Goal: Task Accomplishment & Management: Manage account settings

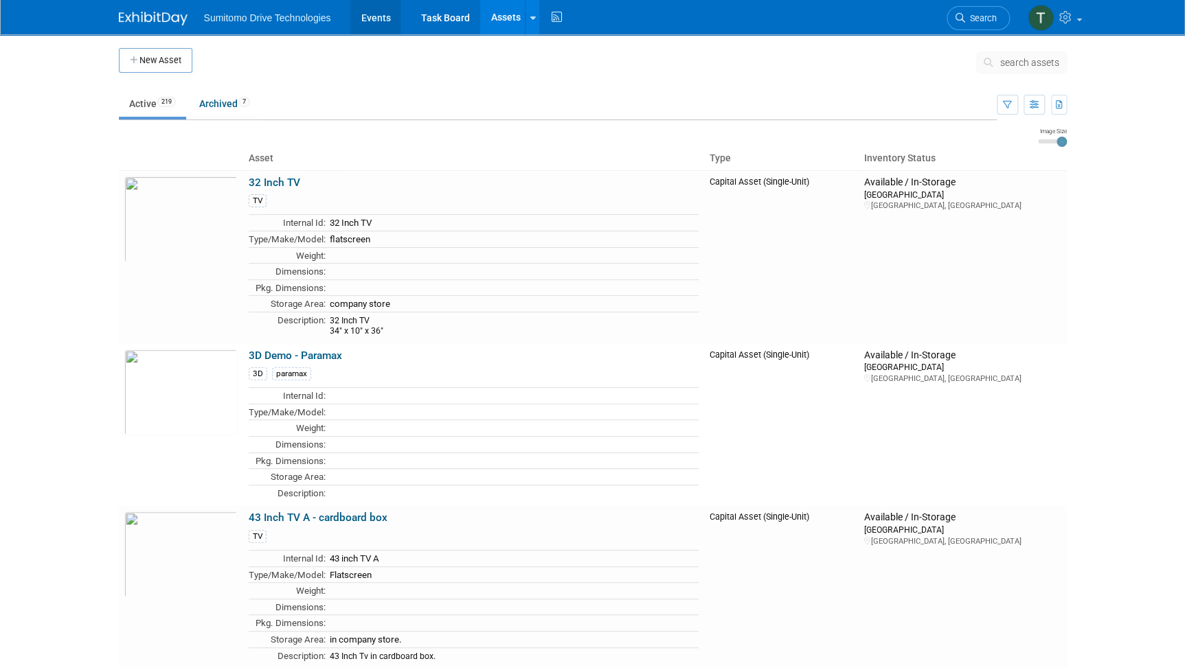
click at [357, 16] on link "Events" at bounding box center [375, 17] width 50 height 34
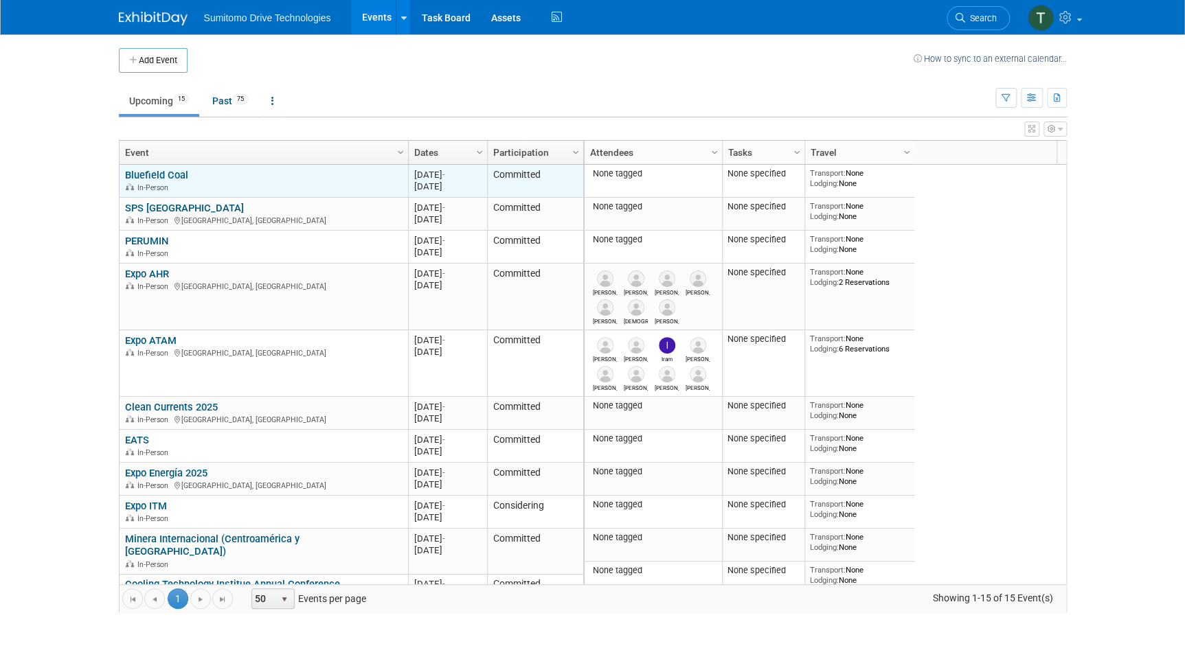
click at [167, 173] on link "Bluefield Coal" at bounding box center [156, 175] width 63 height 12
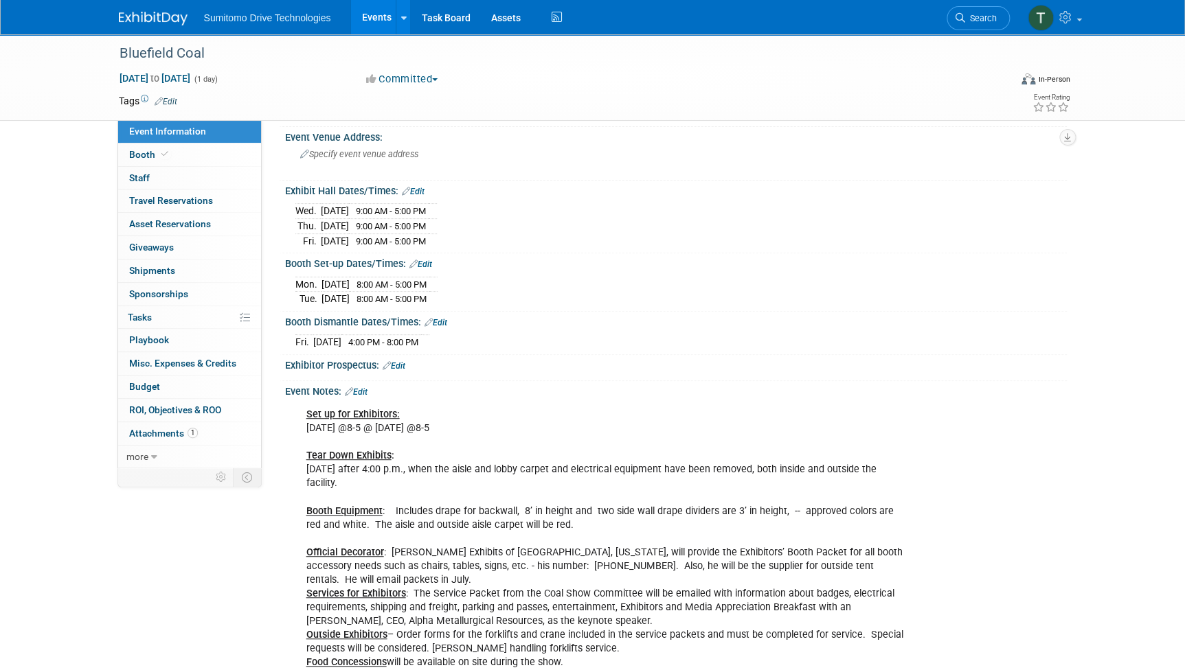
scroll to position [62, 0]
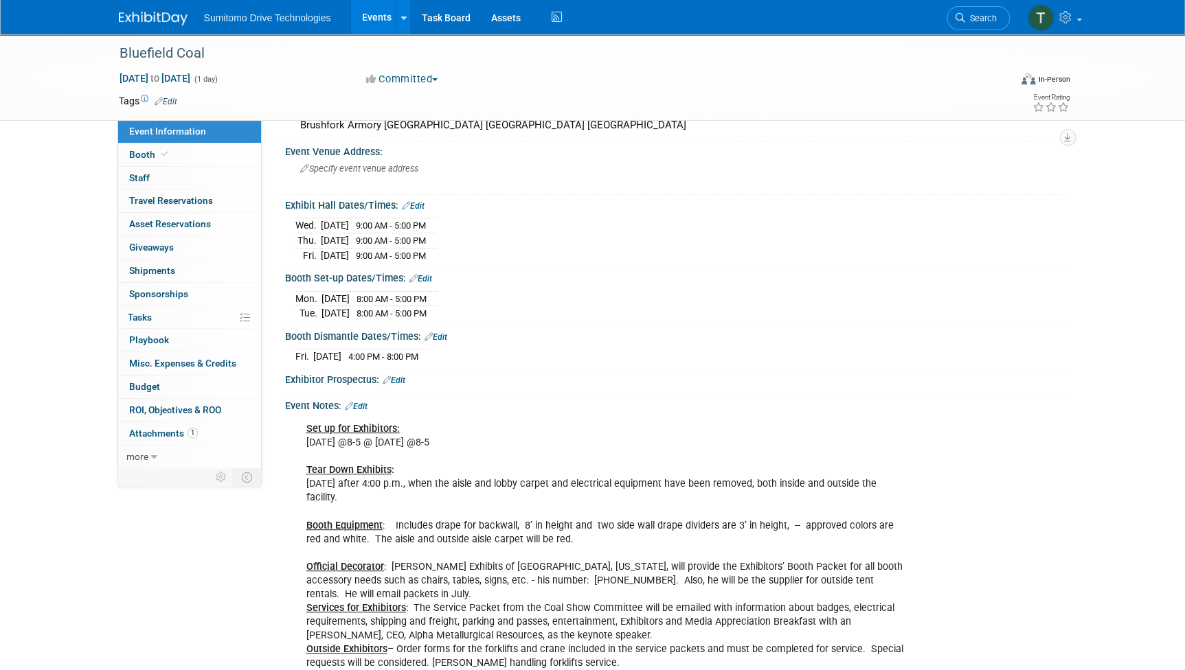
click at [416, 203] on link "Edit" at bounding box center [413, 206] width 23 height 10
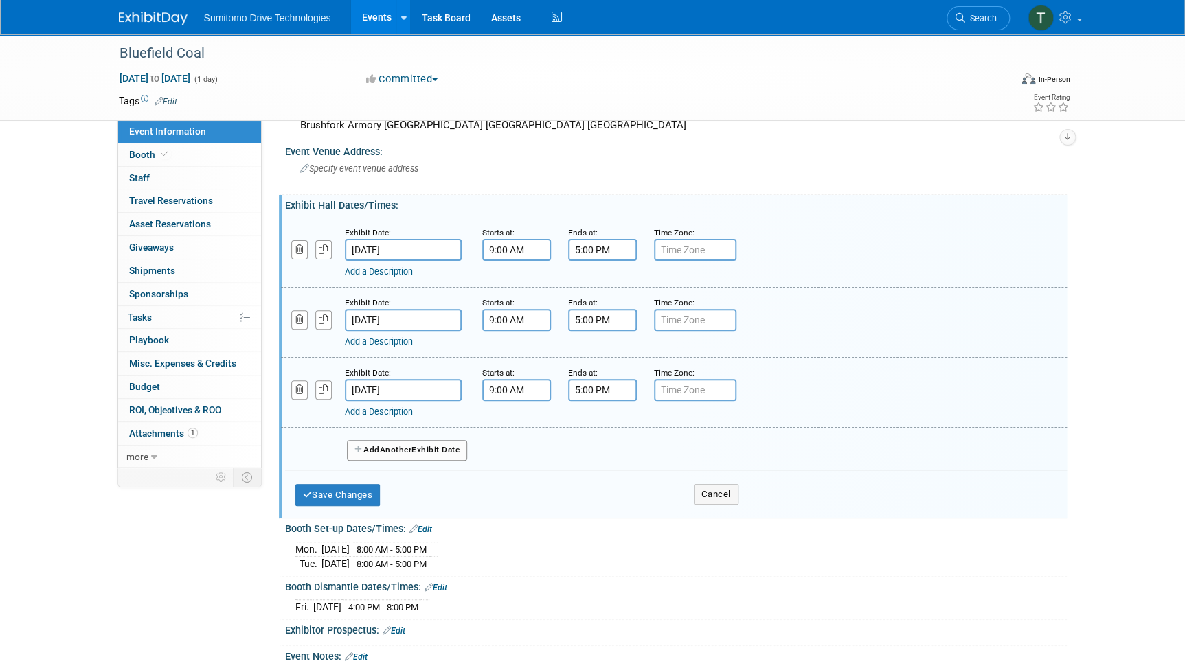
click at [523, 253] on input "9:00 AM" at bounding box center [516, 250] width 69 height 22
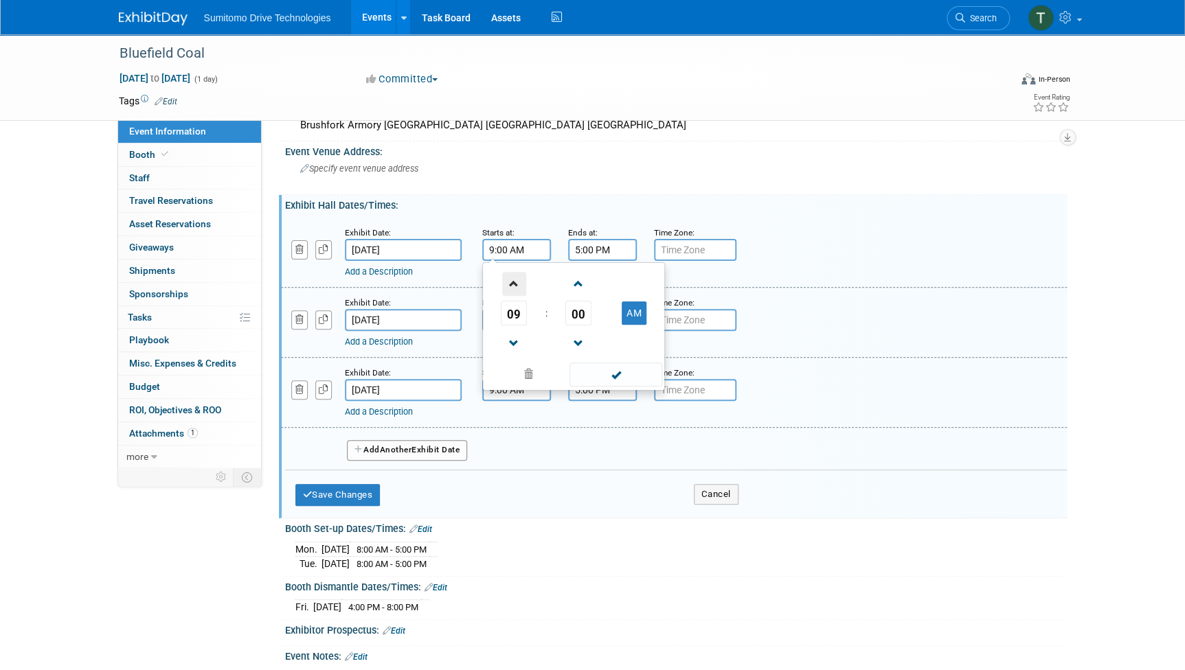
click at [519, 275] on span at bounding box center [514, 284] width 24 height 24
type input "10:00 AM"
click at [602, 249] on input "5:00 PM" at bounding box center [602, 250] width 69 height 22
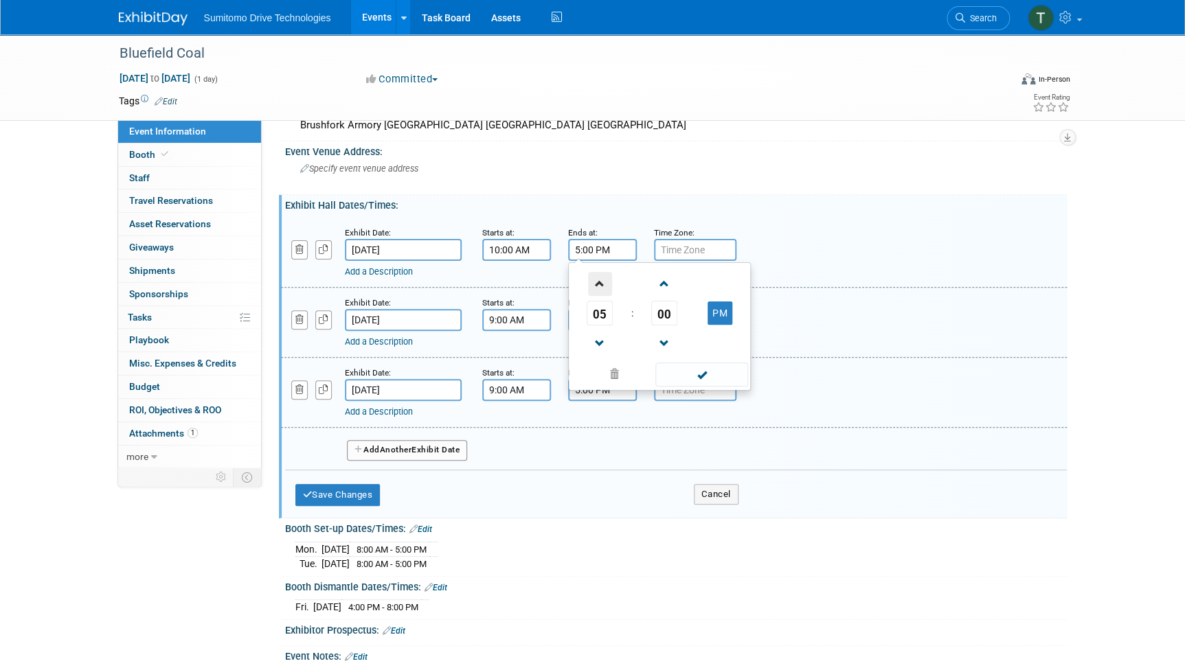
click at [589, 282] on span at bounding box center [600, 284] width 24 height 24
type input "6:00 PM"
click at [510, 318] on input "9:00 AM" at bounding box center [516, 320] width 69 height 22
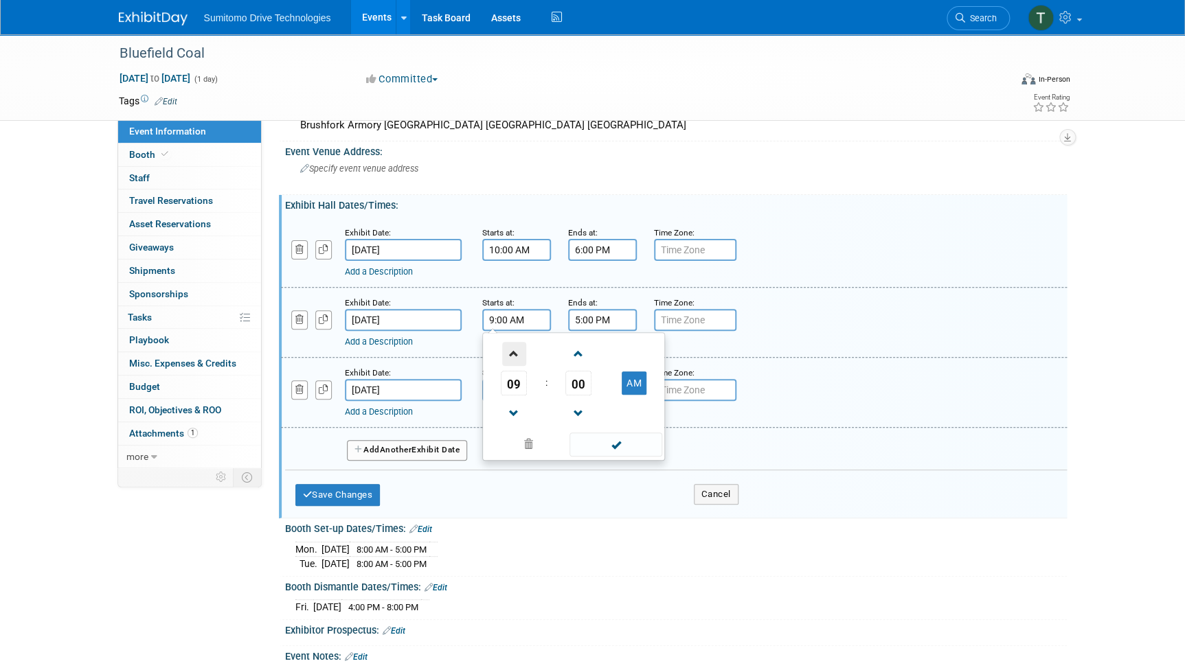
click at [510, 357] on span at bounding box center [514, 354] width 24 height 24
type input "10:00 AM"
click at [593, 324] on input "5:00 PM" at bounding box center [602, 320] width 69 height 22
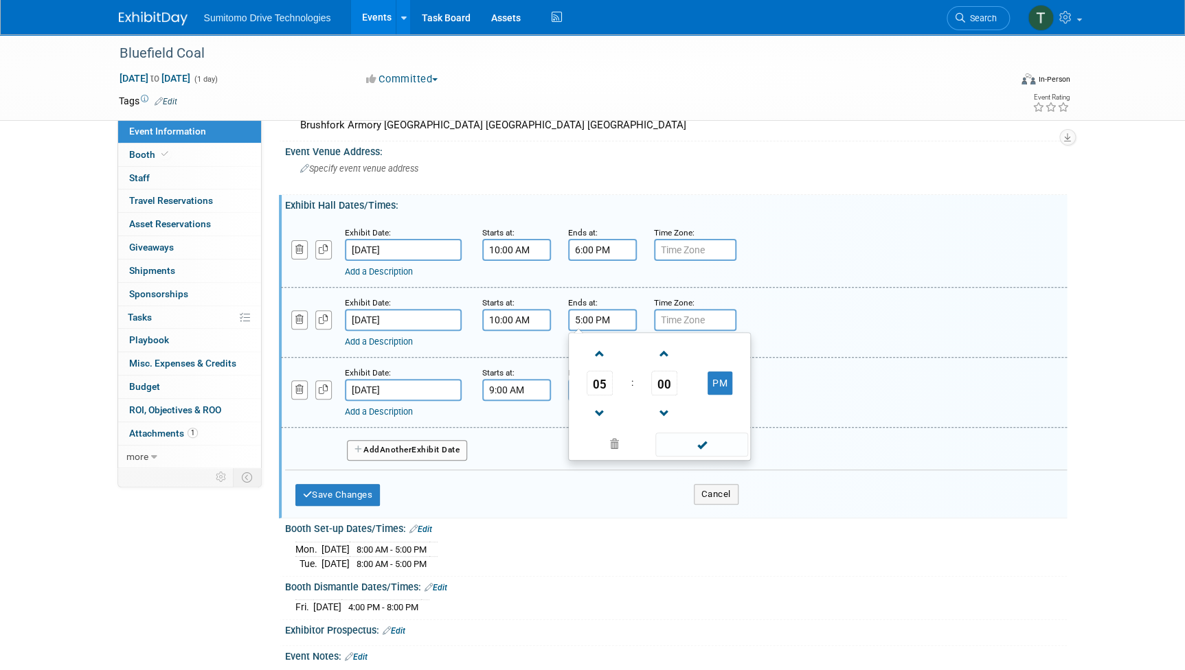
click at [584, 349] on td at bounding box center [599, 353] width 57 height 35
click at [597, 350] on span at bounding box center [600, 354] width 24 height 24
type input "6:00 PM"
click at [676, 440] on span at bounding box center [701, 445] width 93 height 24
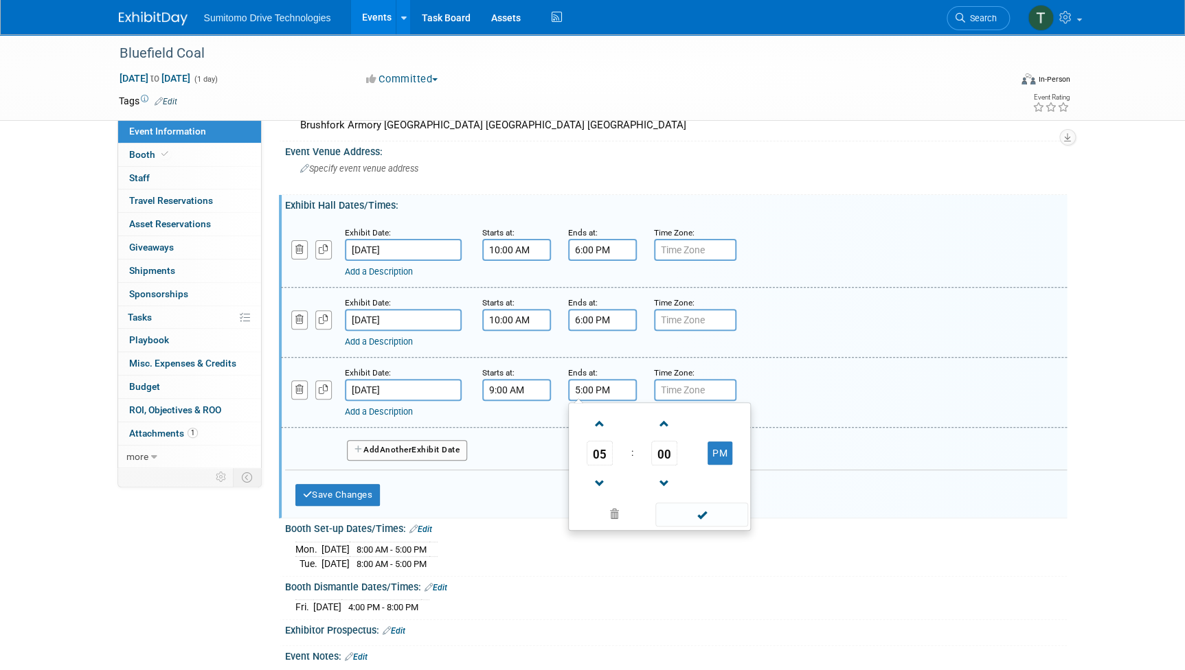
drag, startPoint x: 598, startPoint y: 383, endPoint x: 613, endPoint y: 409, distance: 30.4
click at [598, 383] on input "5:00 PM" at bounding box center [602, 390] width 69 height 22
click at [602, 486] on span at bounding box center [600, 484] width 24 height 24
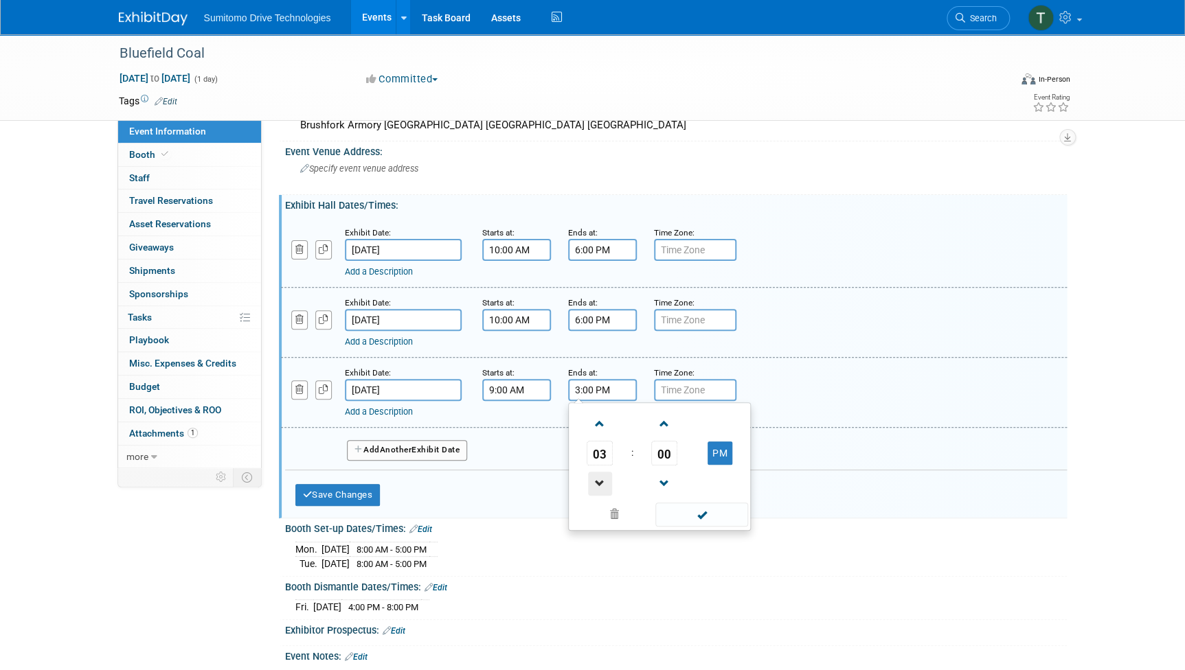
type input "2:00 PM"
click at [687, 510] on span at bounding box center [701, 515] width 93 height 24
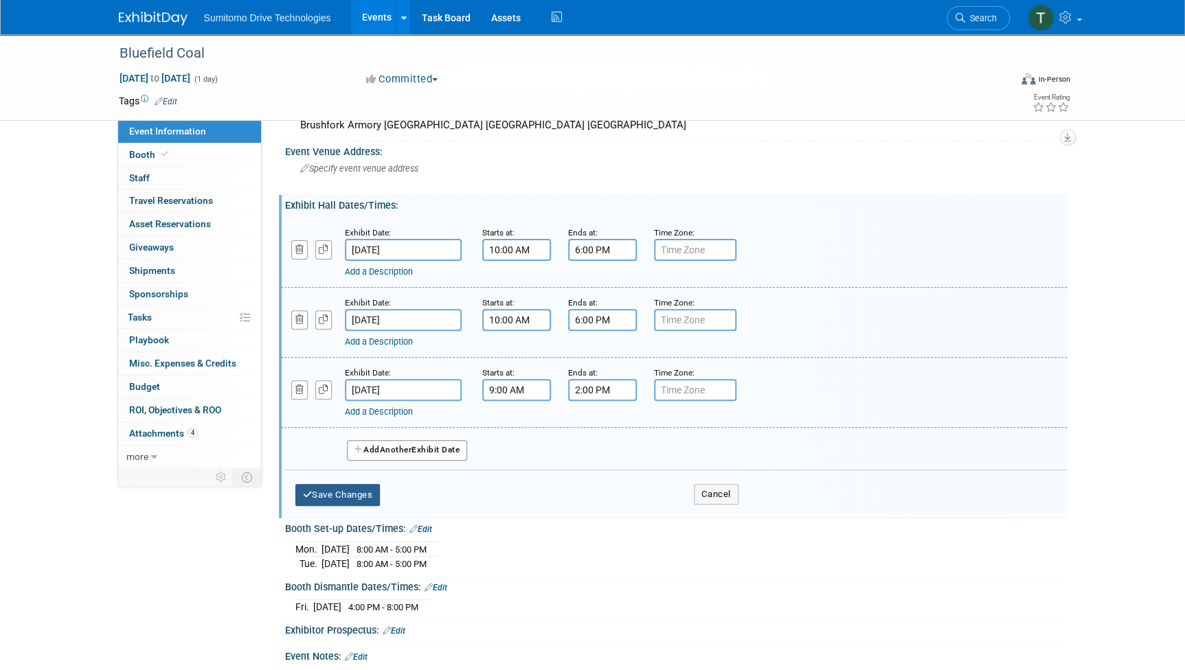
click at [343, 499] on button "Save Changes" at bounding box center [337, 495] width 85 height 22
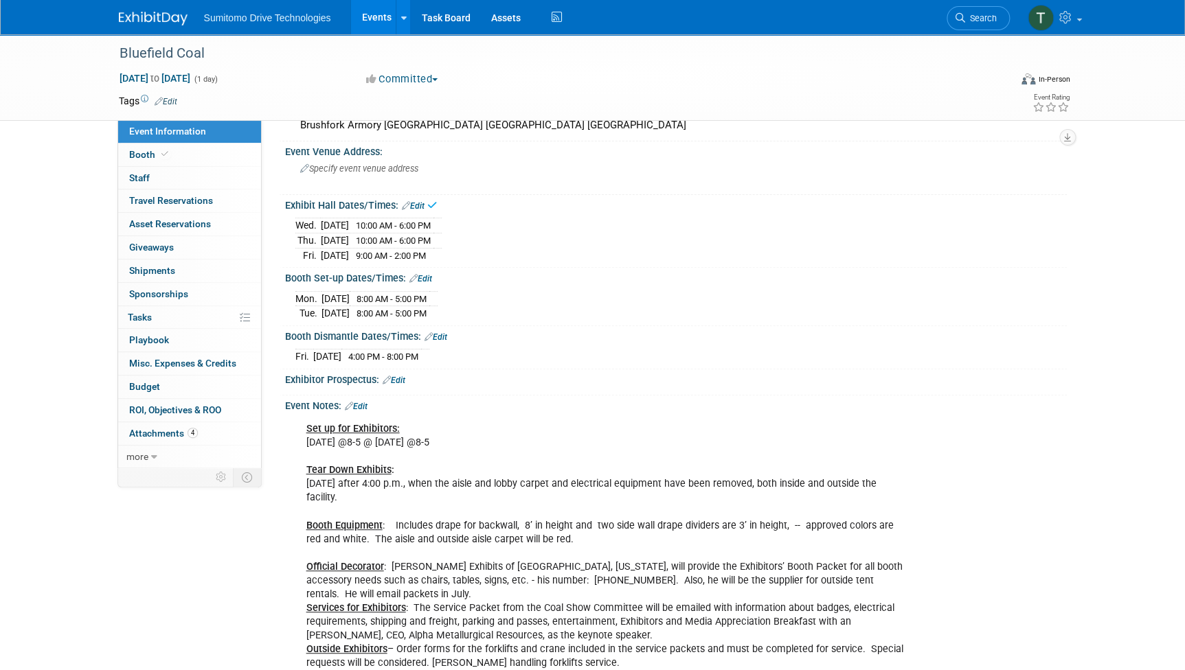
click at [422, 269] on div "Booth Set-up Dates/Times: Edit" at bounding box center [676, 277] width 782 height 18
click at [422, 275] on link "Edit" at bounding box center [420, 279] width 23 height 10
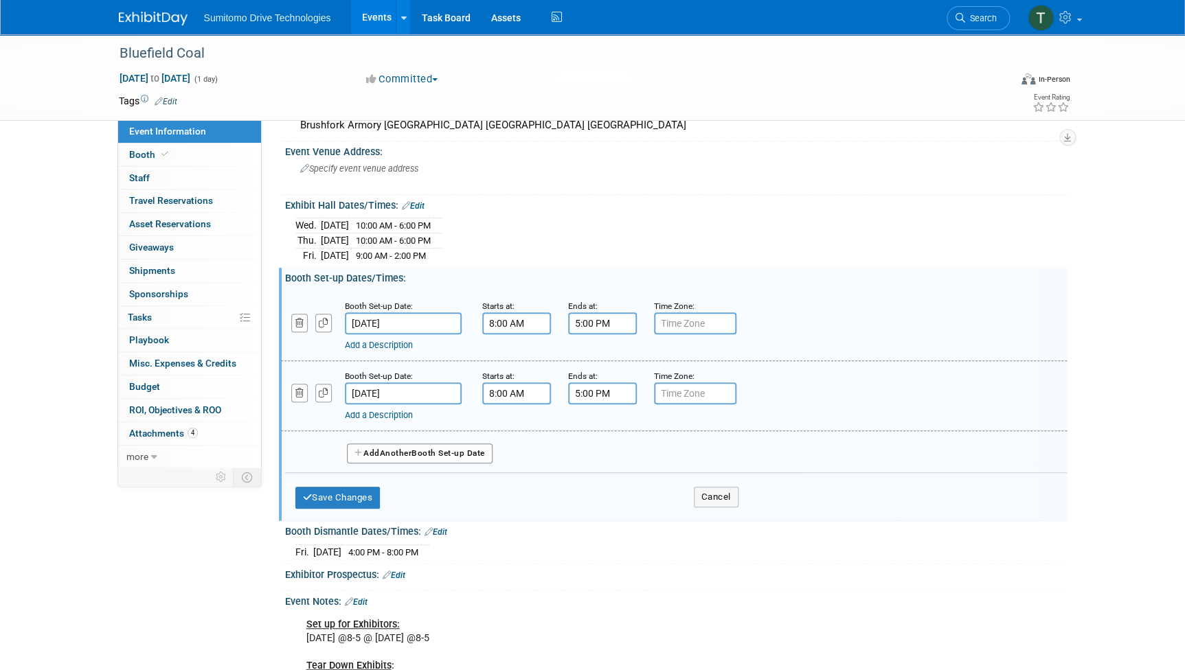
click at [438, 334] on div "Add a Description Description:" at bounding box center [638, 342] width 587 height 17
click at [438, 319] on input "Sep 8, 2025" at bounding box center [403, 323] width 117 height 22
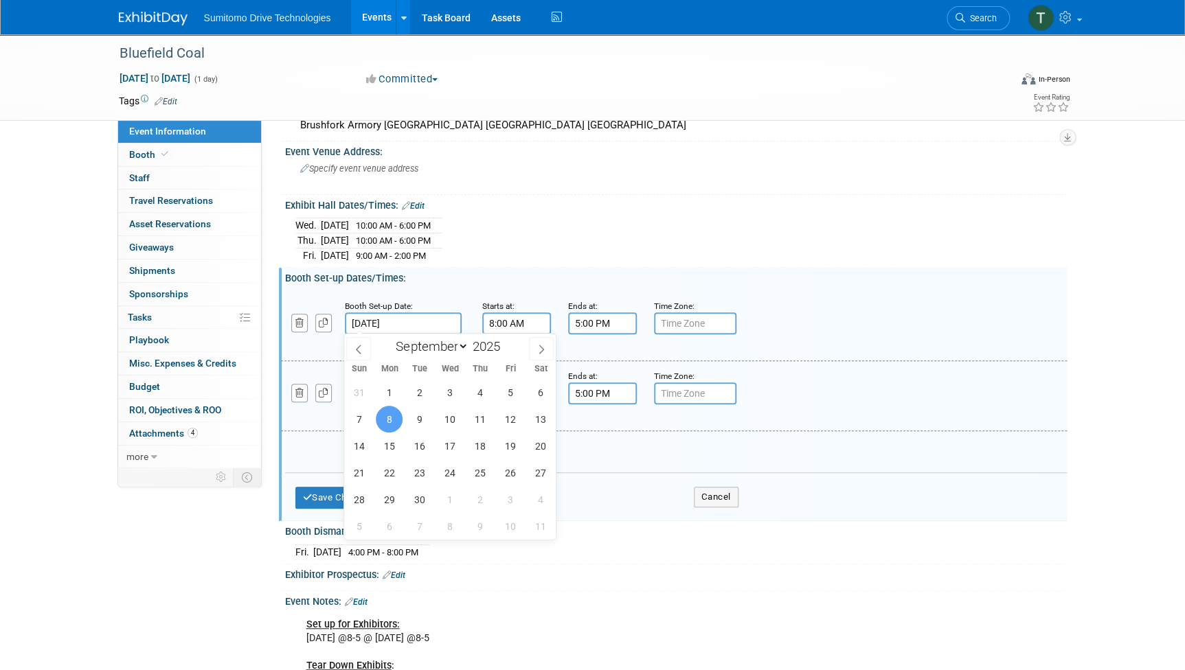
click at [438, 319] on input "Sep 8, 2025" at bounding box center [403, 323] width 117 height 22
click at [606, 525] on div "Booth Dismantle Dates/Times: Edit" at bounding box center [676, 530] width 782 height 18
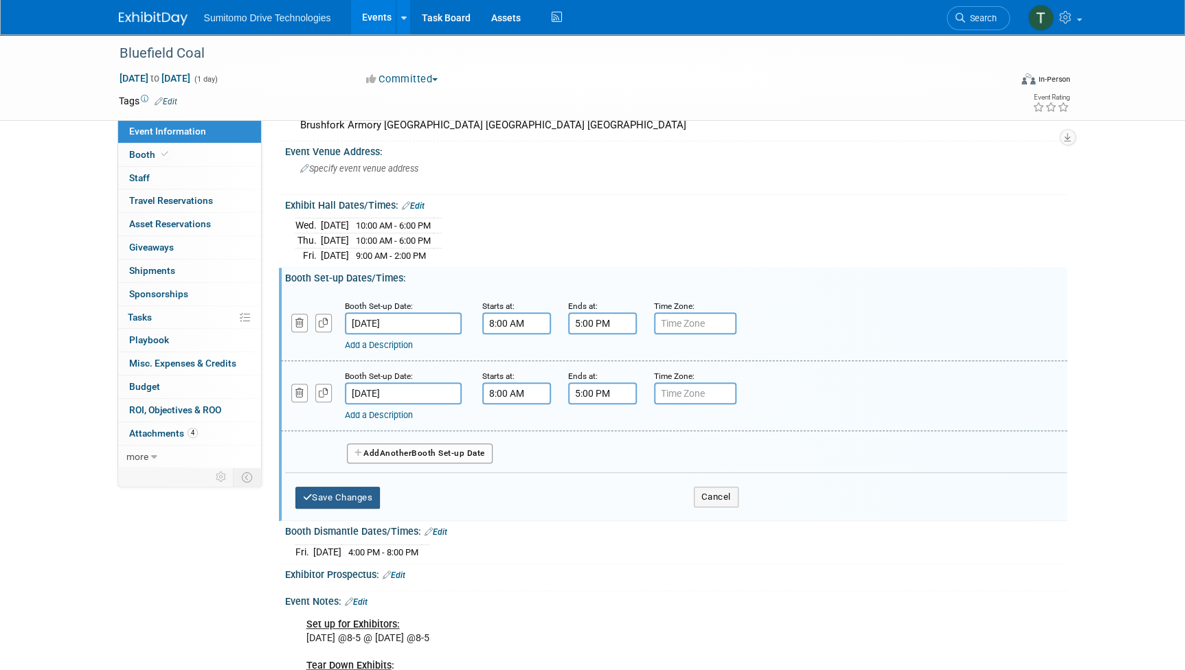
click at [339, 492] on button "Save Changes" at bounding box center [337, 498] width 85 height 22
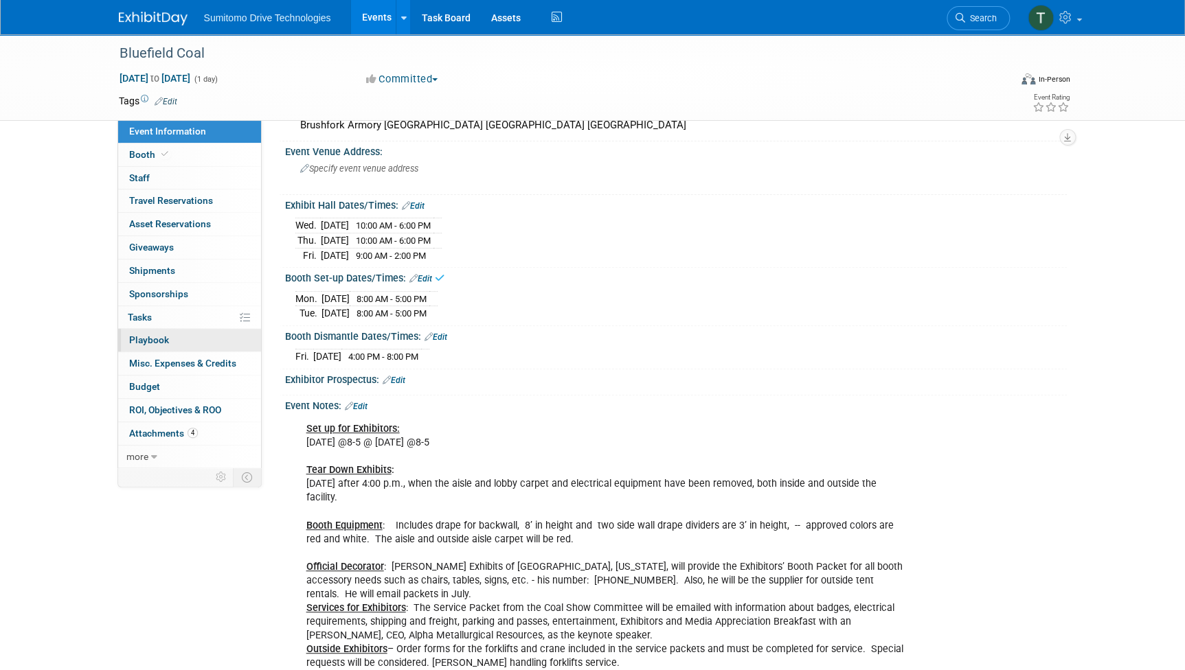
click at [160, 339] on span "Playbook 0" at bounding box center [149, 339] width 40 height 11
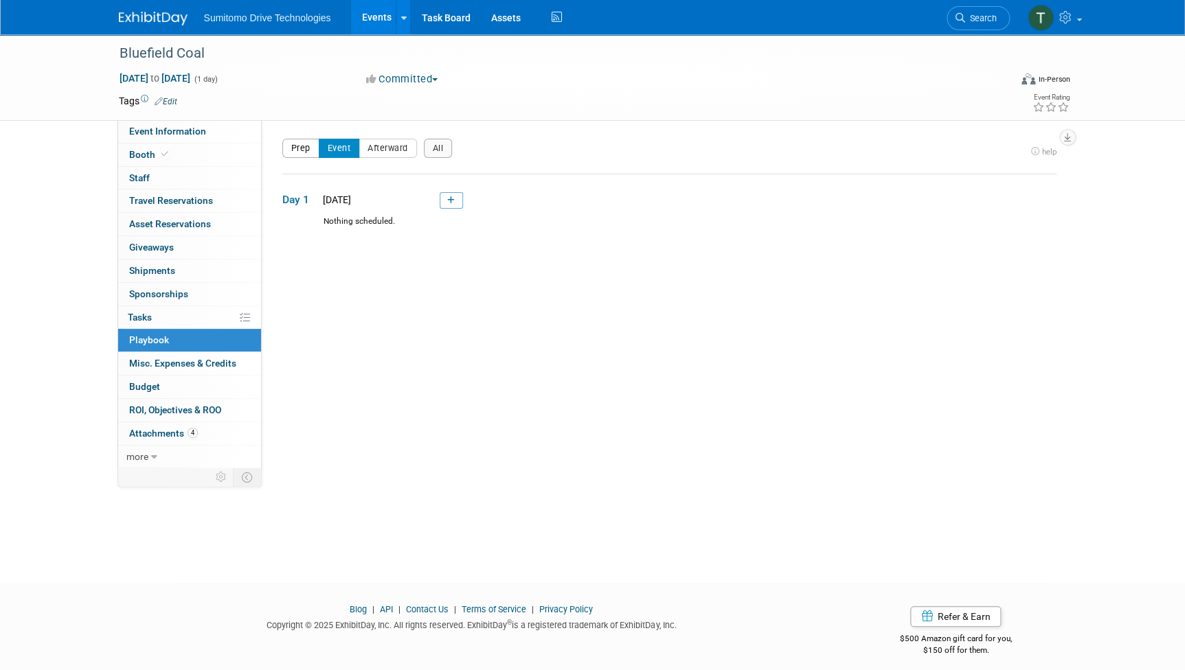
click at [302, 151] on button "Prep" at bounding box center [300, 148] width 37 height 19
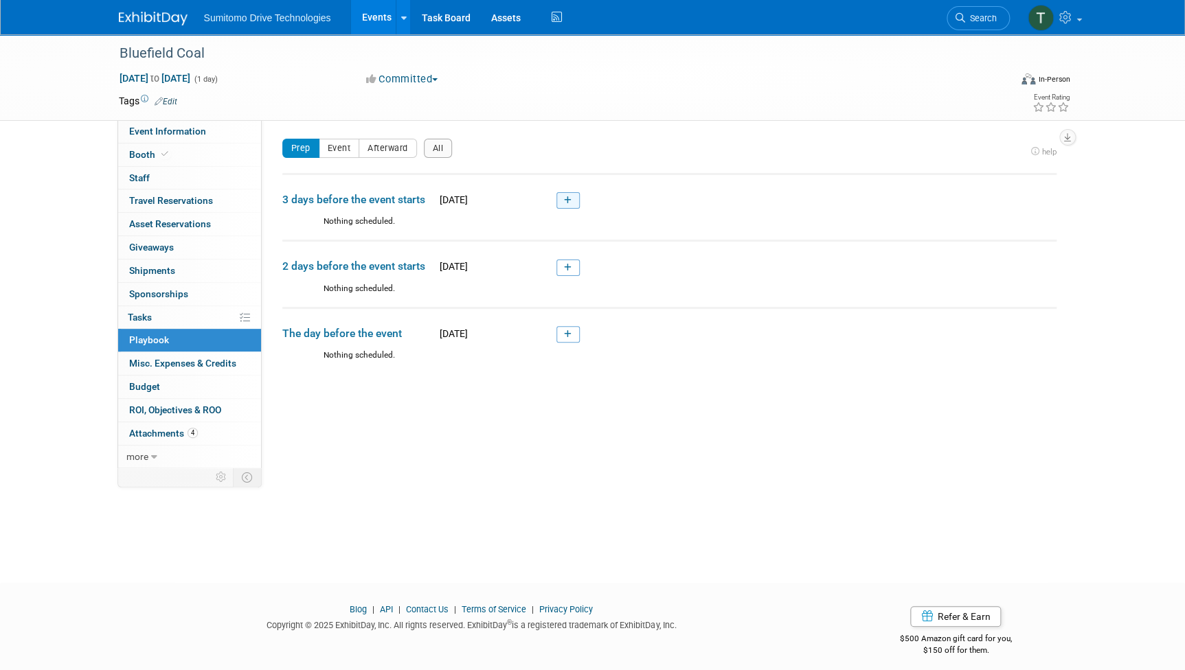
click at [570, 199] on icon at bounding box center [568, 200] width 8 height 8
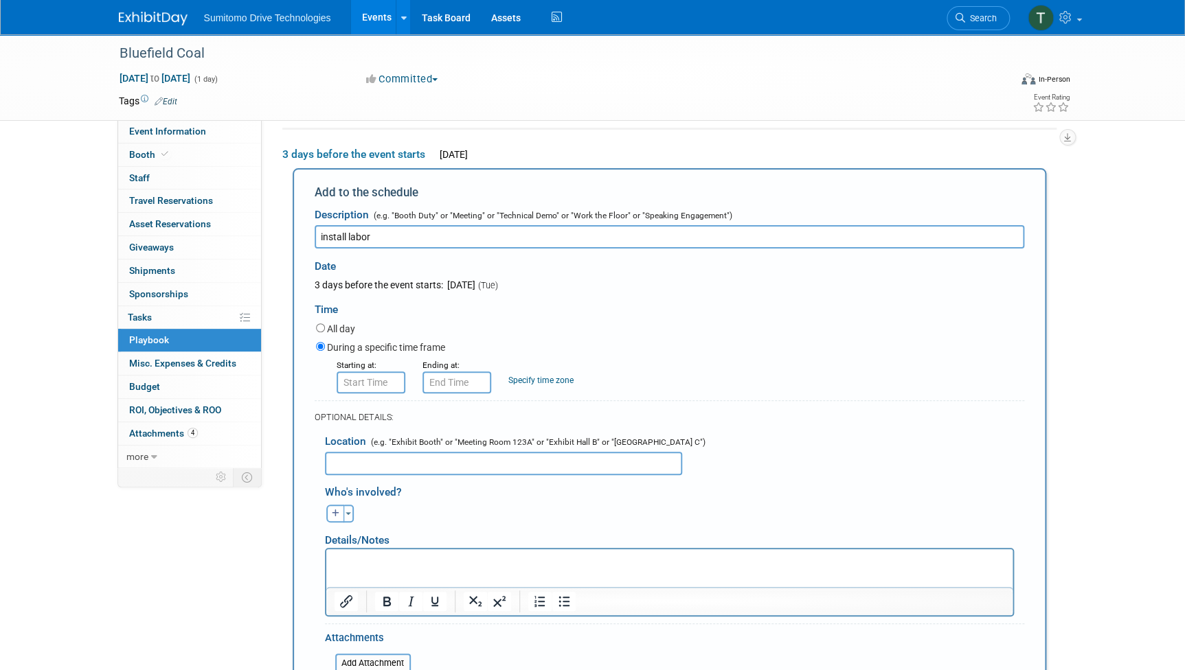
type input "install labor"
click at [380, 376] on input "8:00 AM" at bounding box center [371, 383] width 69 height 22
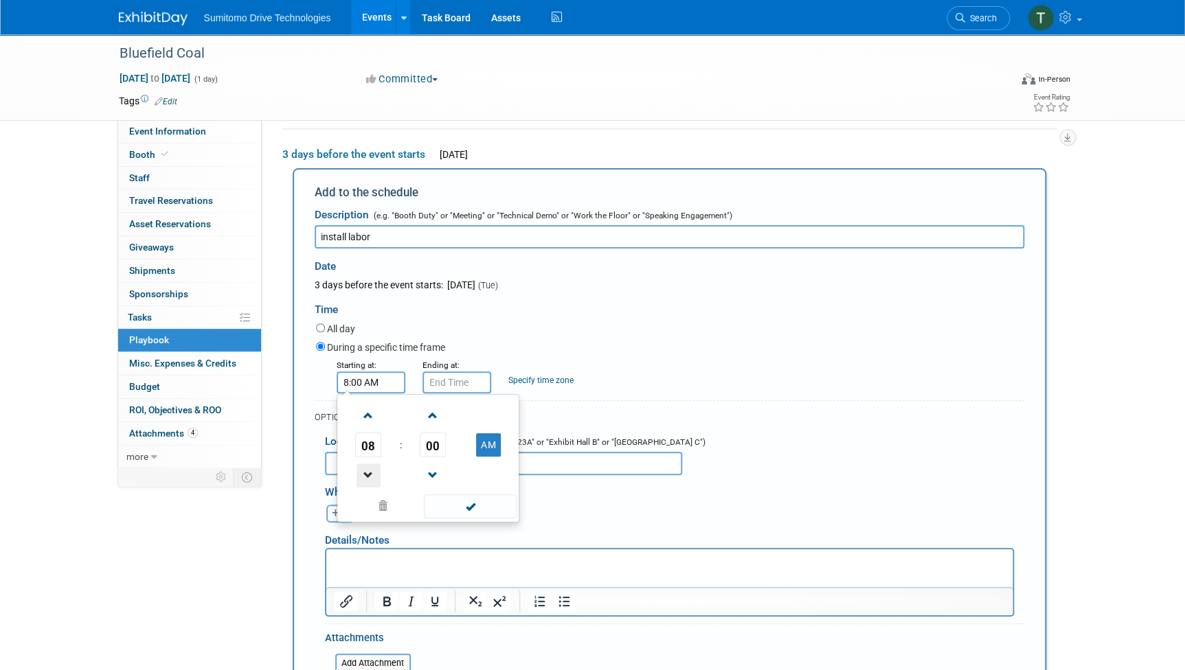
click at [370, 486] on span at bounding box center [368, 476] width 24 height 24
type input "7:00 AM"
click at [444, 380] on input "7:00 AM" at bounding box center [456, 383] width 69 height 22
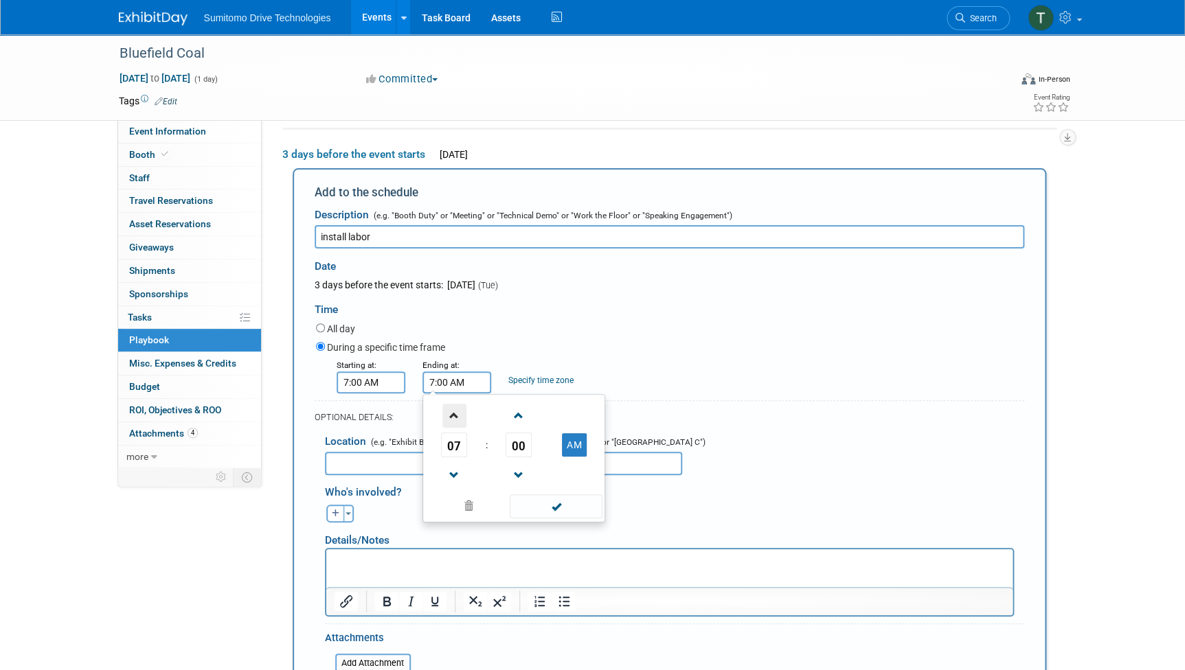
click at [447, 411] on span at bounding box center [454, 416] width 24 height 24
type input "8:00 AM"
click at [550, 506] on span at bounding box center [556, 506] width 93 height 24
click at [462, 463] on input "text" at bounding box center [503, 463] width 357 height 23
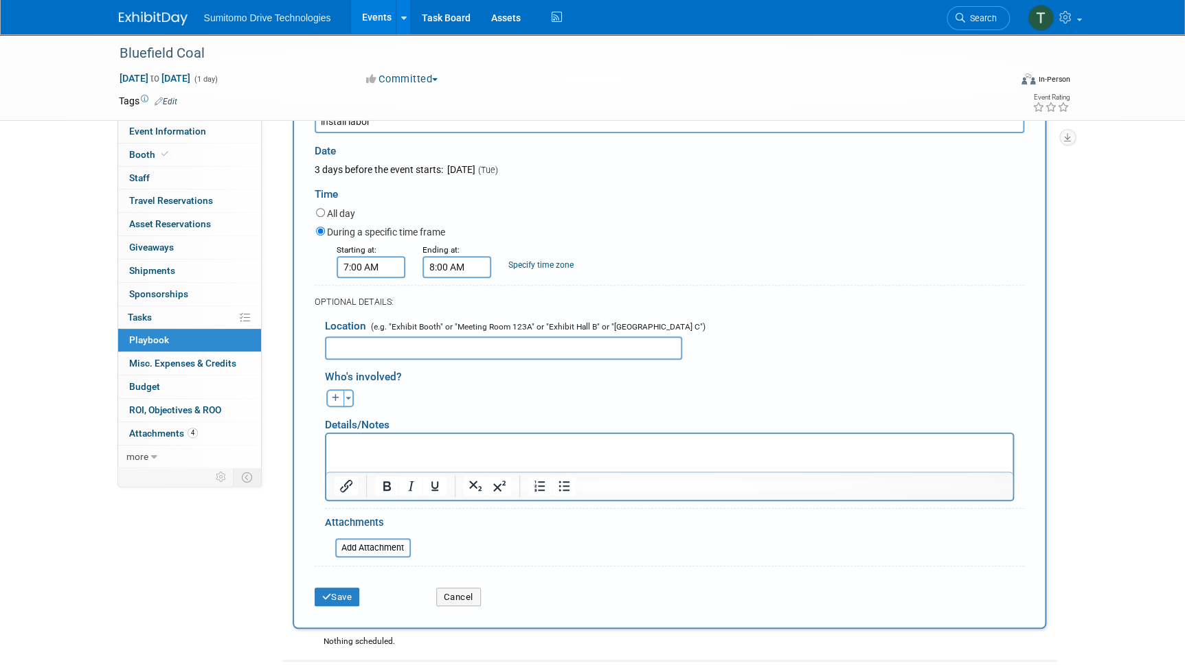
scroll to position [170, 0]
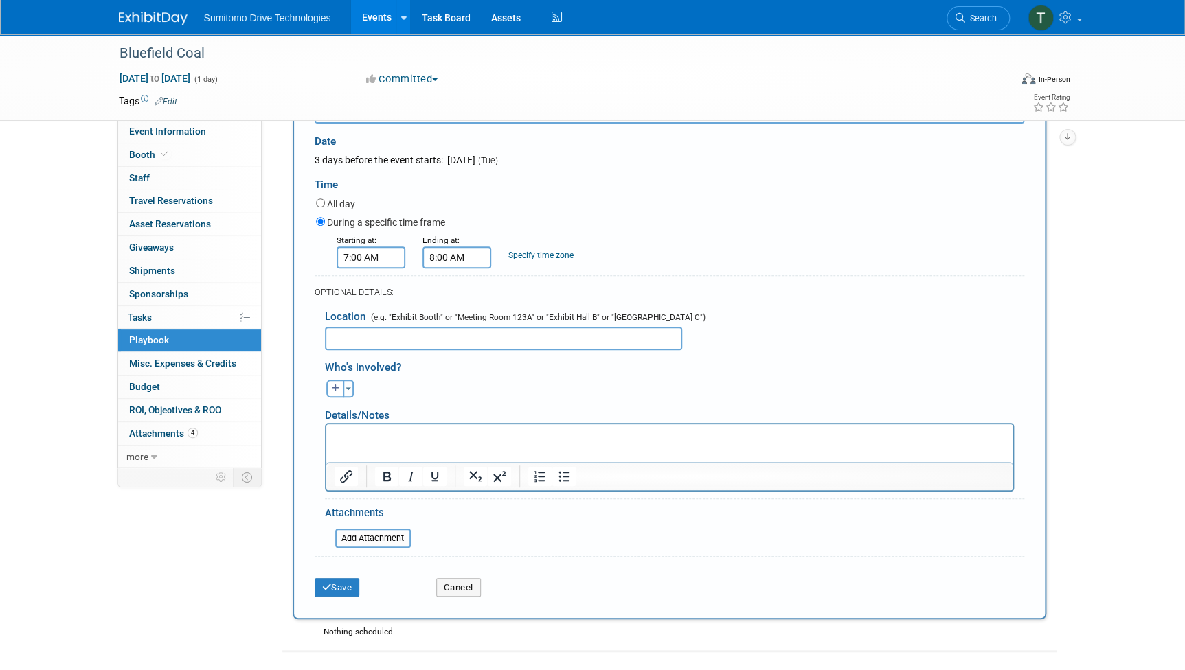
click at [470, 442] on p "Rich Text Area. Press ALT-0 for help." at bounding box center [669, 436] width 670 height 14
click at [344, 584] on button "Save" at bounding box center [337, 587] width 45 height 19
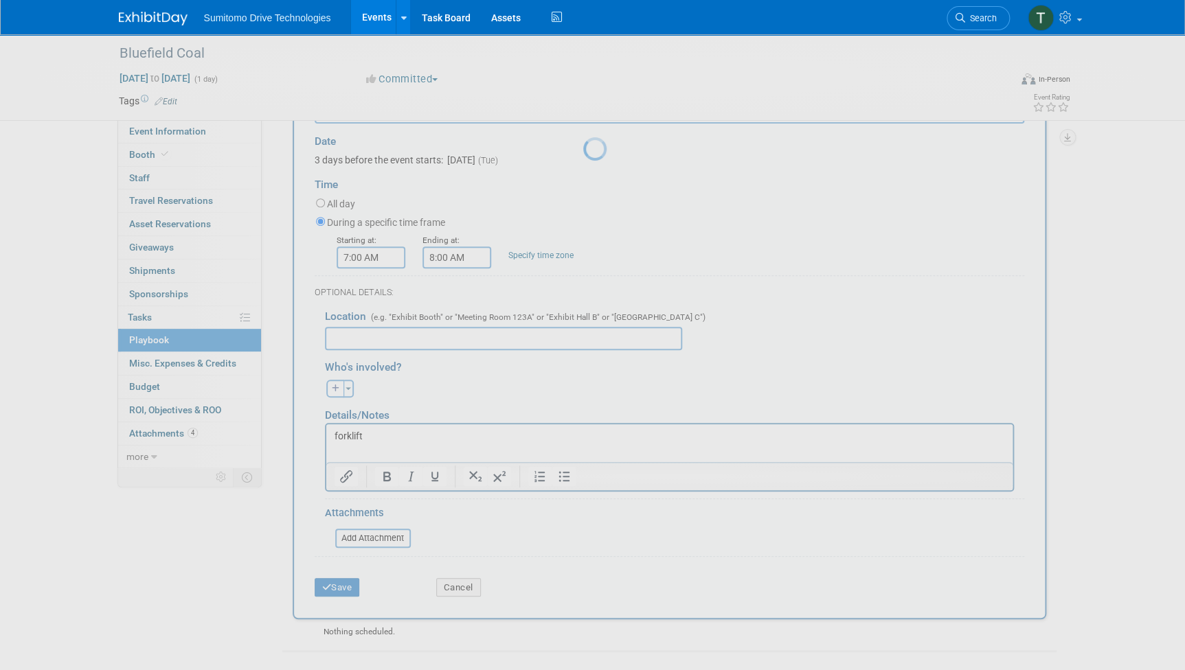
scroll to position [8, 0]
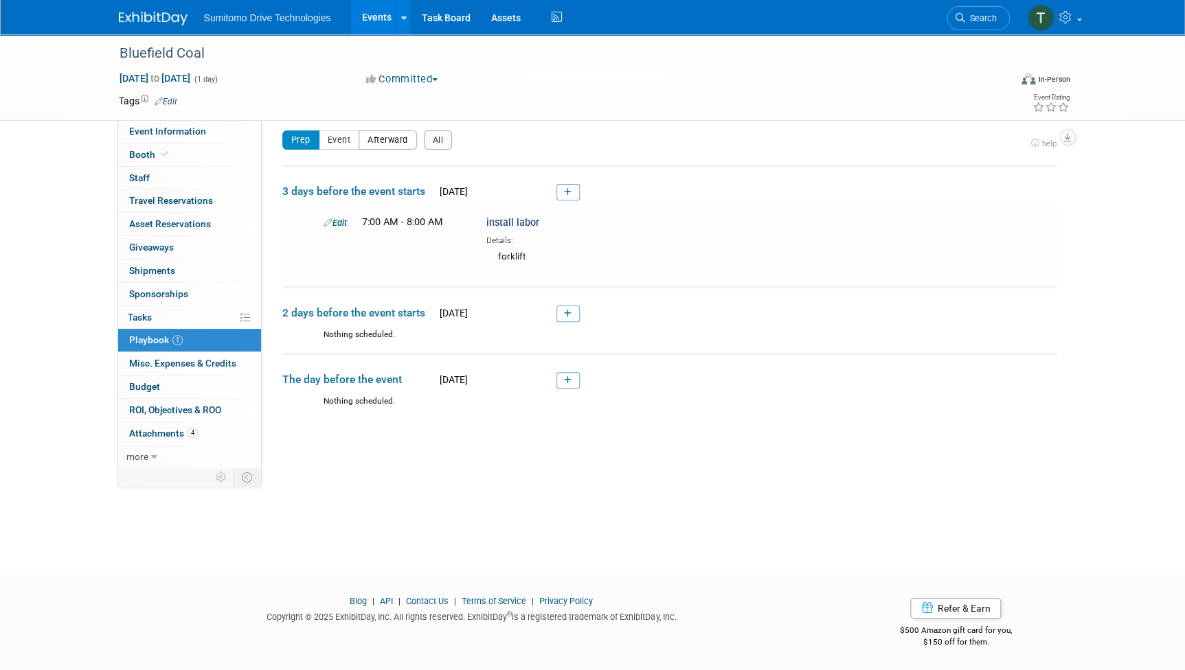
click at [371, 139] on button "Afterward" at bounding box center [388, 139] width 58 height 19
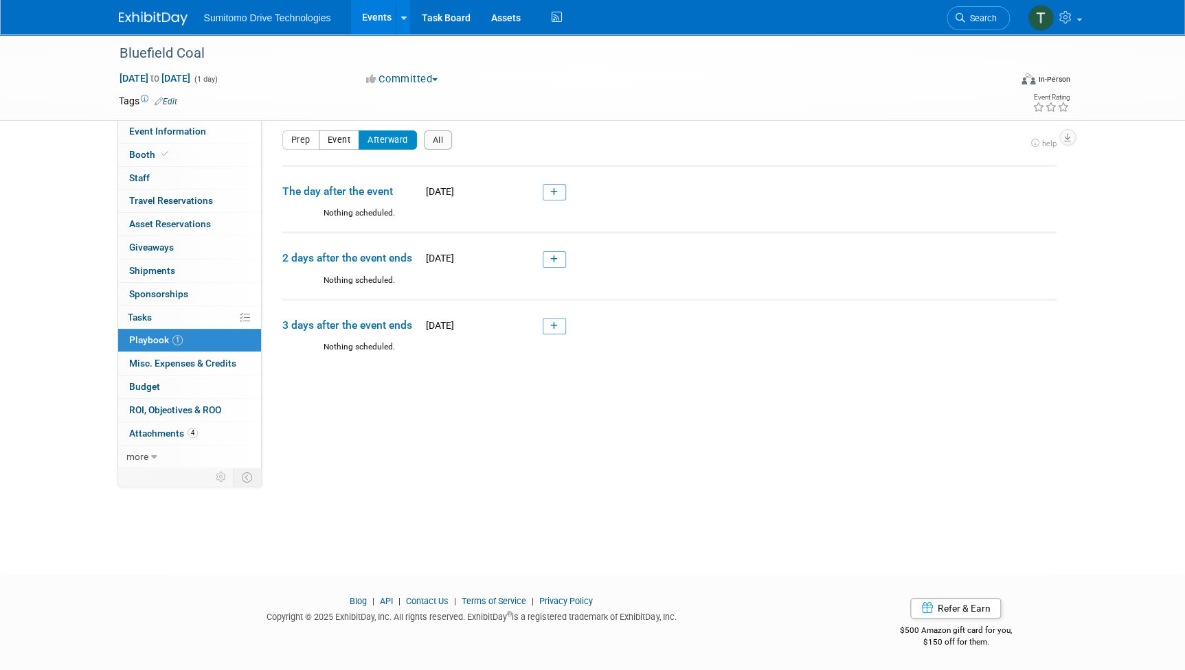
click at [353, 141] on button "Event" at bounding box center [339, 139] width 41 height 19
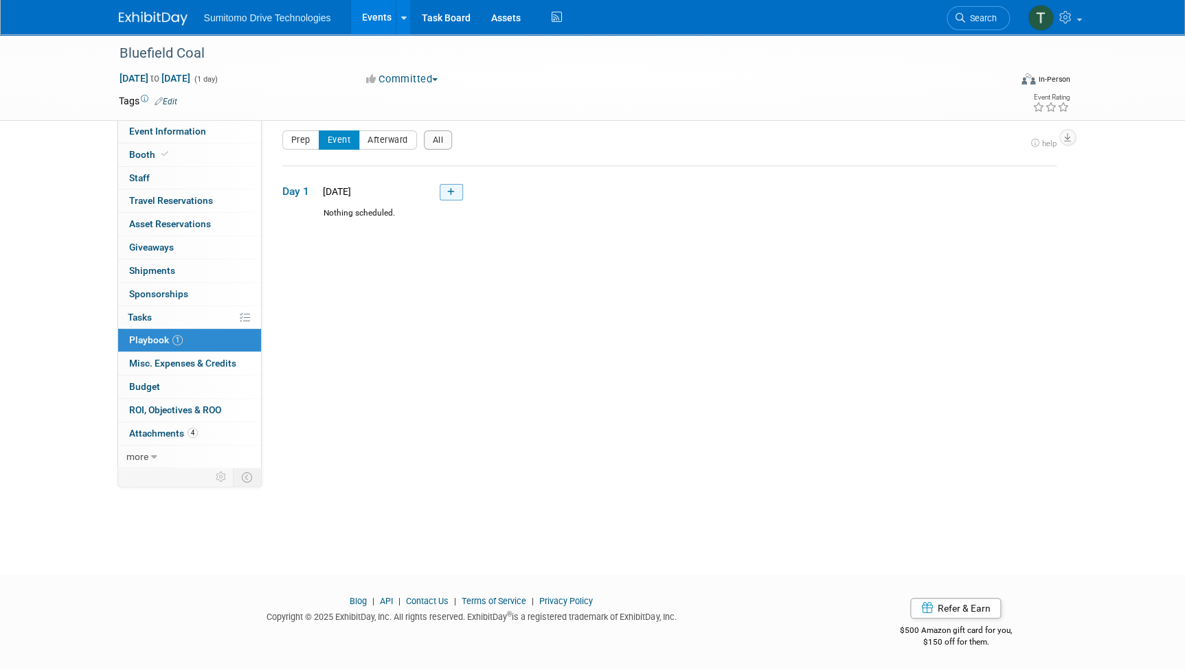
click at [454, 190] on link at bounding box center [451, 192] width 23 height 16
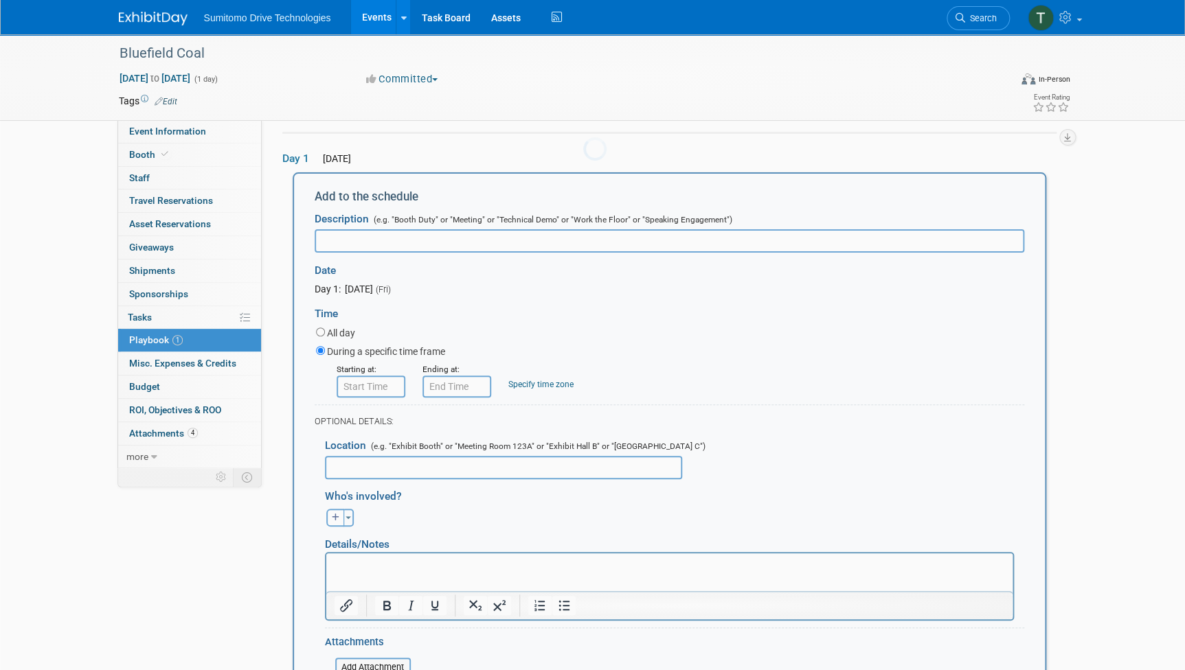
scroll to position [45, 0]
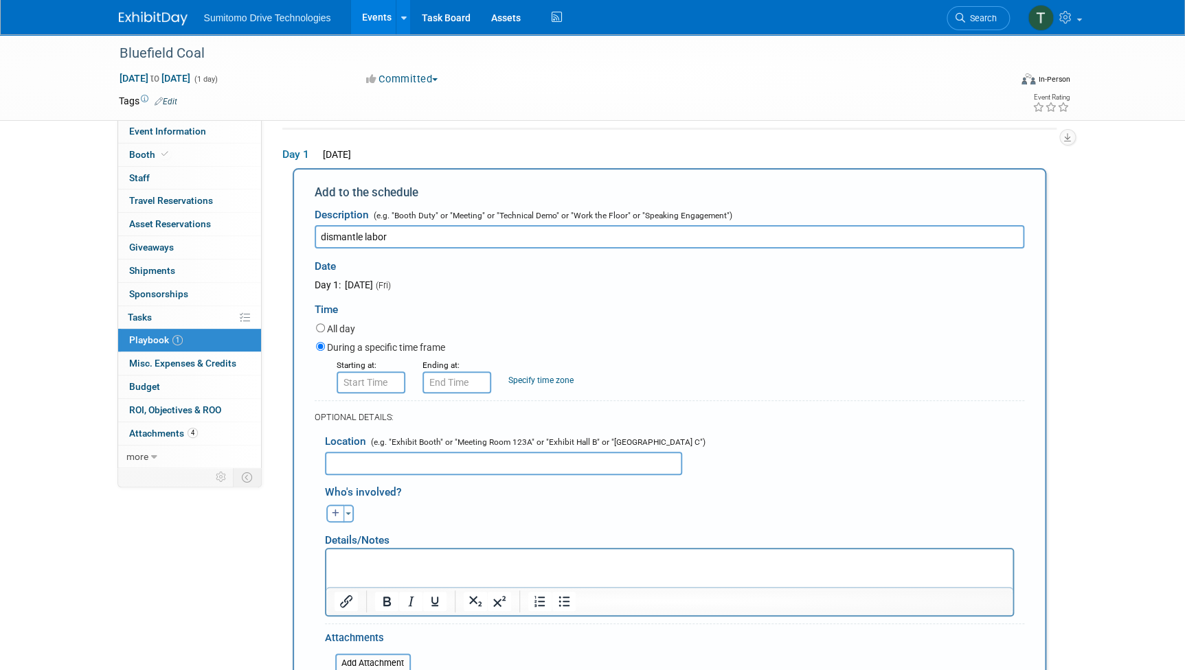
type input "dismantle labor"
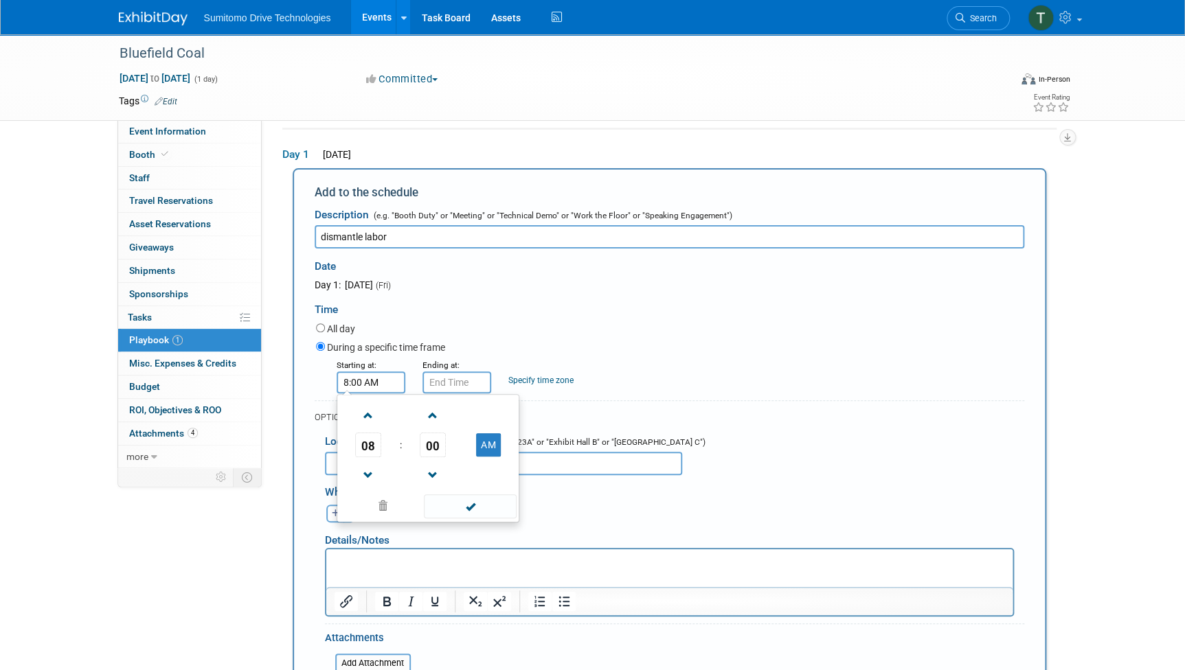
click at [376, 383] on input "8:00 AM" at bounding box center [371, 383] width 69 height 22
click at [372, 420] on span at bounding box center [368, 416] width 24 height 24
click at [368, 447] on span "09" at bounding box center [368, 445] width 26 height 25
click at [442, 419] on td "02" at bounding box center [450, 416] width 44 height 37
click at [434, 446] on span "00" at bounding box center [433, 445] width 26 height 25
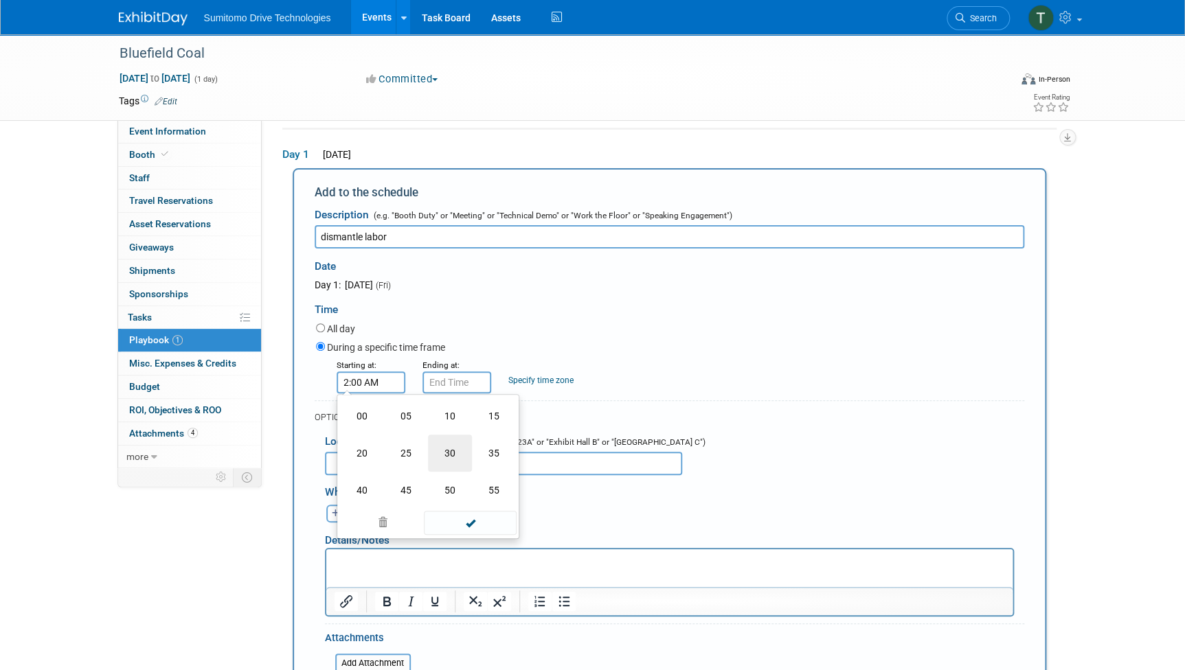
click at [459, 446] on td "30" at bounding box center [450, 453] width 44 height 37
click at [495, 449] on button "AM" at bounding box center [488, 444] width 25 height 23
type input "2:30 PM"
click at [455, 379] on input "2:30 PM" at bounding box center [456, 383] width 69 height 22
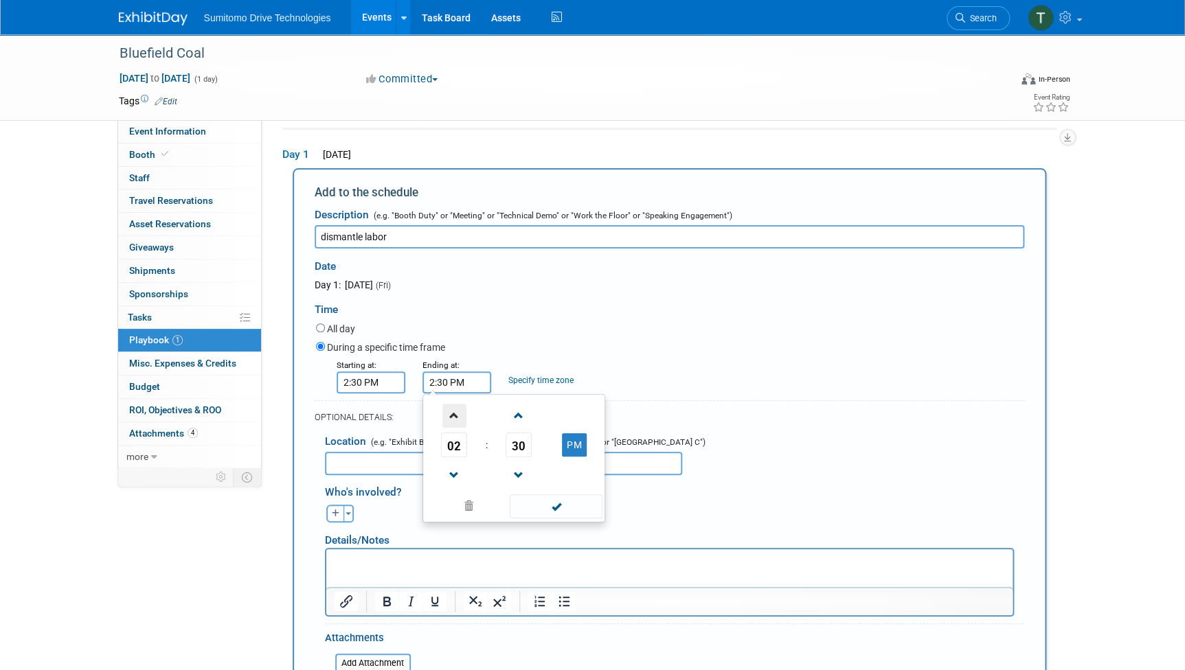
click at [456, 419] on span at bounding box center [454, 416] width 24 height 24
type input "3:30 PM"
click at [537, 501] on span at bounding box center [556, 506] width 93 height 24
click at [429, 565] on p "Rich Text Area. Press ALT-0 for help." at bounding box center [669, 561] width 670 height 14
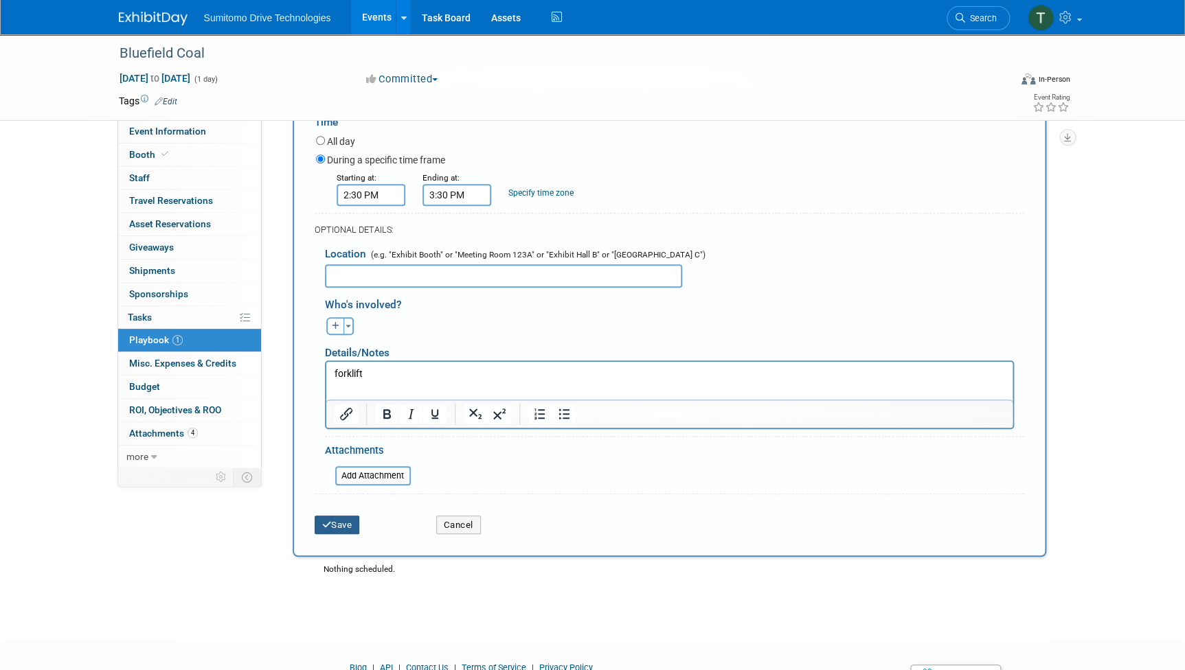
click at [321, 516] on button "Save" at bounding box center [337, 525] width 45 height 19
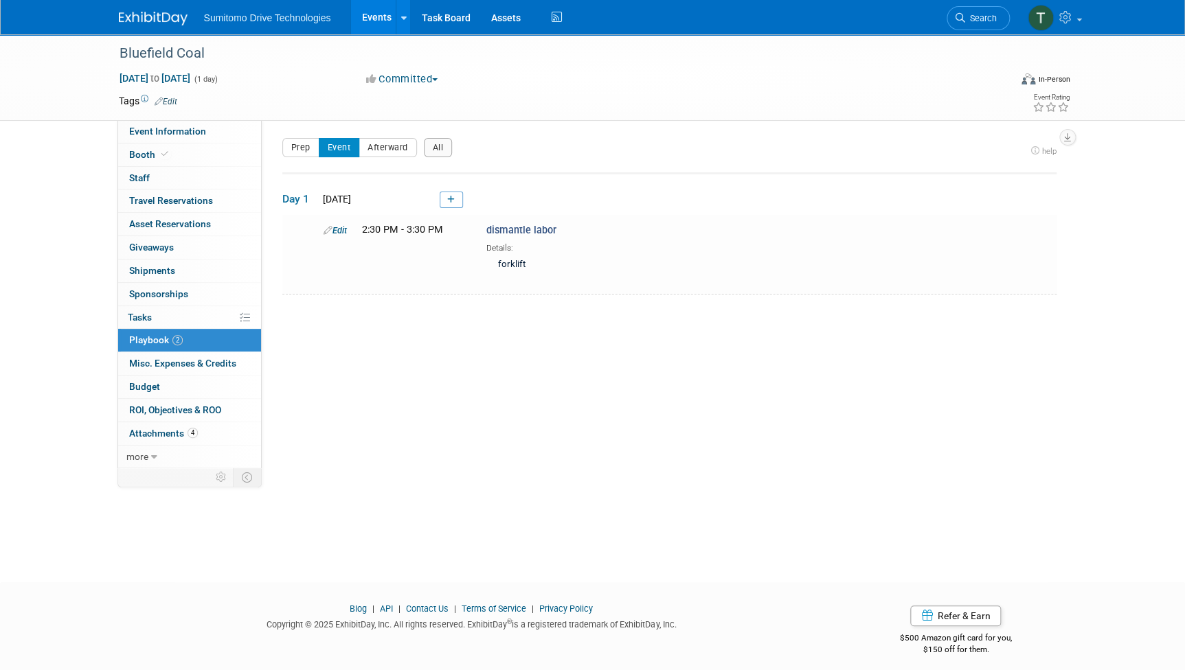
scroll to position [0, 0]
click at [370, 21] on link "Events" at bounding box center [376, 17] width 50 height 34
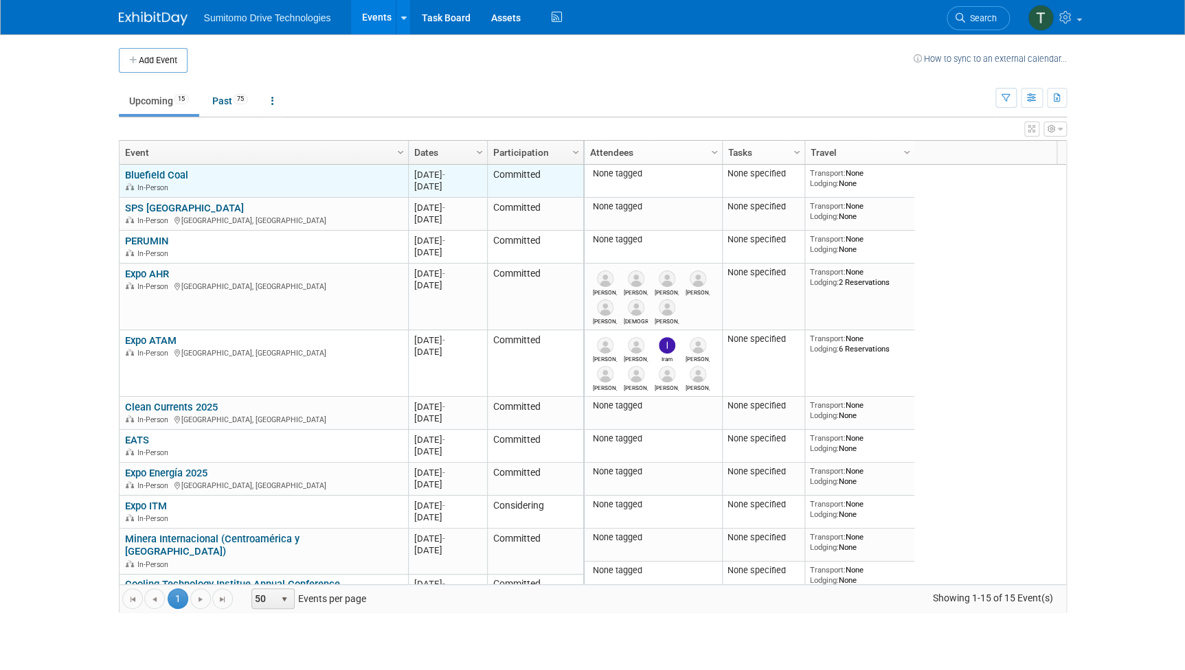
click at [130, 170] on link "Bluefield Coal" at bounding box center [156, 175] width 63 height 12
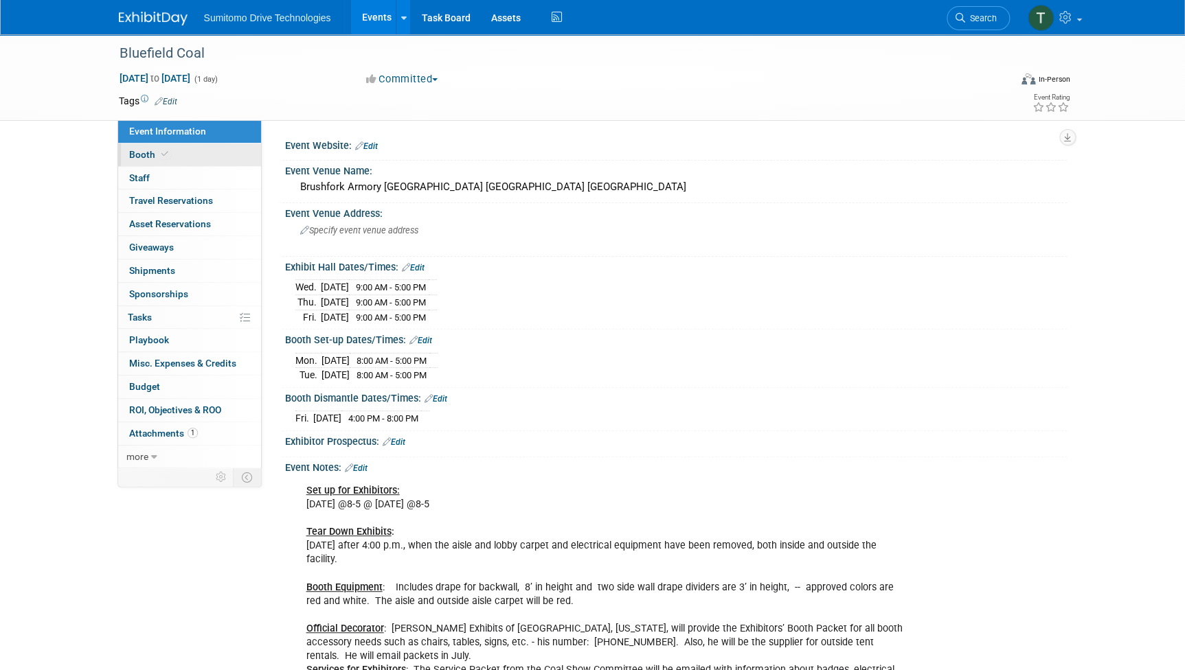
click at [131, 147] on link "Booth" at bounding box center [189, 155] width 143 height 23
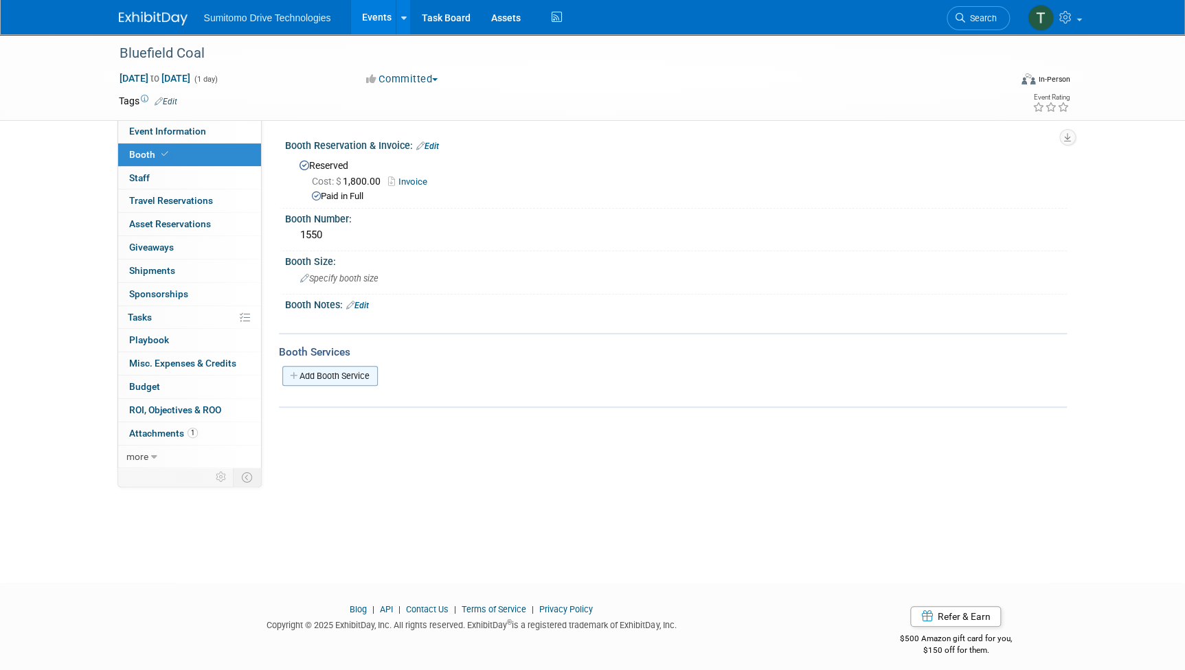
click at [346, 376] on link "Add Booth Service" at bounding box center [329, 376] width 95 height 20
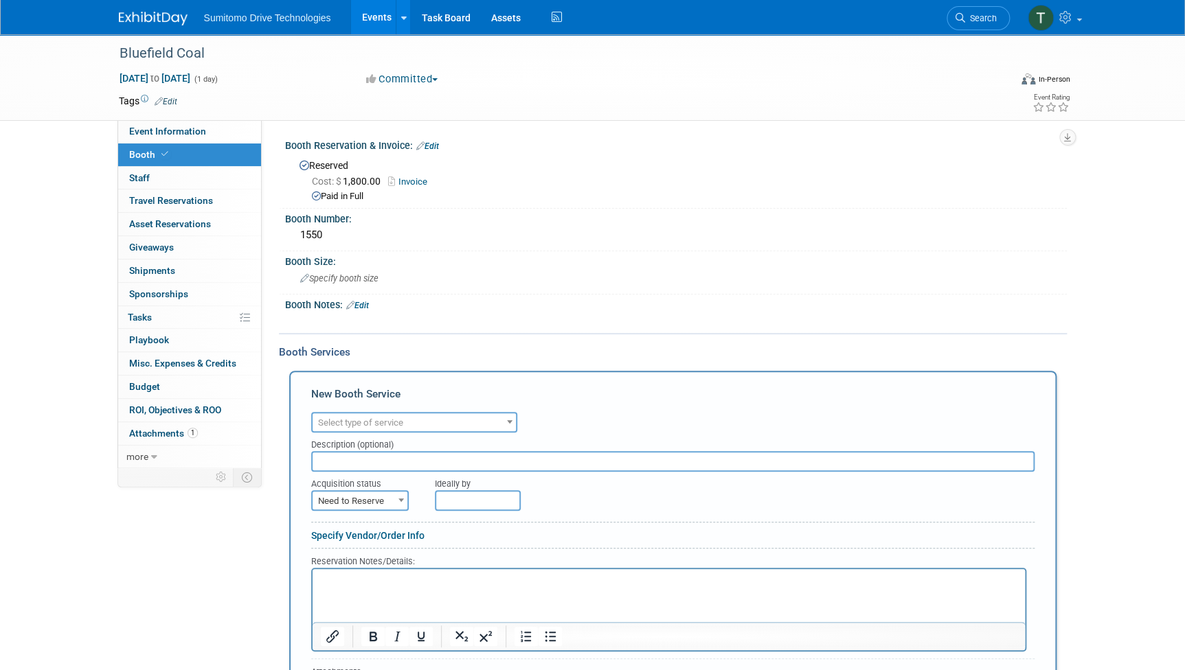
click at [457, 418] on span "Select type of service" at bounding box center [413, 422] width 203 height 19
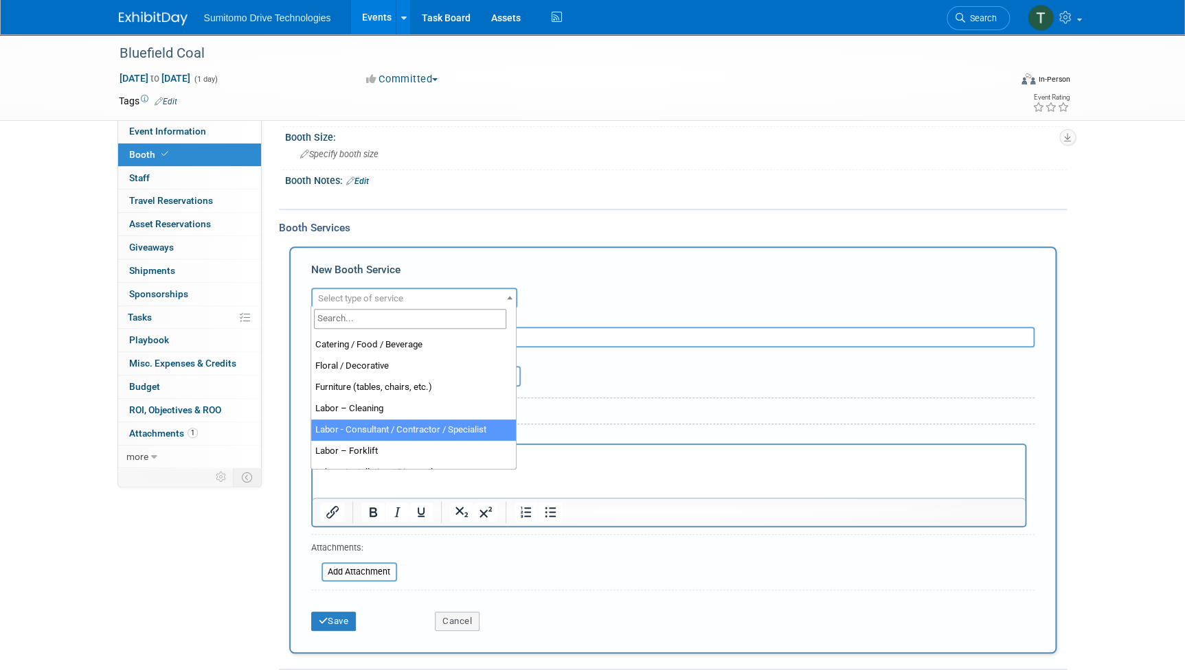
scroll to position [62, 0]
select select "13"
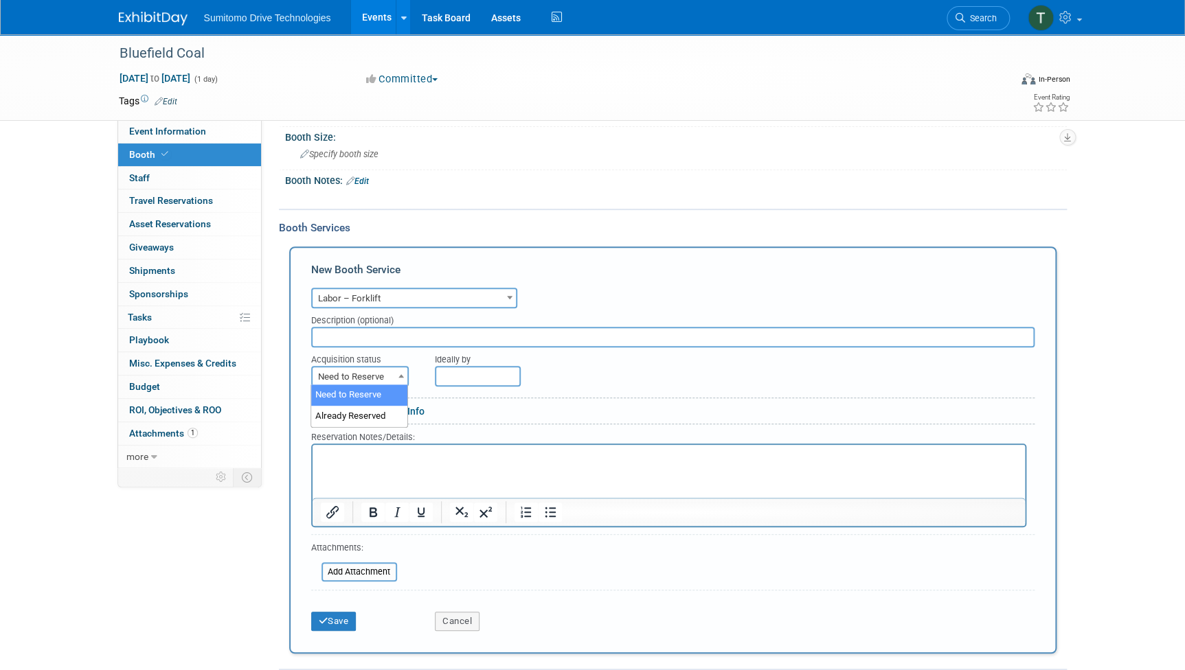
click at [398, 374] on b at bounding box center [400, 375] width 5 height 3
select select "2"
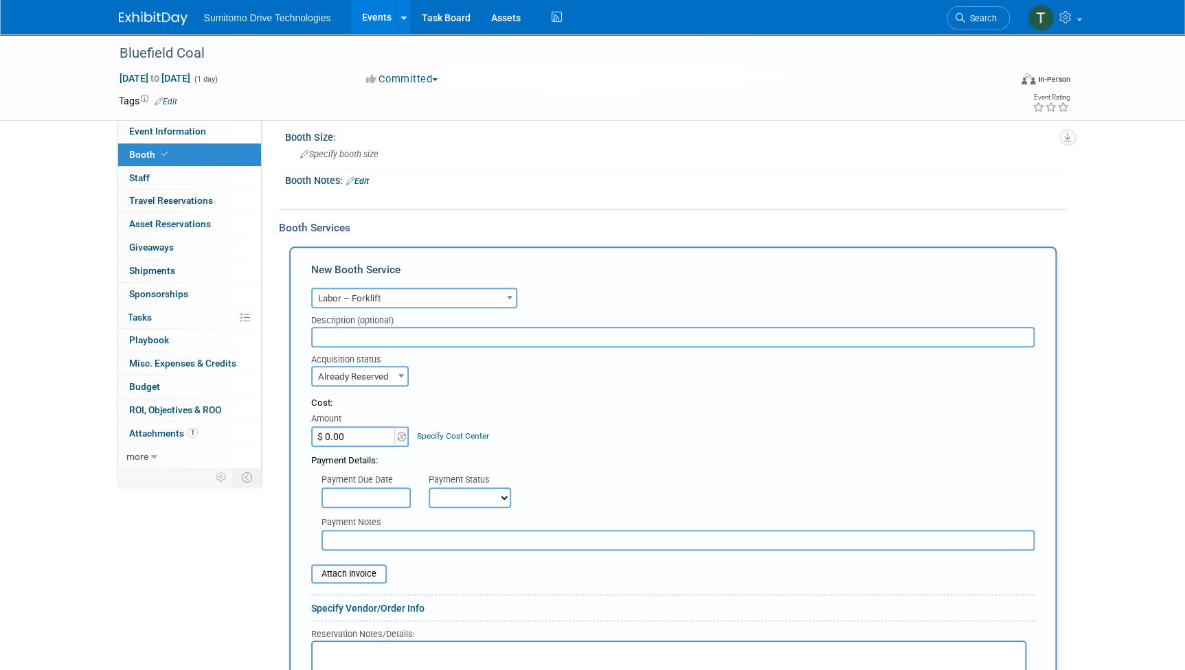
click at [380, 436] on input "$ 0.00" at bounding box center [354, 436] width 86 height 21
click at [373, 566] on input "file" at bounding box center [303, 574] width 163 height 16
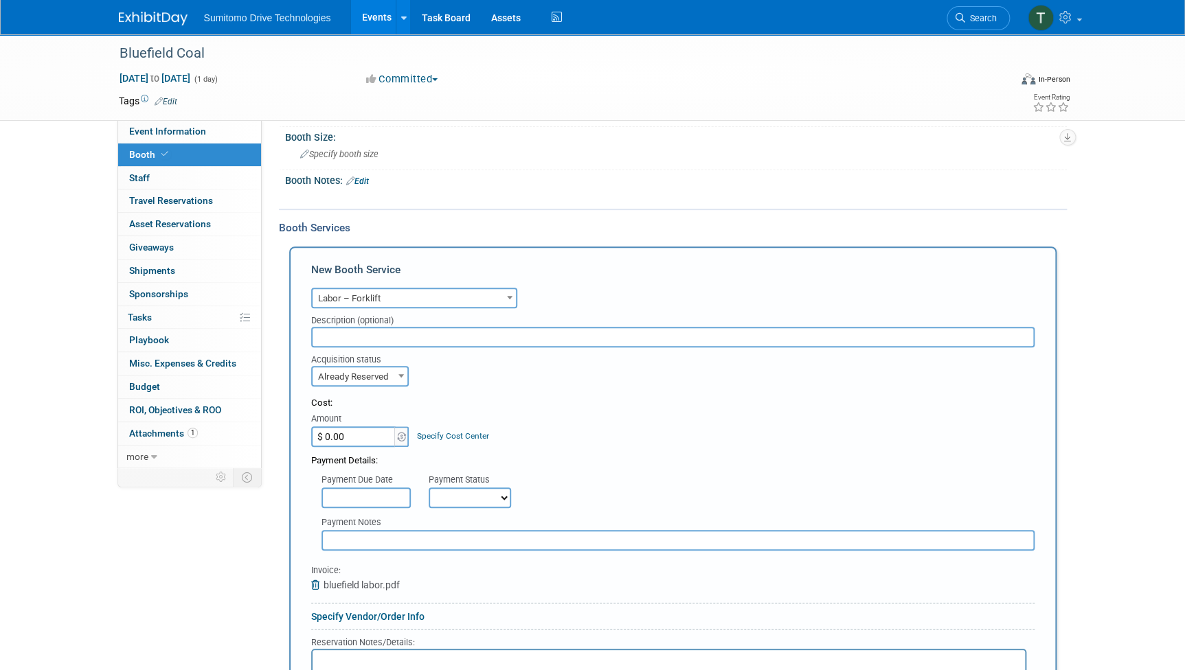
click at [378, 433] on input "$ 0.00" at bounding box center [354, 436] width 86 height 21
drag, startPoint x: 345, startPoint y: 435, endPoint x: 282, endPoint y: 449, distance: 64.7
click at [284, 447] on div "Booth Services Add Booth Service New Booth Service Audio / Video Carpet / Floor…" at bounding box center [673, 542] width 788 height 667
type input "$ 349.80"
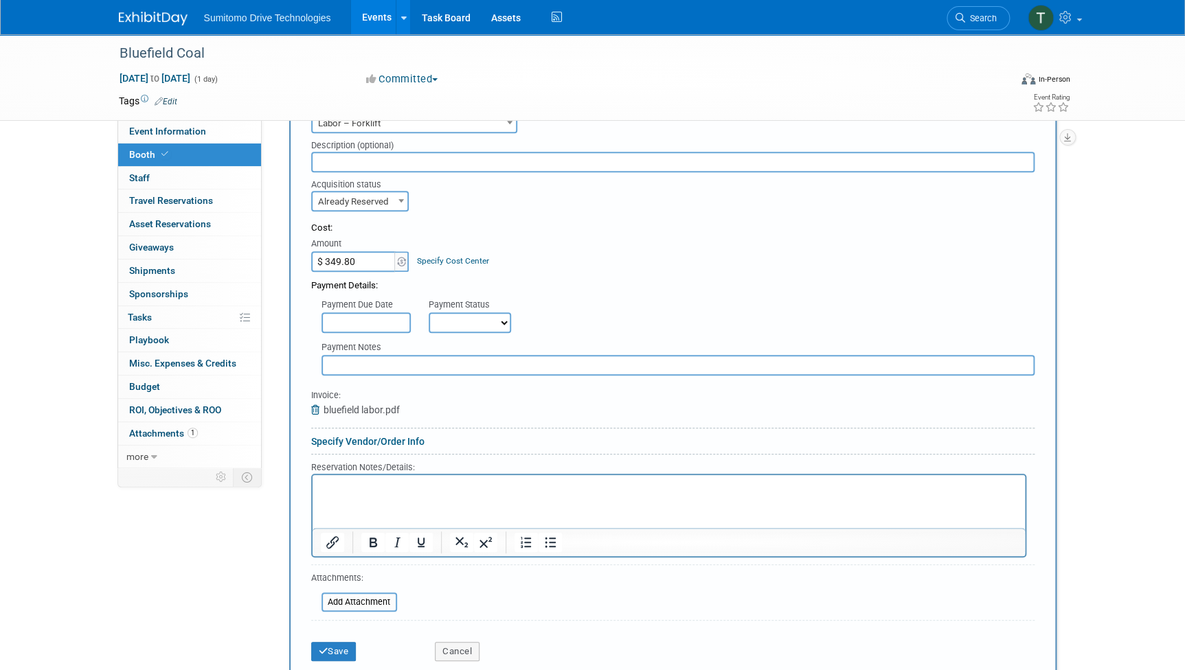
scroll to position [437, 0]
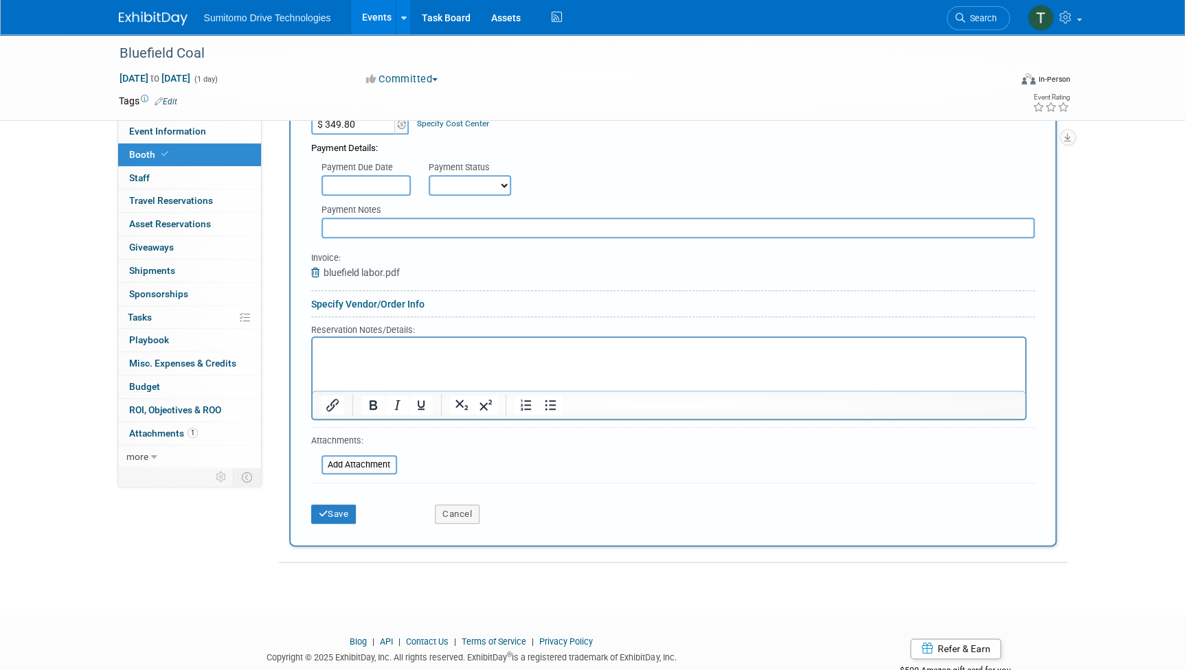
drag, startPoint x: 473, startPoint y: 177, endPoint x: 476, endPoint y: 192, distance: 16.0
click at [473, 177] on select "Not Paid Yet Partially Paid Paid in Full" at bounding box center [470, 185] width 82 height 21
select select "1"
click at [429, 175] on select "Not Paid Yet Partially Paid Paid in Full" at bounding box center [470, 185] width 82 height 21
click at [331, 515] on button "Save" at bounding box center [333, 514] width 45 height 19
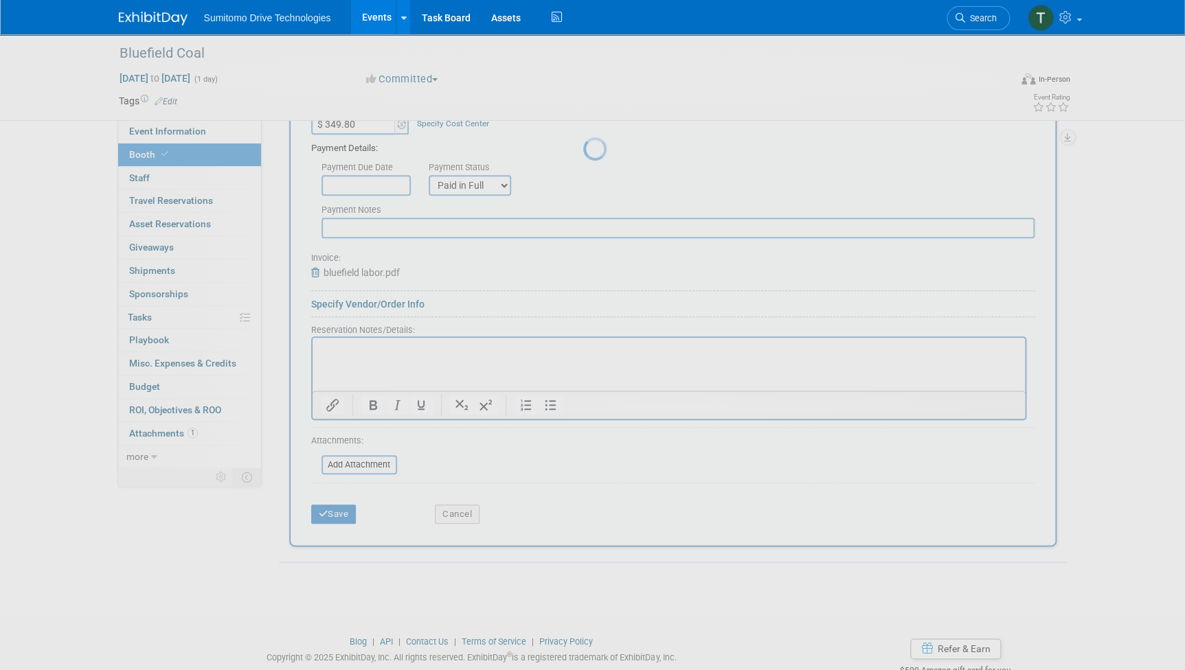
scroll to position [8, 0]
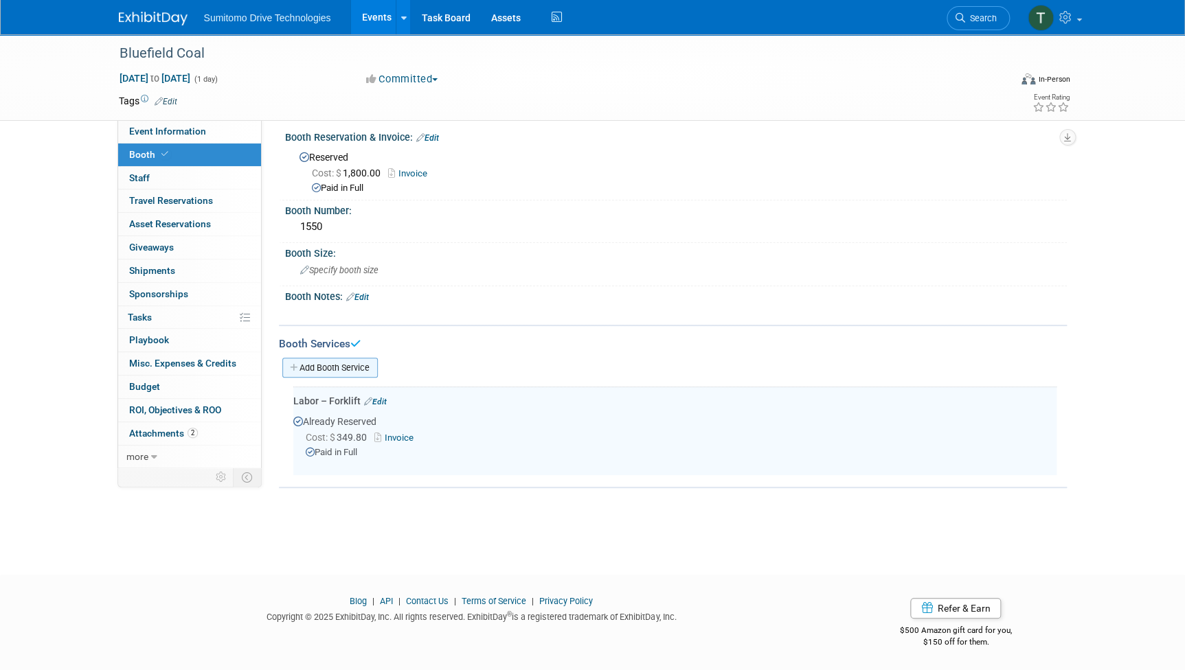
click at [340, 365] on link "Add Booth Service" at bounding box center [329, 368] width 95 height 20
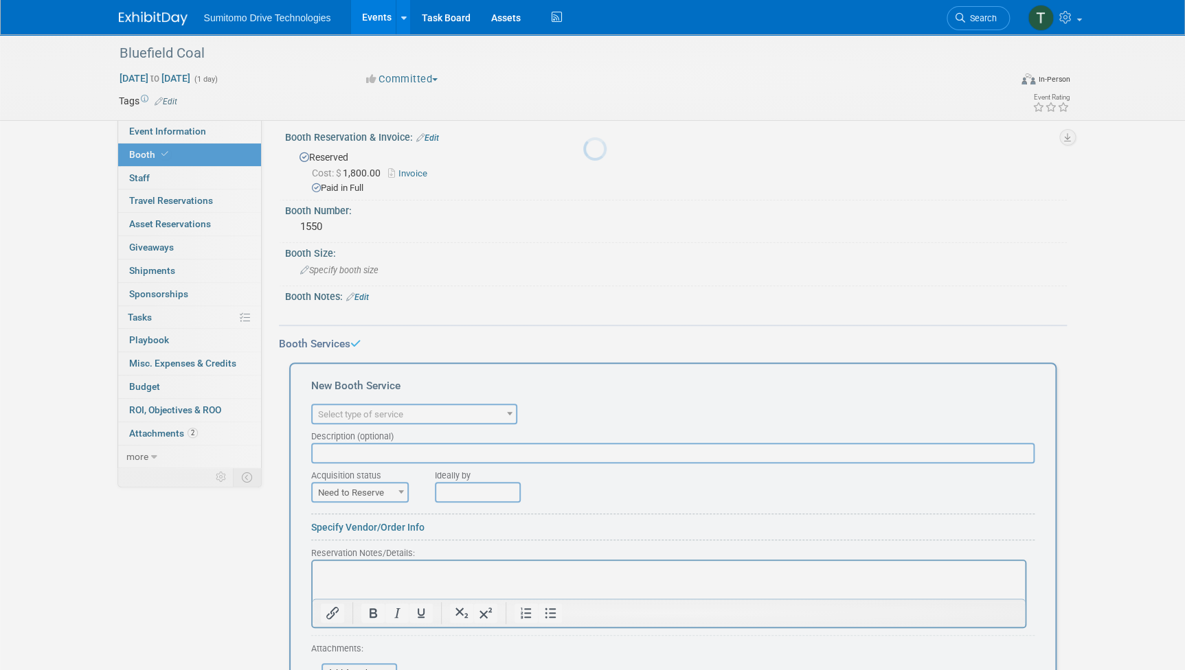
scroll to position [0, 0]
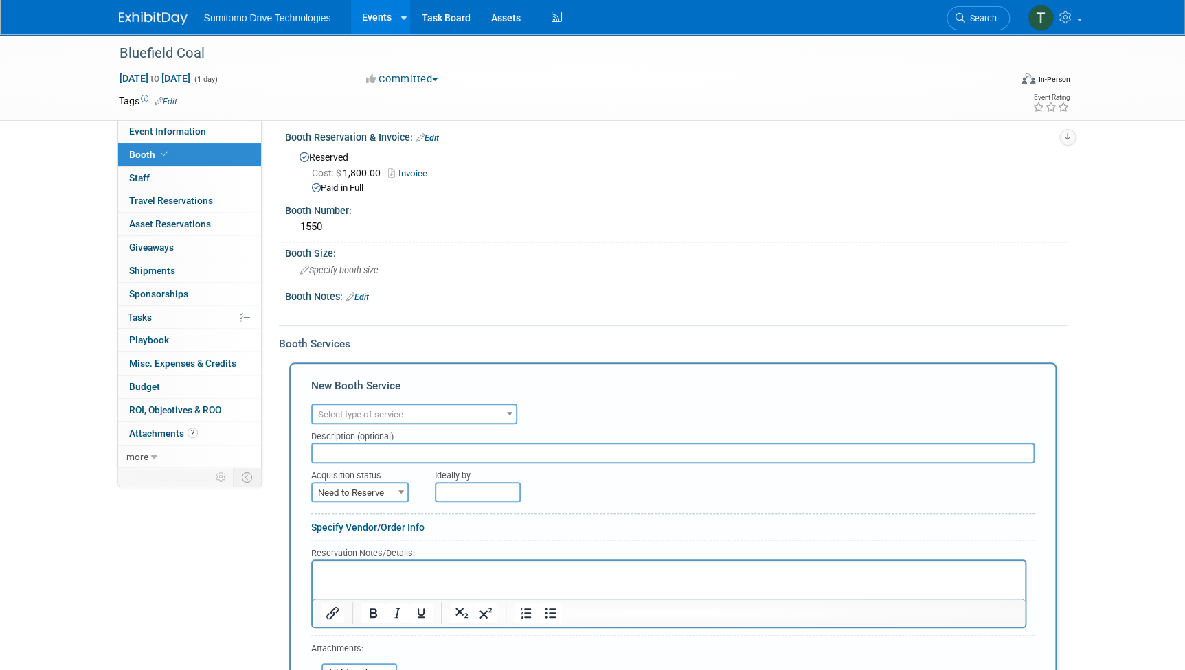
click at [391, 409] on span "Select type of service" at bounding box center [360, 414] width 85 height 10
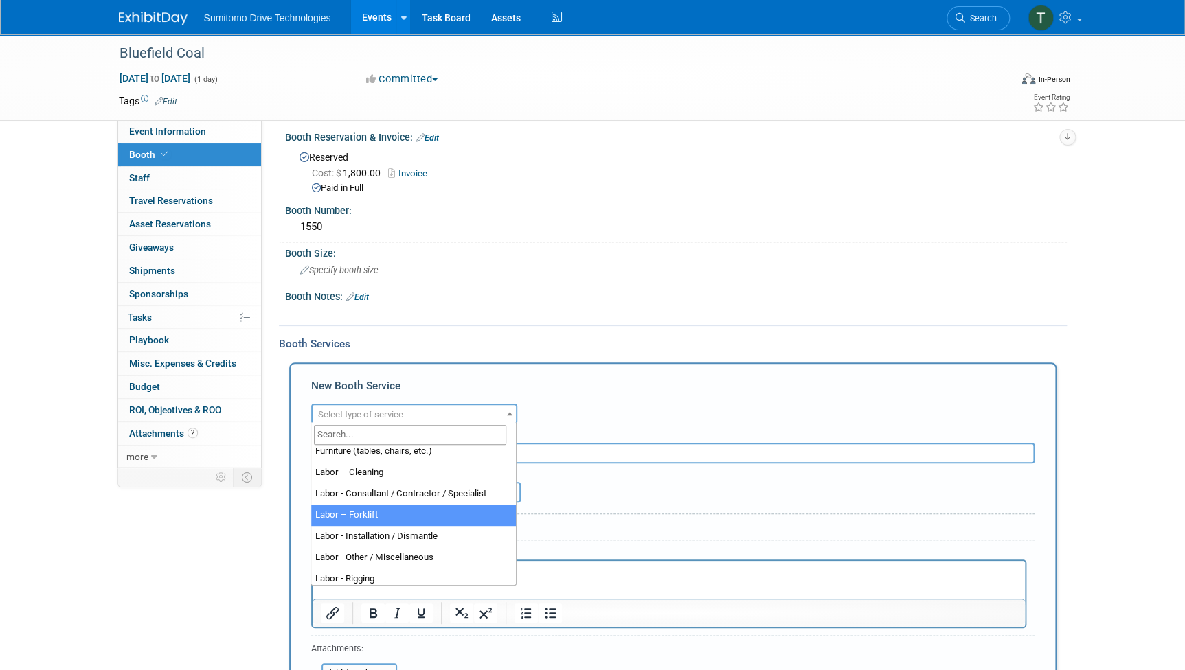
scroll to position [62, 0]
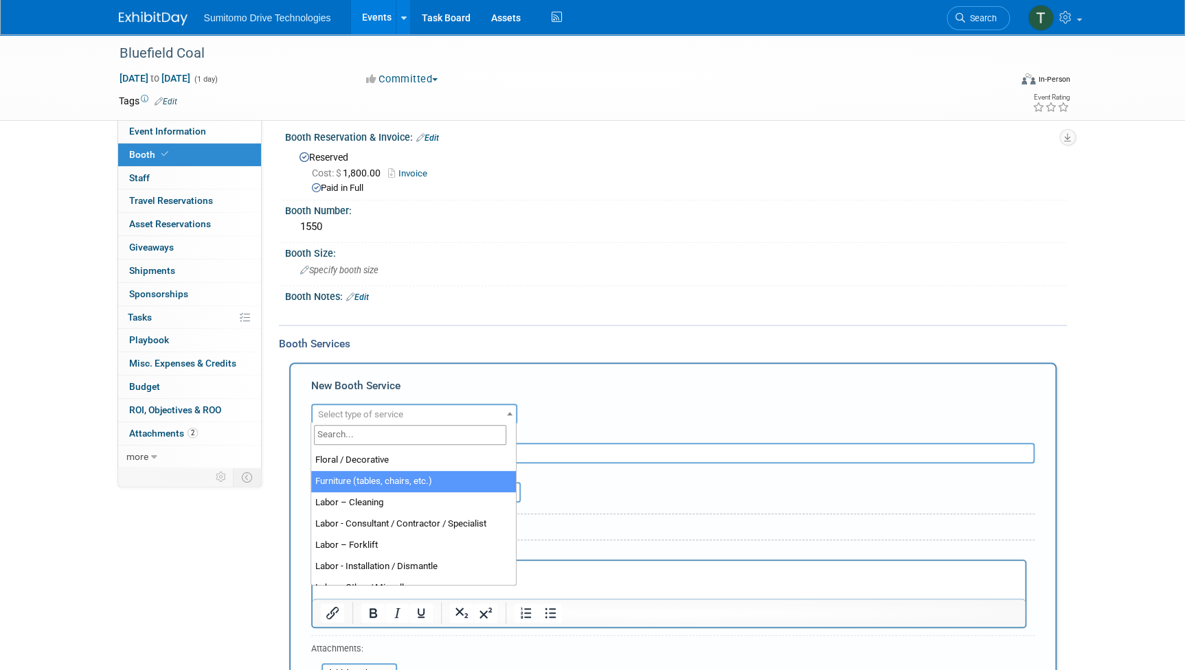
select select "6"
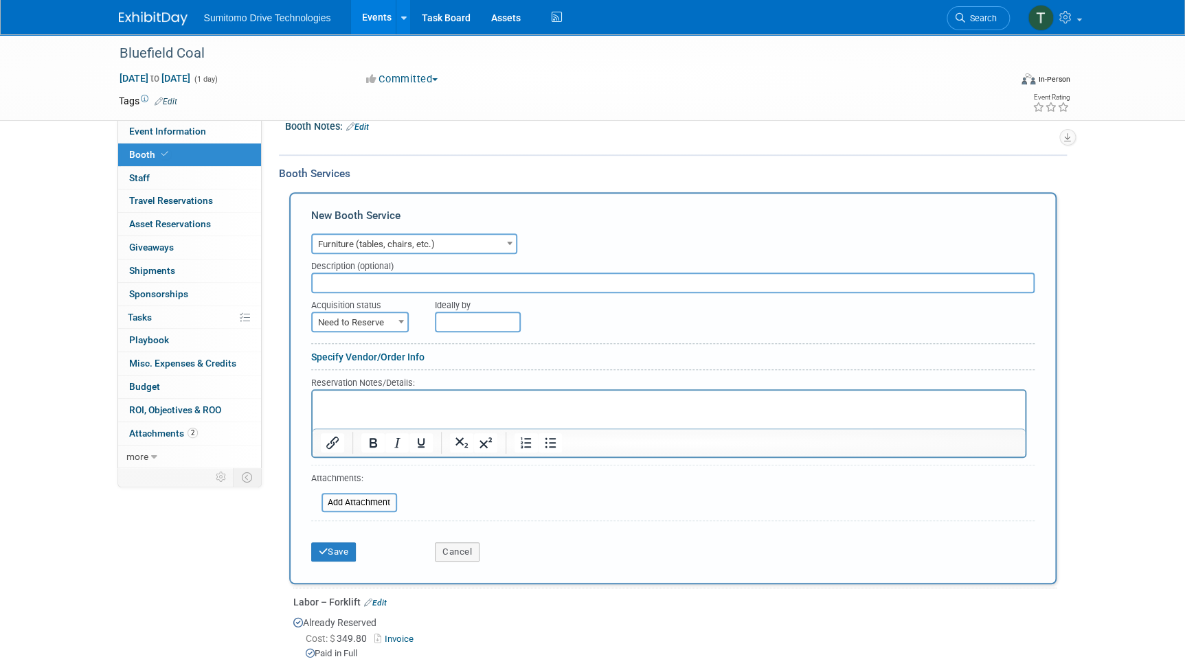
scroll to position [196, 0]
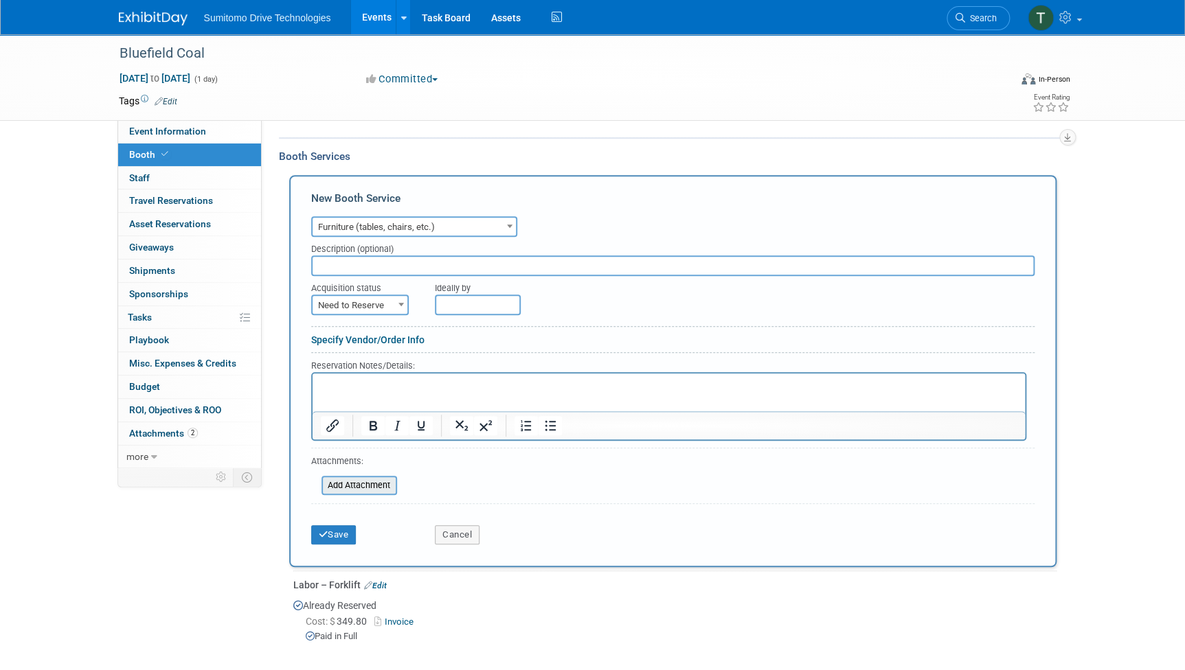
click at [370, 480] on input "file" at bounding box center [313, 485] width 163 height 16
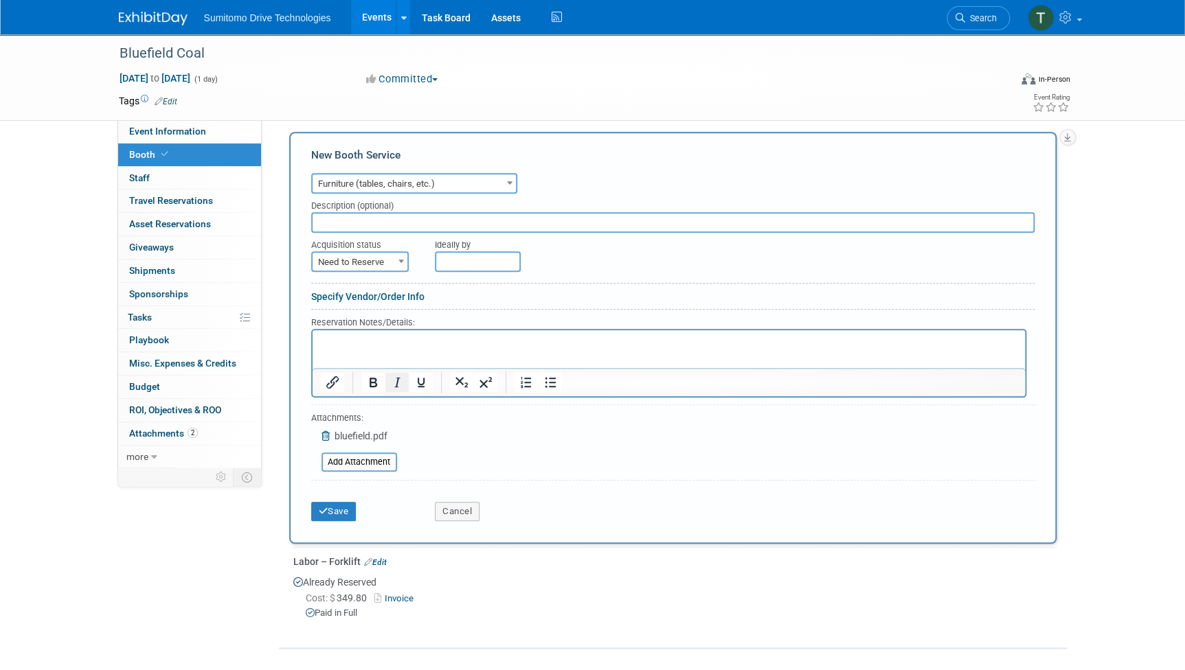
scroll to position [258, 0]
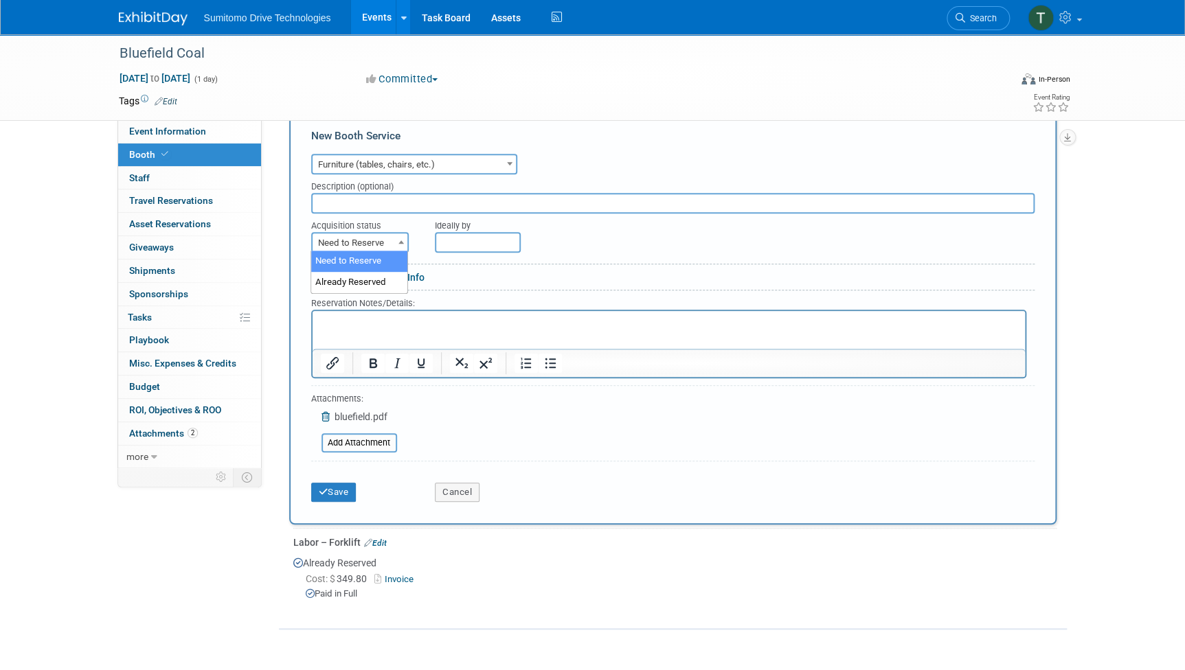
click at [387, 237] on span "Need to Reserve" at bounding box center [359, 243] width 95 height 19
select select "2"
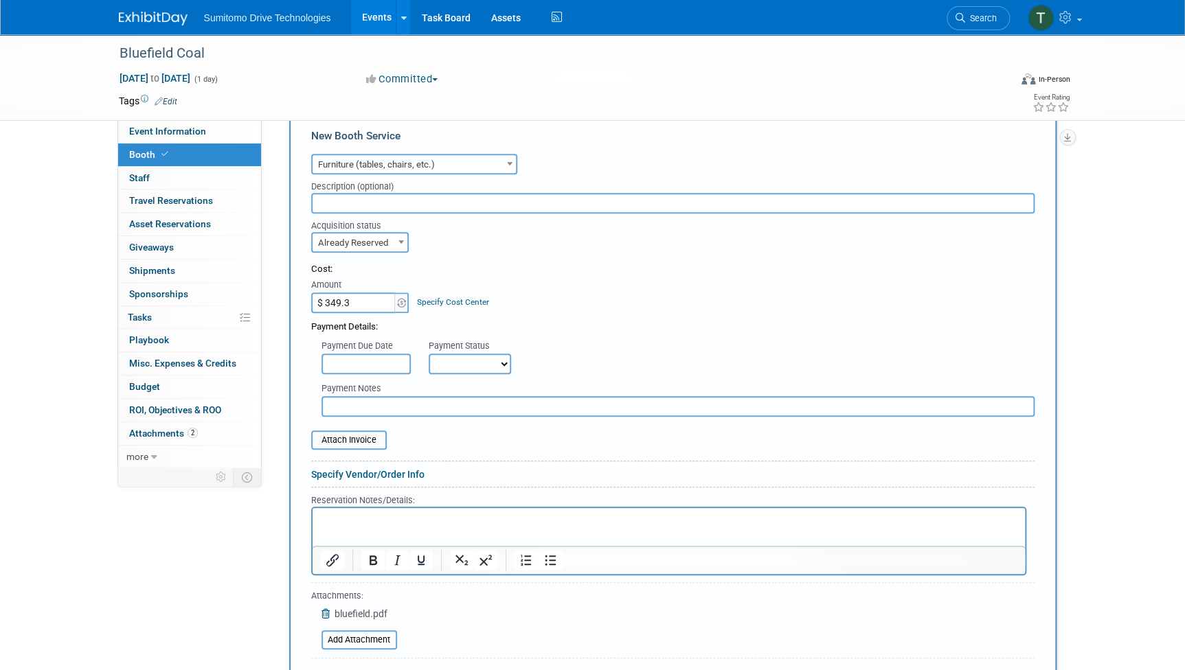
type input "$ 349.32"
click at [467, 365] on select "Not Paid Yet Partially Paid Paid in Full" at bounding box center [470, 364] width 82 height 21
select select "1"
click at [429, 354] on select "Not Paid Yet Partially Paid Paid in Full" at bounding box center [470, 364] width 82 height 21
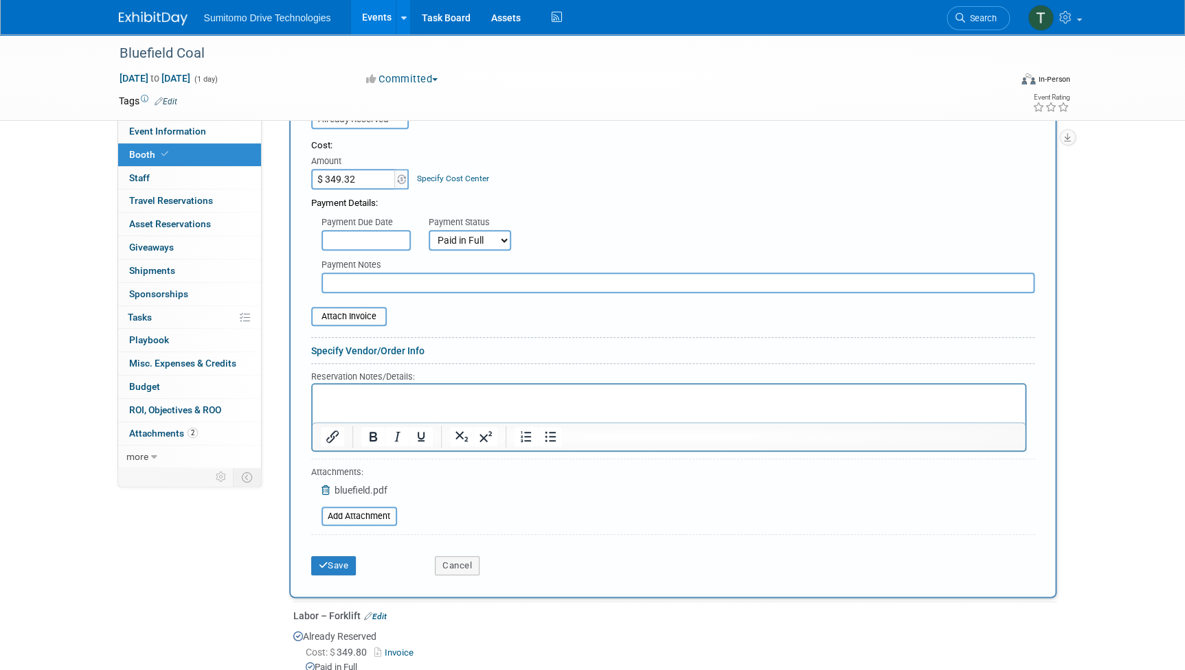
scroll to position [383, 0]
click at [349, 315] on input "file" at bounding box center [303, 315] width 163 height 16
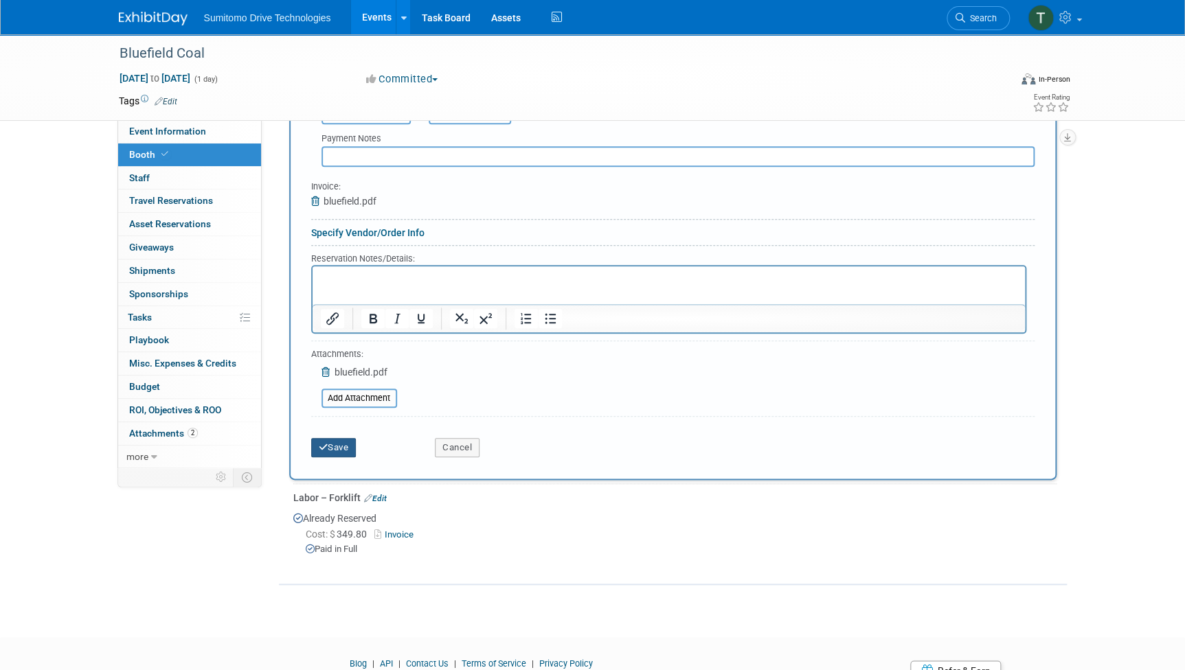
click at [341, 448] on button "Save" at bounding box center [333, 447] width 45 height 19
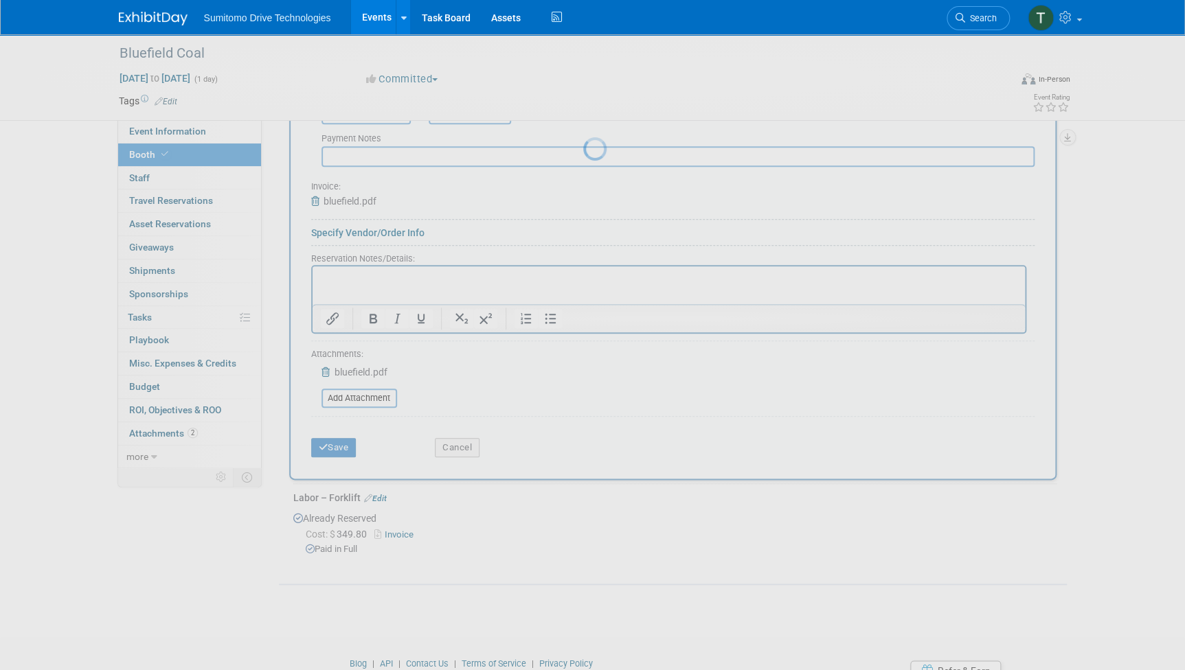
scroll to position [92, 0]
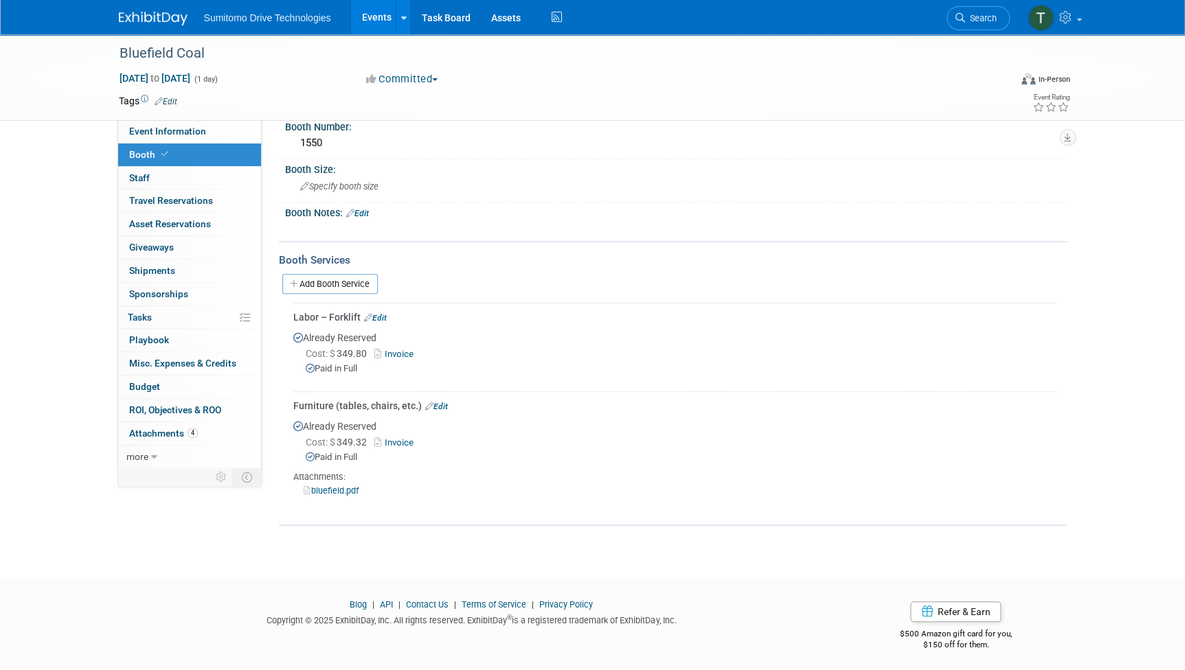
click at [360, 10] on link "Events" at bounding box center [376, 17] width 50 height 34
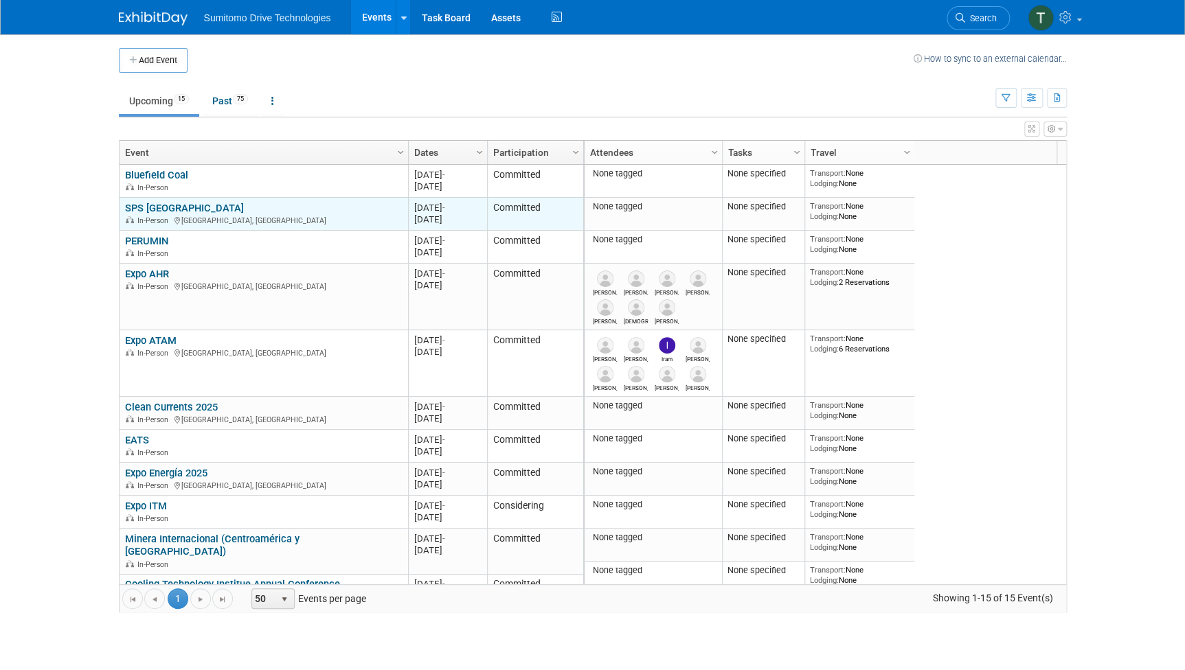
click at [145, 203] on link "SPS [GEOGRAPHIC_DATA]" at bounding box center [184, 208] width 119 height 12
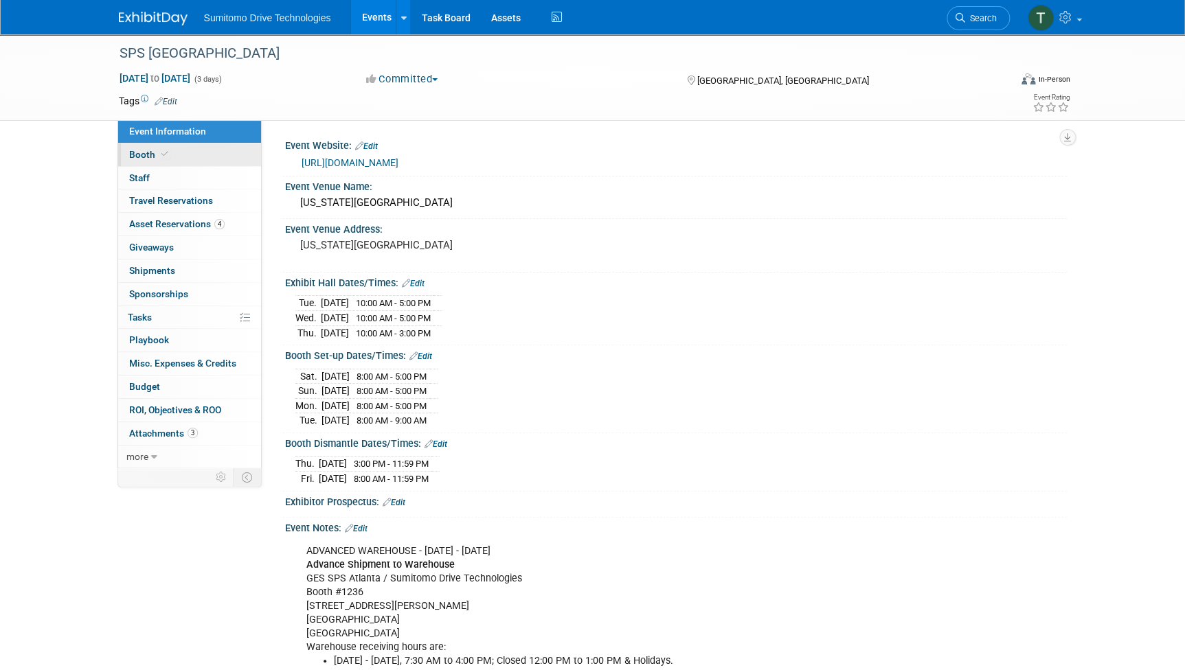
click at [148, 150] on span "Booth" at bounding box center [150, 154] width 42 height 11
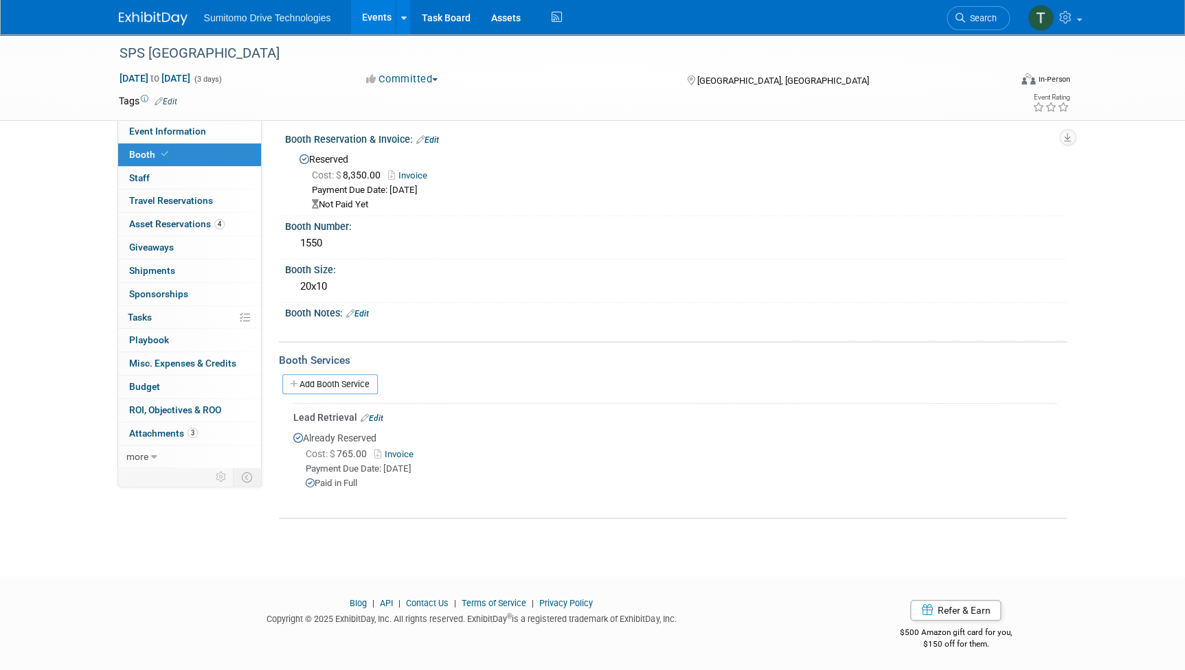
scroll to position [8, 0]
click at [337, 374] on link "Add Booth Service" at bounding box center [329, 382] width 95 height 20
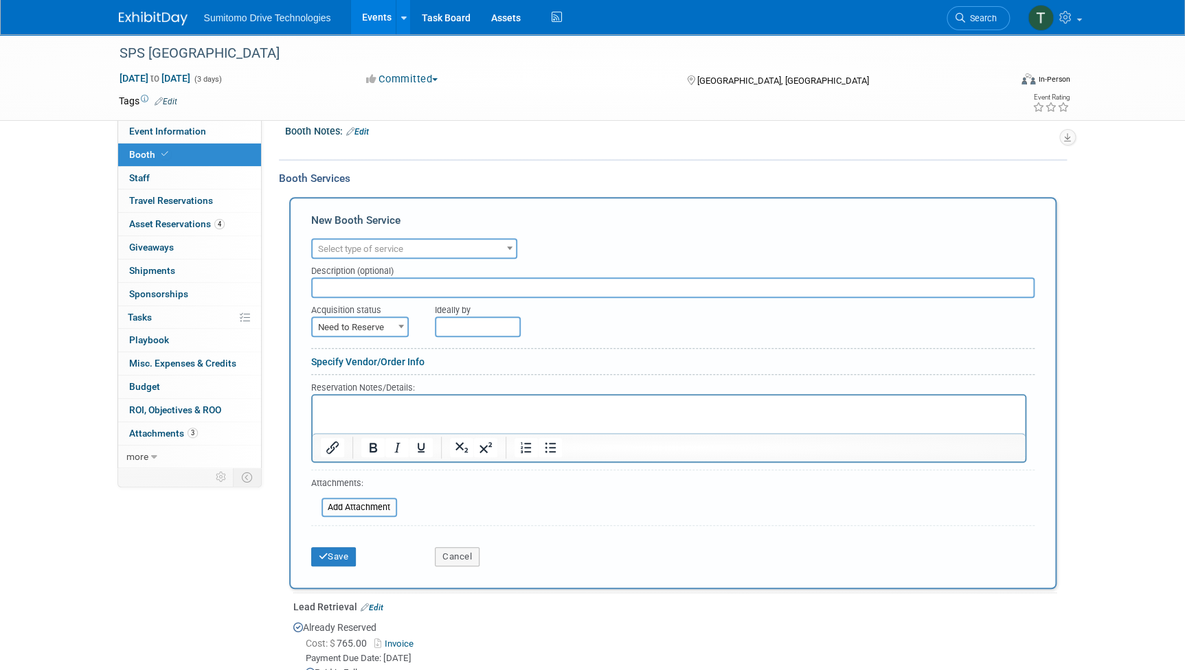
scroll to position [196, 0]
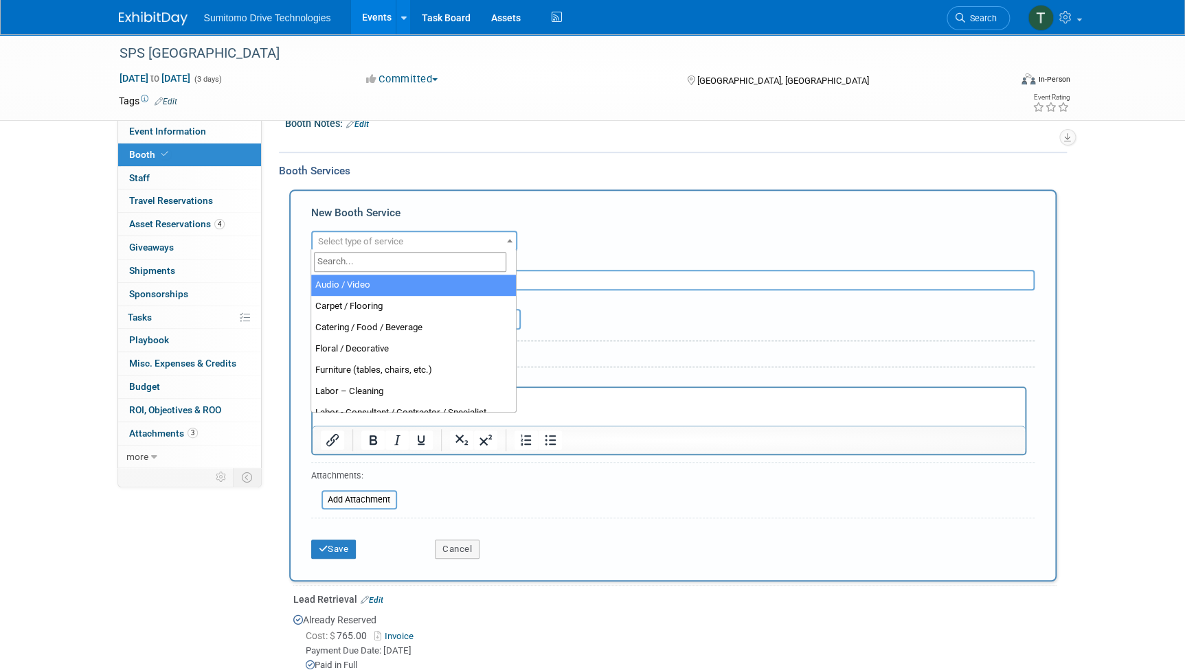
click at [452, 237] on span "Select type of service" at bounding box center [413, 241] width 203 height 19
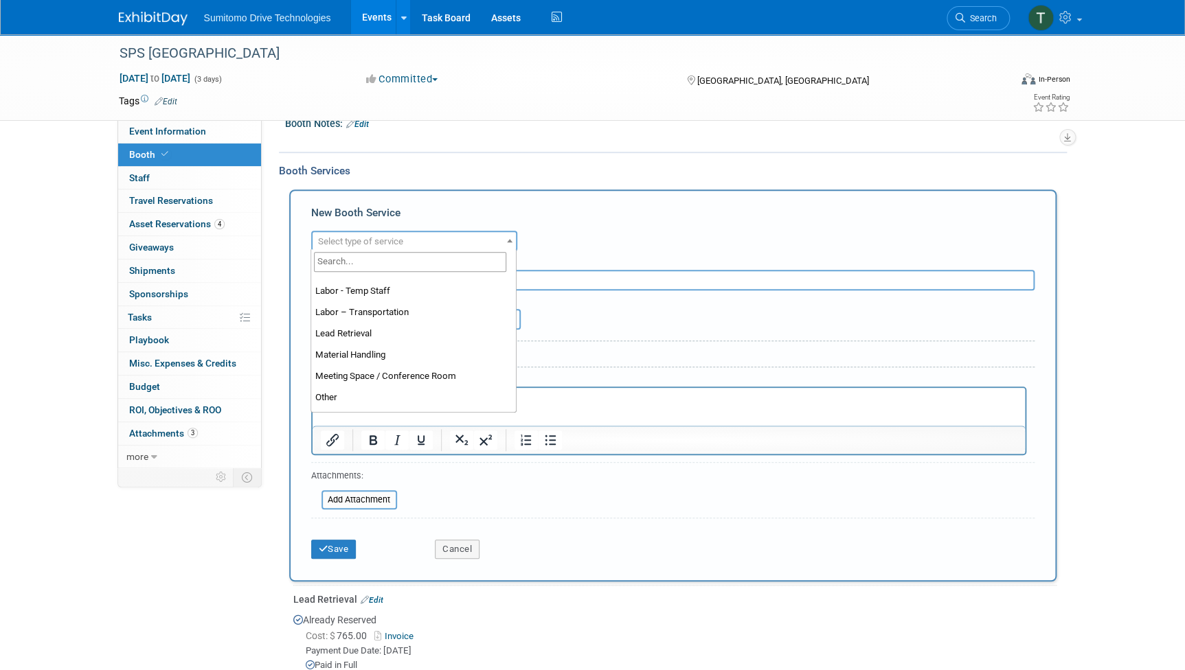
scroll to position [312, 0]
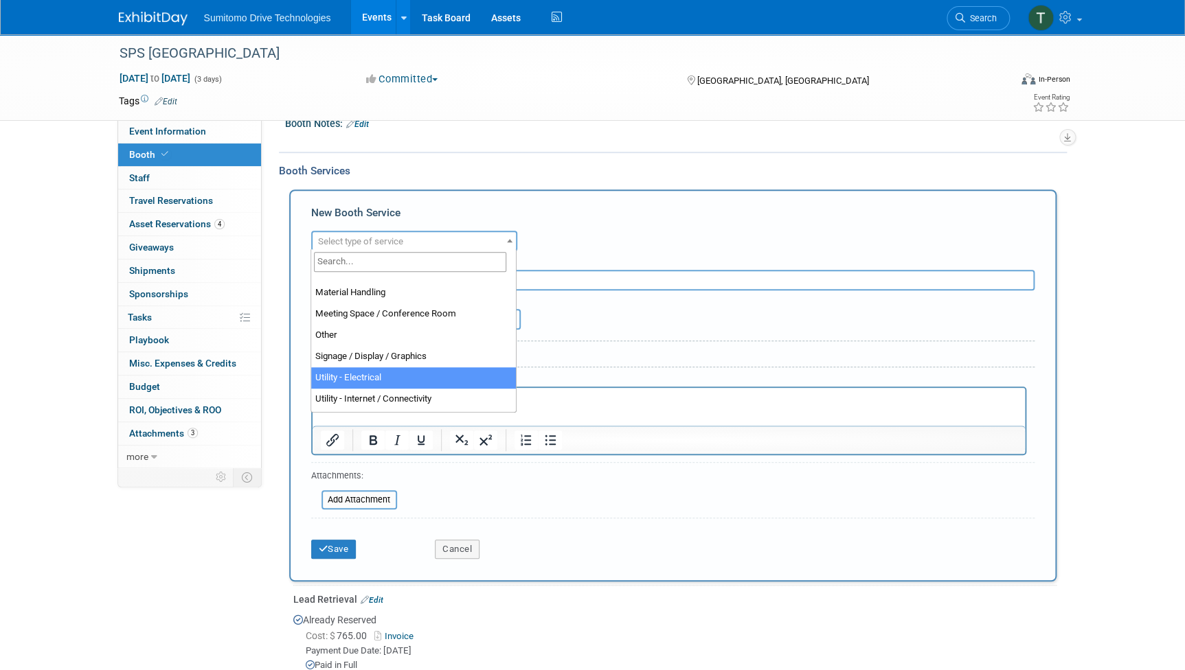
select select "8"
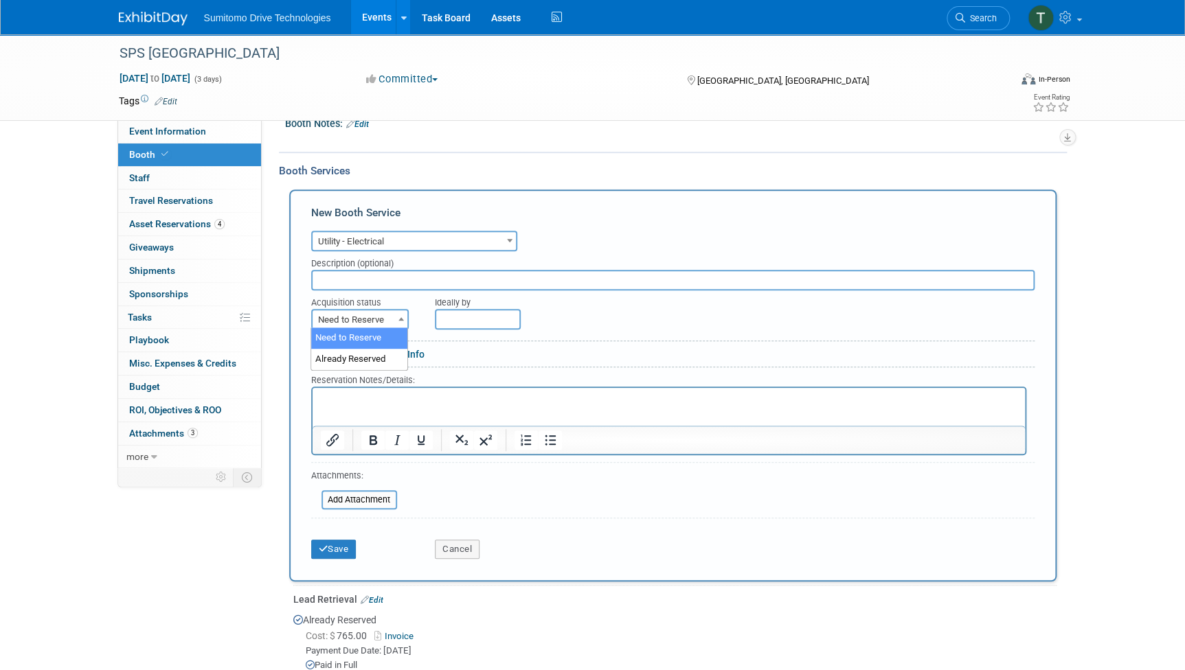
click at [395, 322] on span at bounding box center [401, 319] width 14 height 18
select select "2"
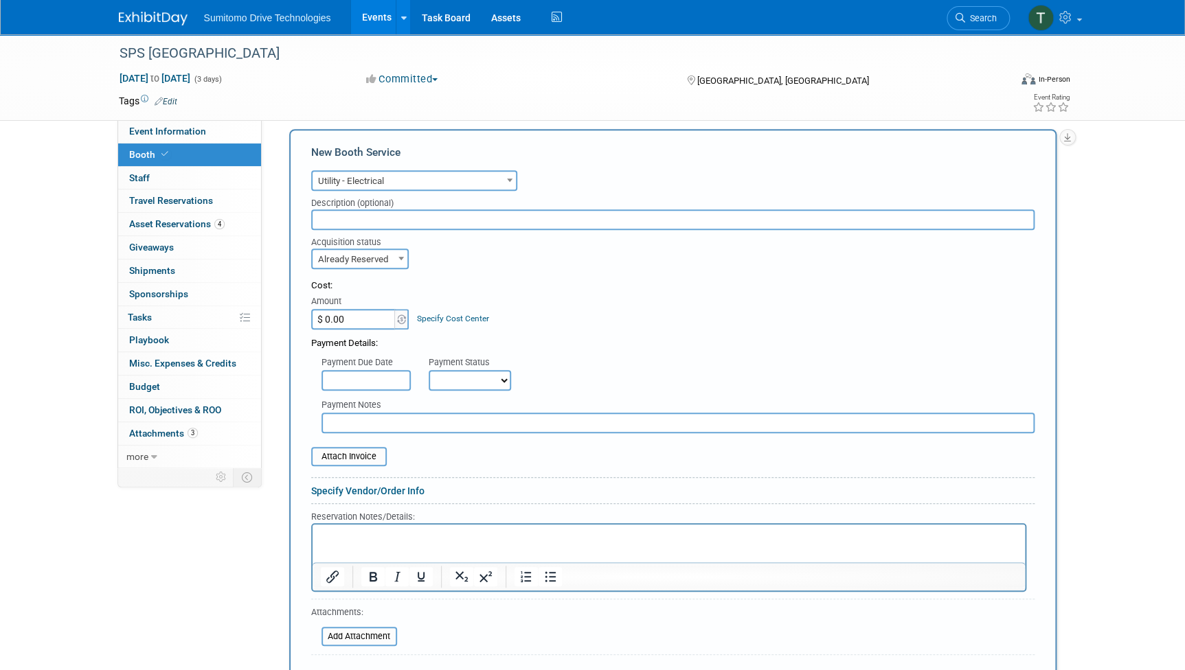
scroll to position [258, 0]
click at [364, 450] on input "file" at bounding box center [303, 454] width 163 height 16
click at [385, 457] on div "Attach Invoice" at bounding box center [349, 454] width 76 height 19
click at [369, 453] on input "file" at bounding box center [303, 454] width 163 height 16
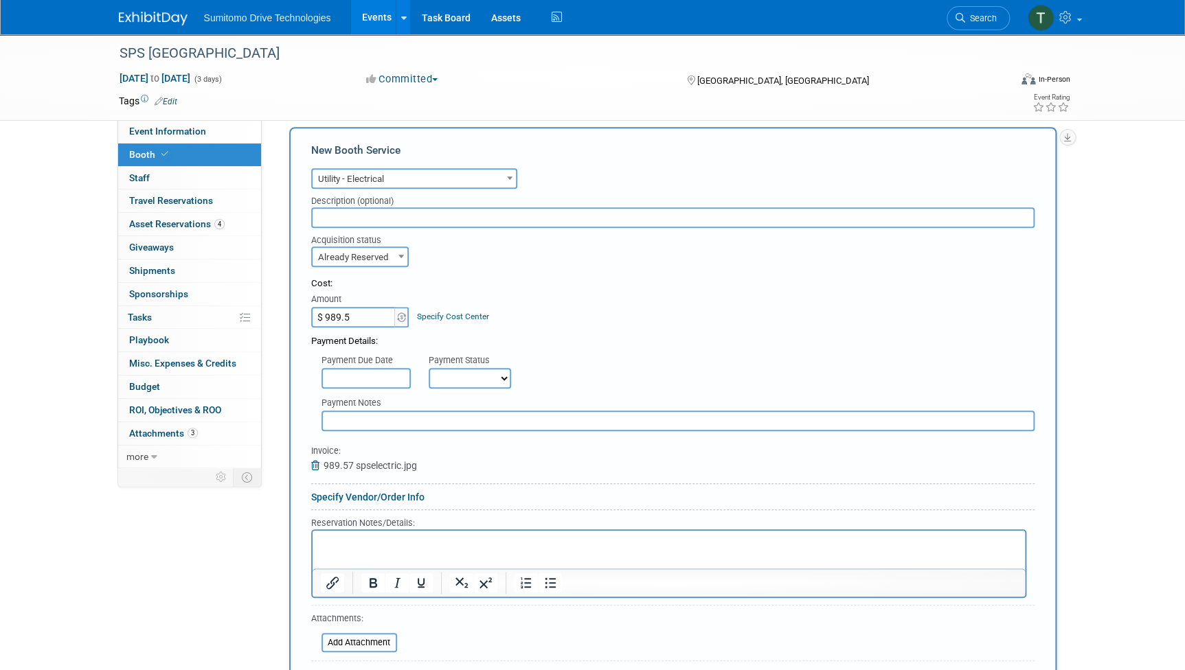
type input "$ 989.57"
click at [460, 371] on select "Not Paid Yet Partially Paid Paid in Full" at bounding box center [470, 378] width 82 height 21
select select "1"
click at [429, 368] on select "Not Paid Yet Partially Paid Paid in Full" at bounding box center [470, 378] width 82 height 21
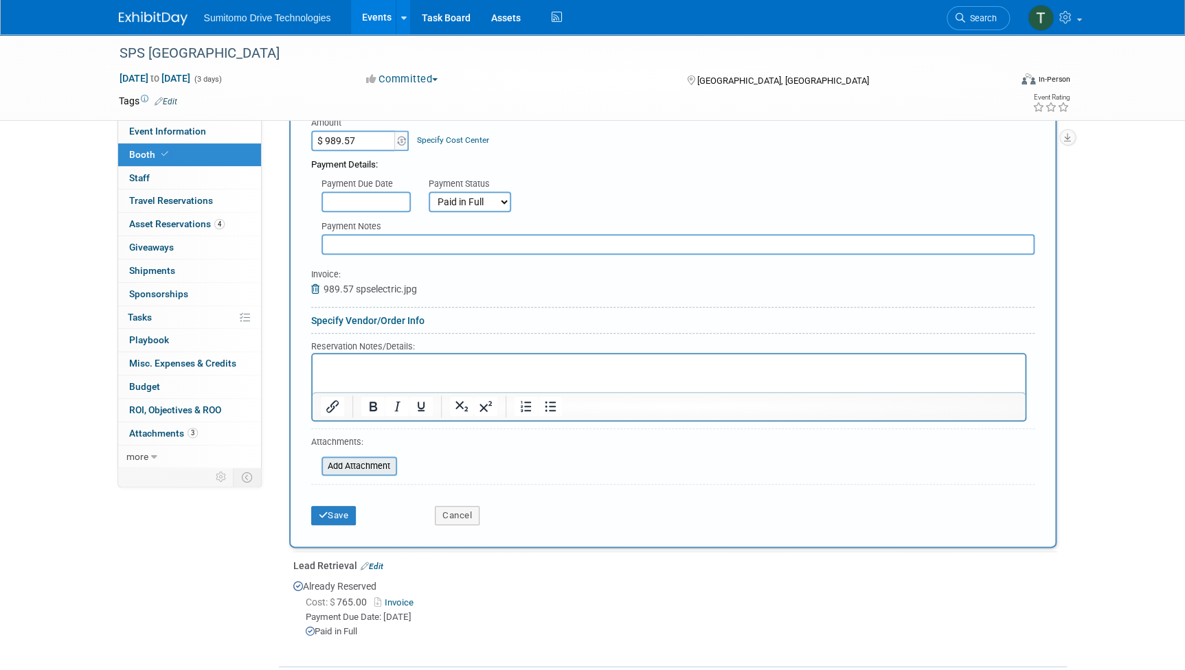
scroll to position [446, 0]
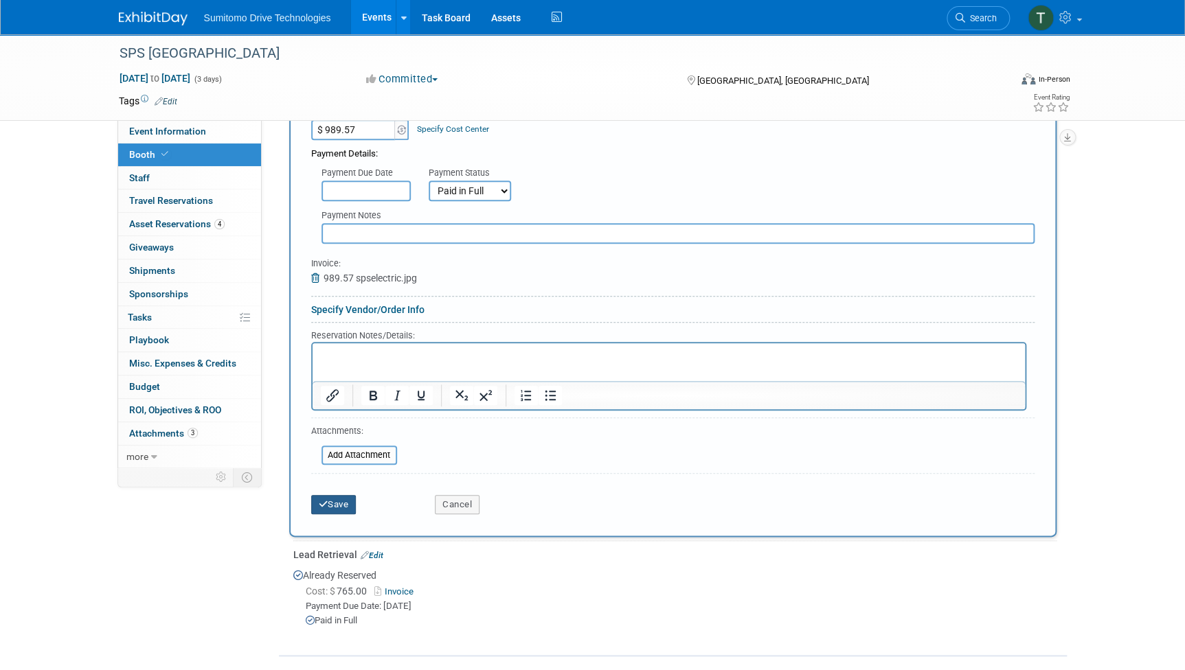
click at [343, 502] on button "Save" at bounding box center [333, 504] width 45 height 19
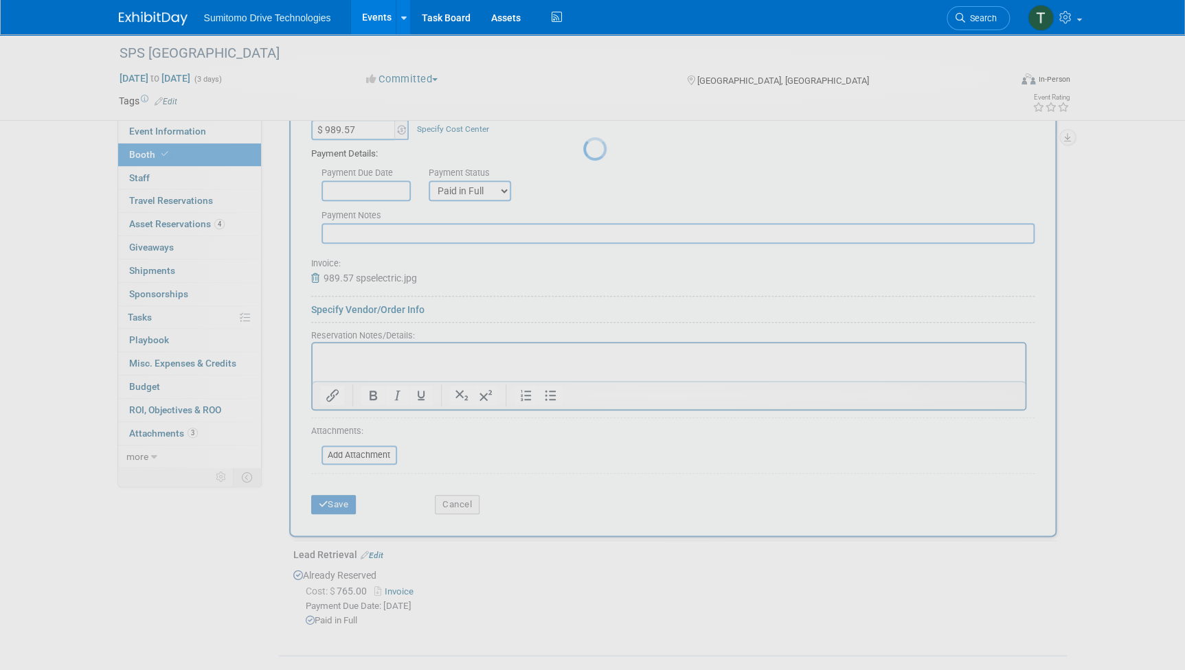
scroll to position [88, 0]
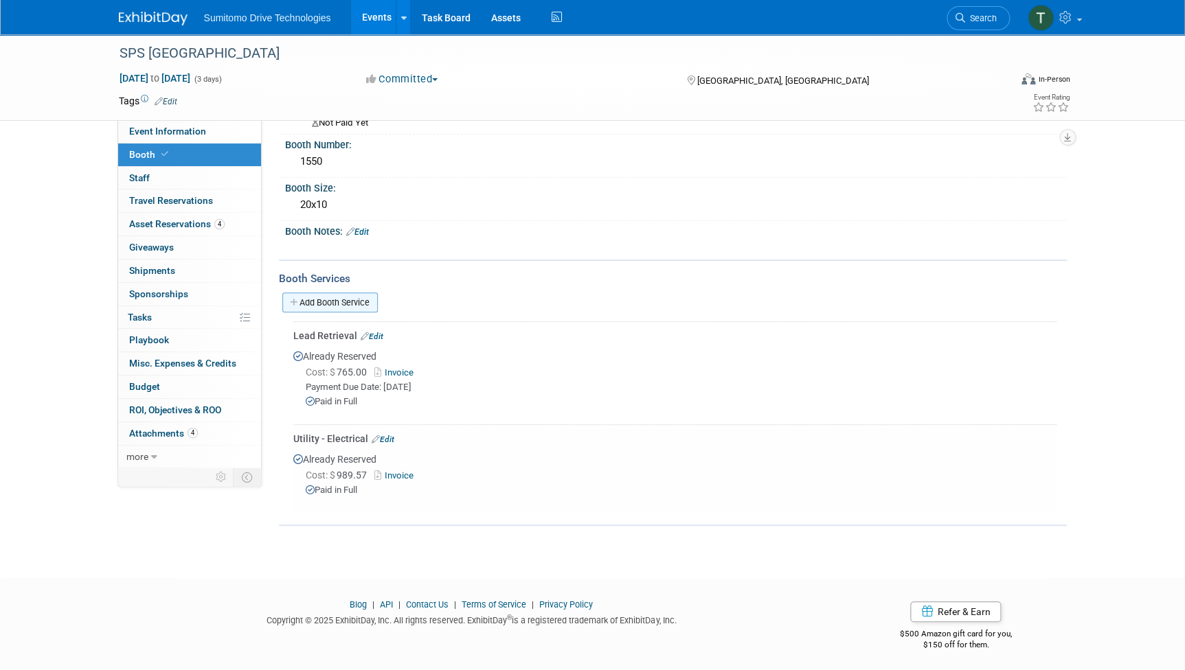
click at [335, 299] on link "Add Booth Service" at bounding box center [329, 303] width 95 height 20
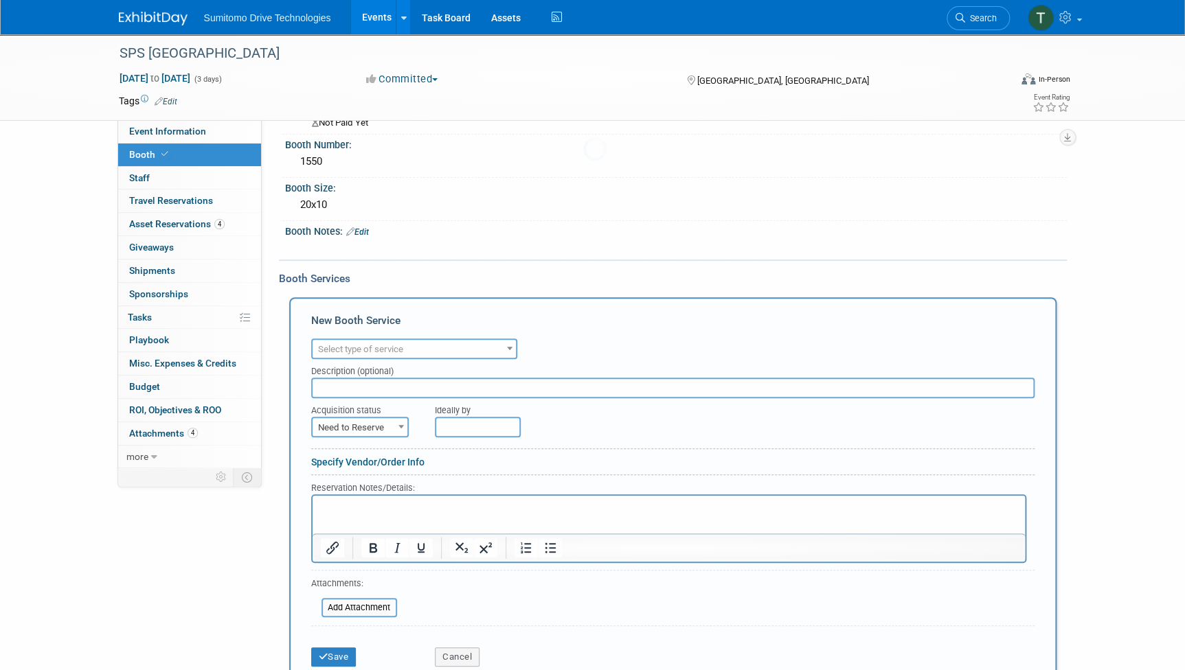
scroll to position [0, 0]
click at [432, 348] on span "Select type of service" at bounding box center [413, 349] width 203 height 19
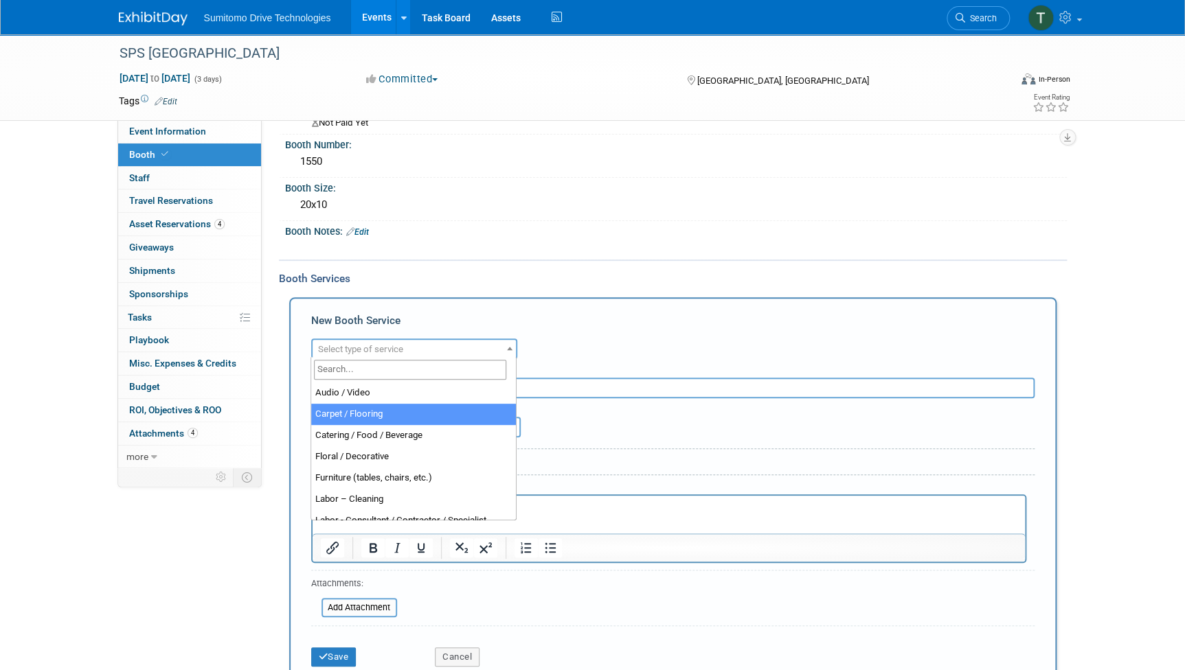
select select "4"
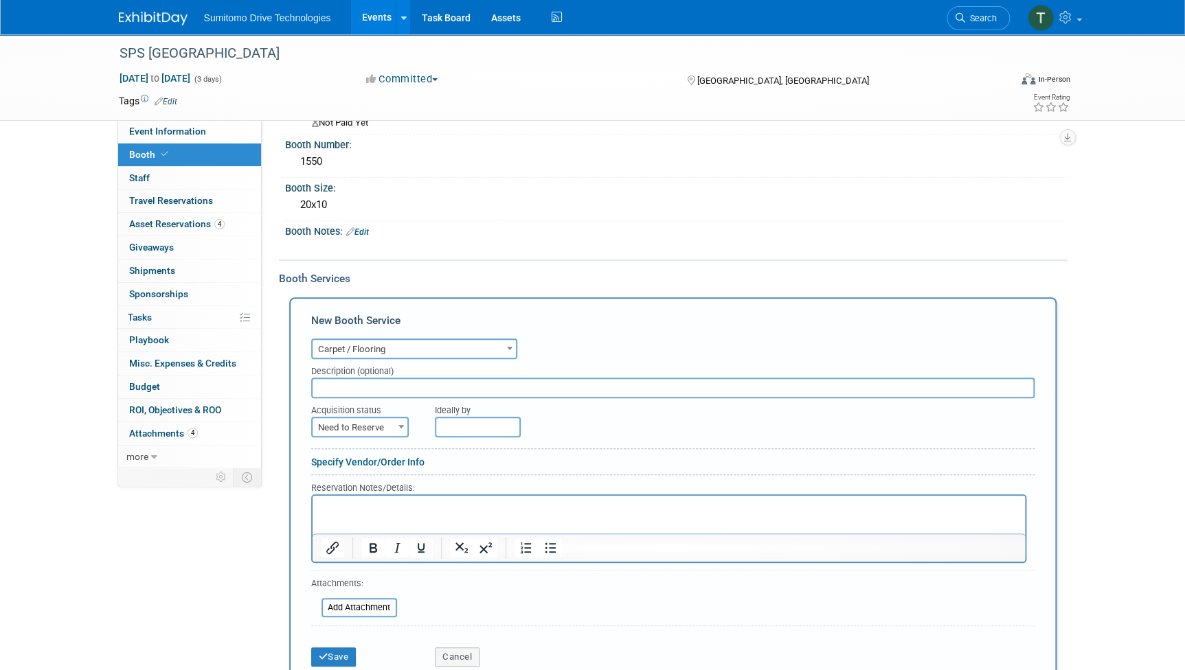
click at [576, 348] on div "Audio / Video Carpet / Flooring Catering / Food / Beverage Floral / Decorative …" at bounding box center [672, 347] width 723 height 24
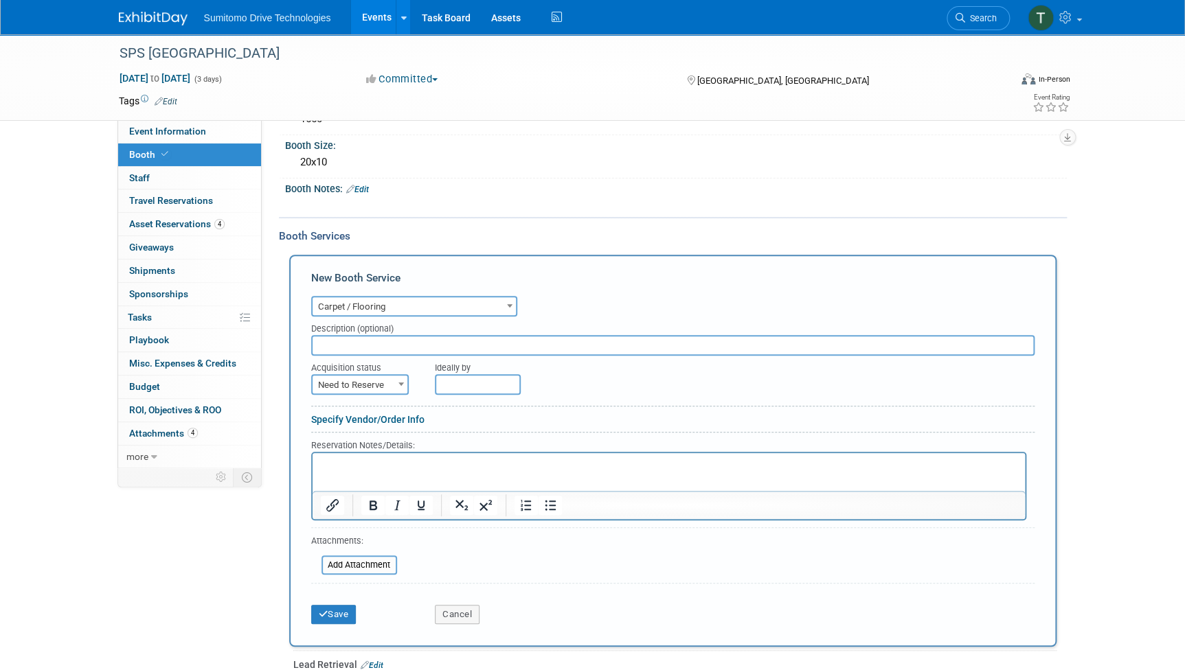
scroll to position [213, 0]
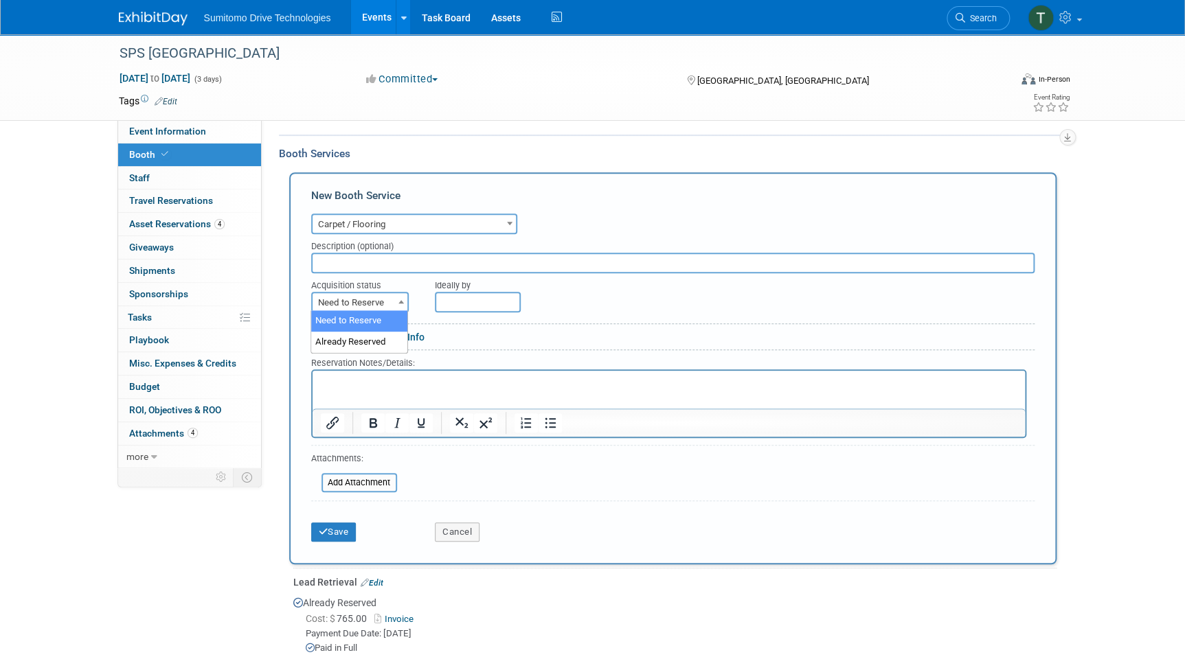
click at [373, 299] on span "Need to Reserve" at bounding box center [359, 302] width 95 height 19
select select "2"
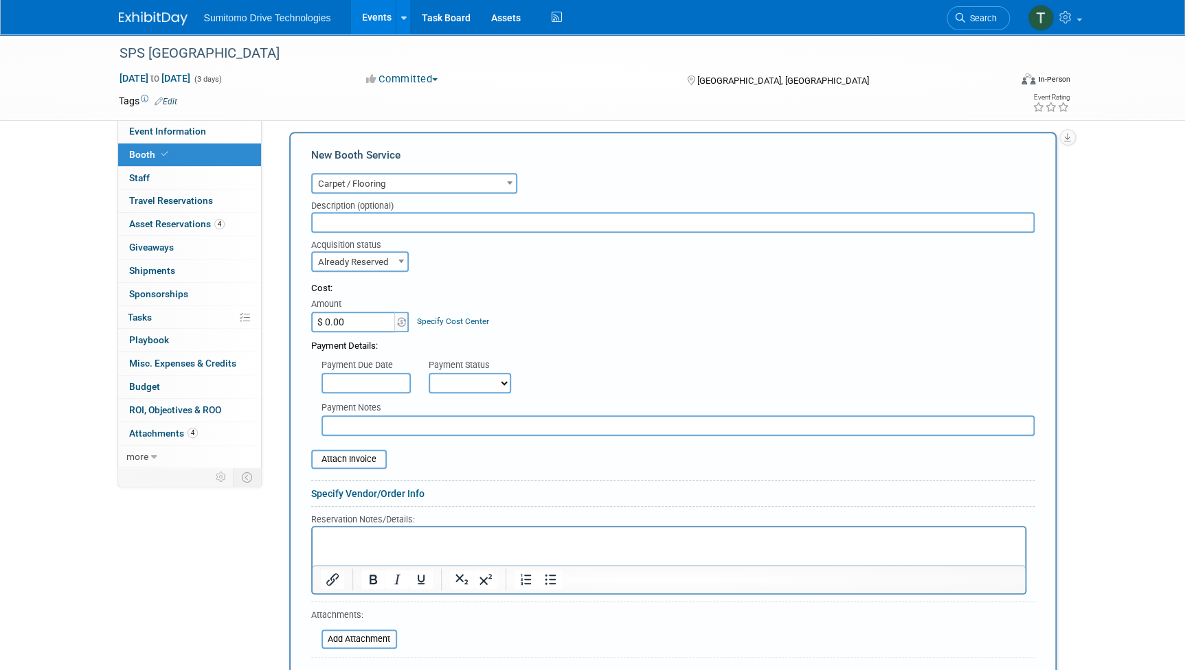
scroll to position [275, 0]
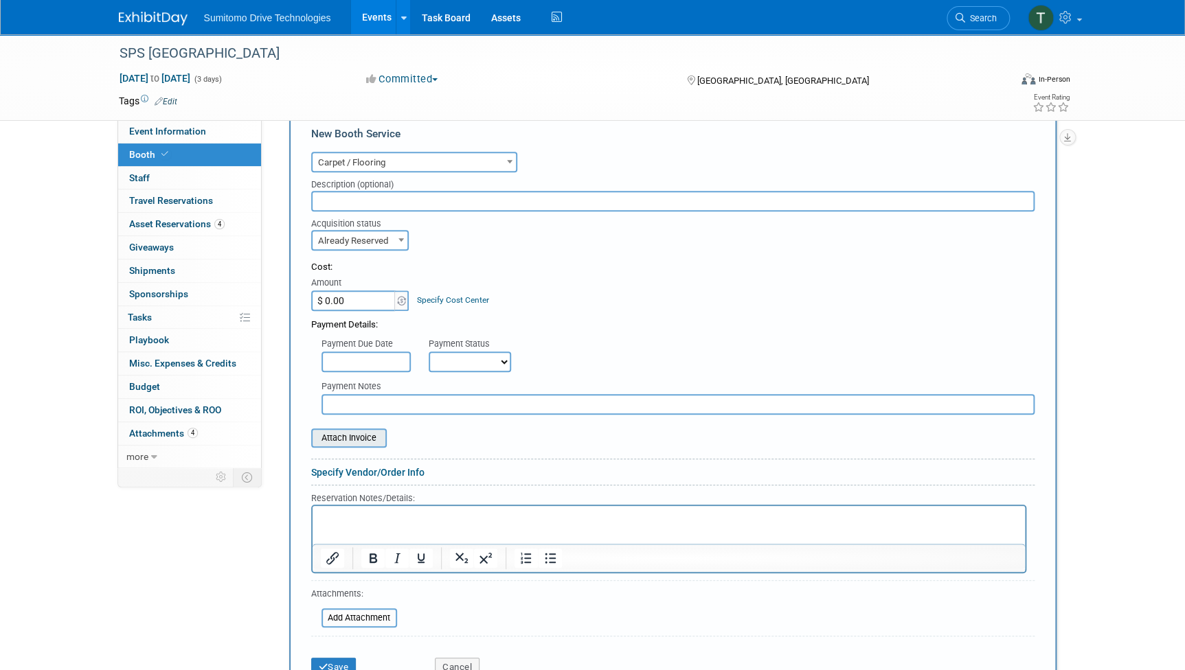
click at [356, 433] on input "file" at bounding box center [303, 438] width 163 height 16
click at [353, 442] on input "file" at bounding box center [303, 438] width 163 height 16
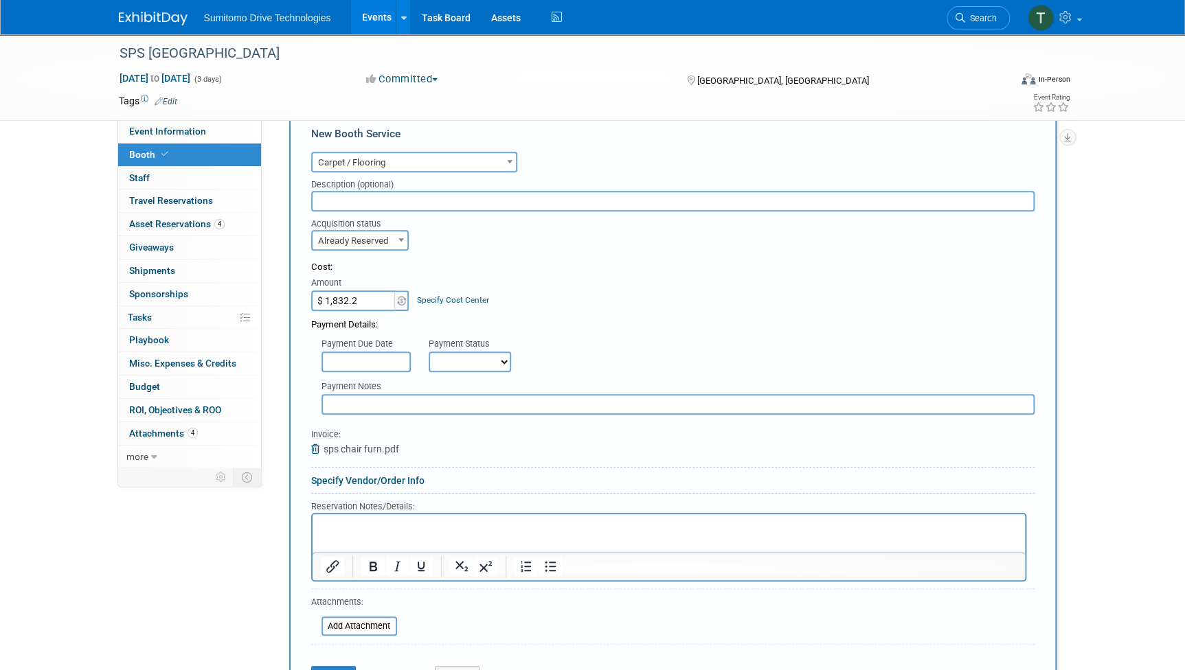
type input "$ 1,832.24"
click at [473, 362] on select "Not Paid Yet Partially Paid Paid in Full" at bounding box center [470, 362] width 82 height 21
select select "1"
click at [429, 352] on select "Not Paid Yet Partially Paid Paid in Full" at bounding box center [470, 362] width 82 height 21
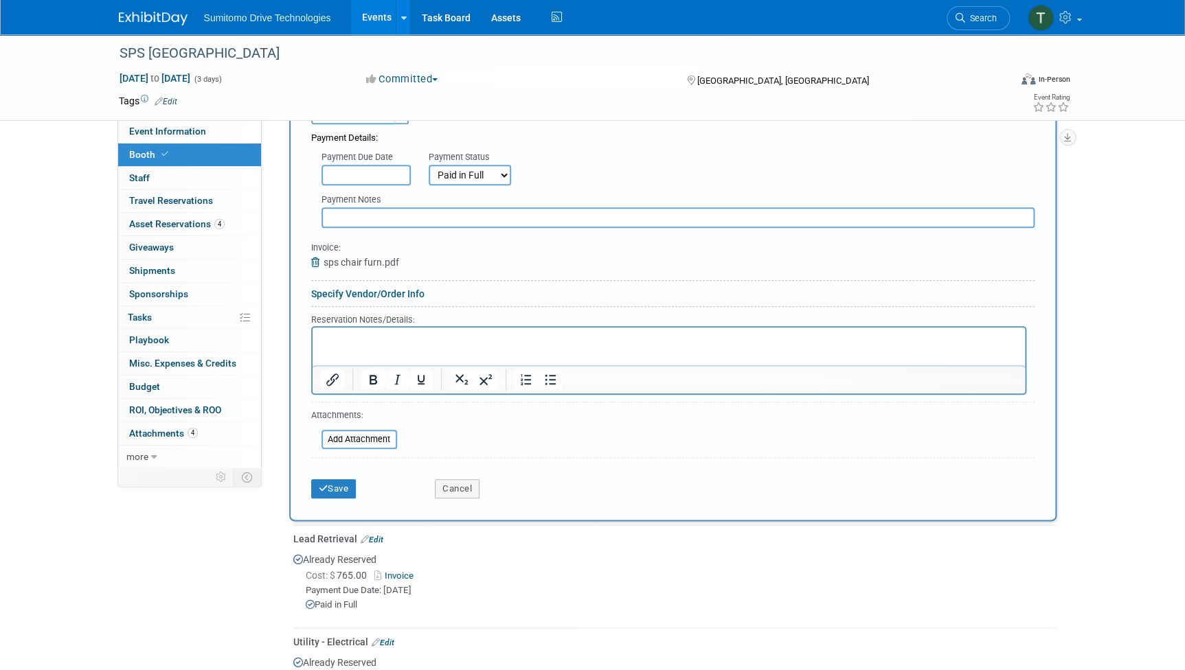
scroll to position [462, 0]
click at [337, 486] on button "Save" at bounding box center [333, 488] width 45 height 19
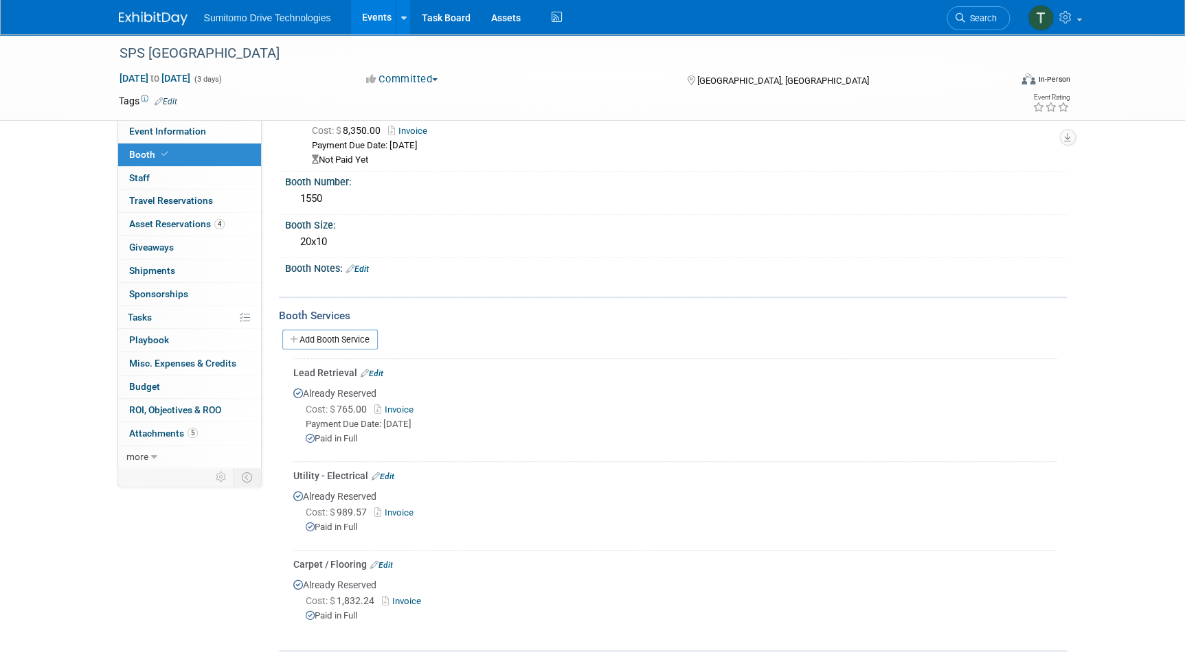
scroll to position [0, 0]
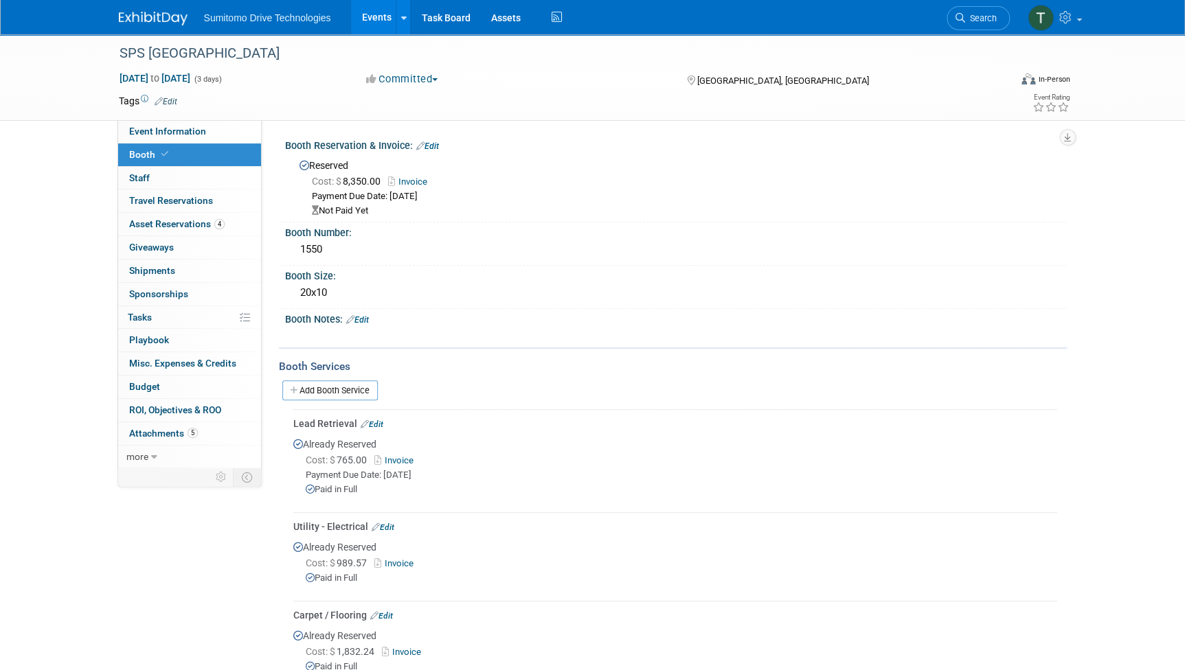
click at [371, 5] on link "Events" at bounding box center [376, 17] width 50 height 34
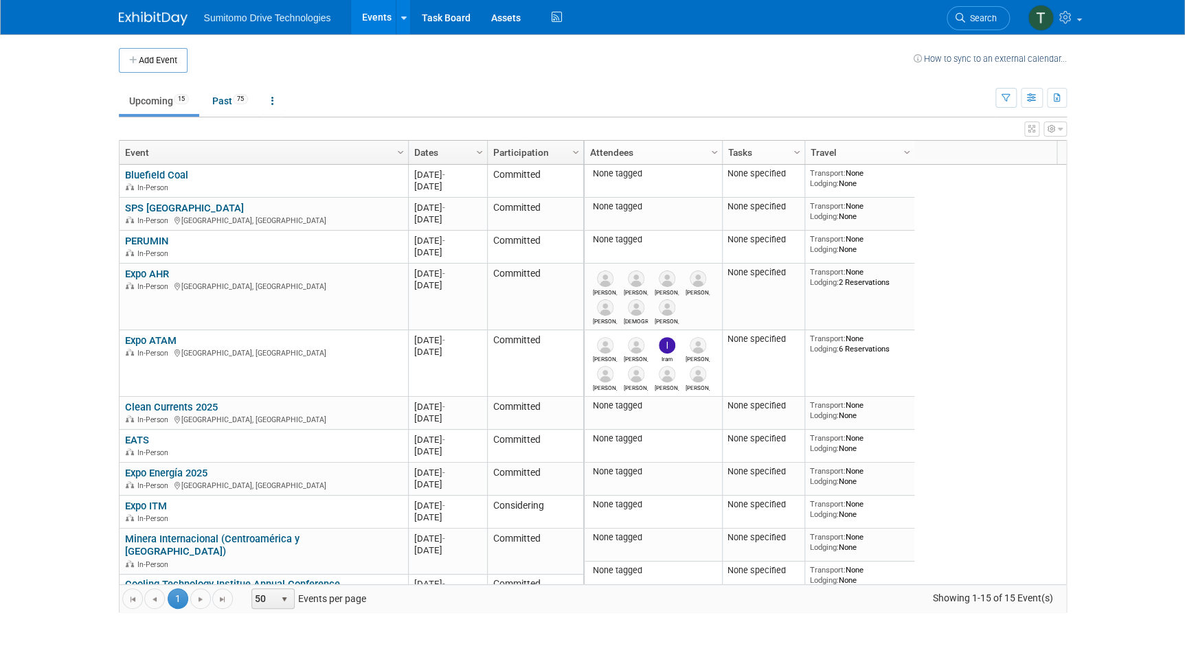
click at [365, 27] on link "Events" at bounding box center [376, 17] width 50 height 34
click at [375, 16] on link "Events" at bounding box center [376, 17] width 50 height 34
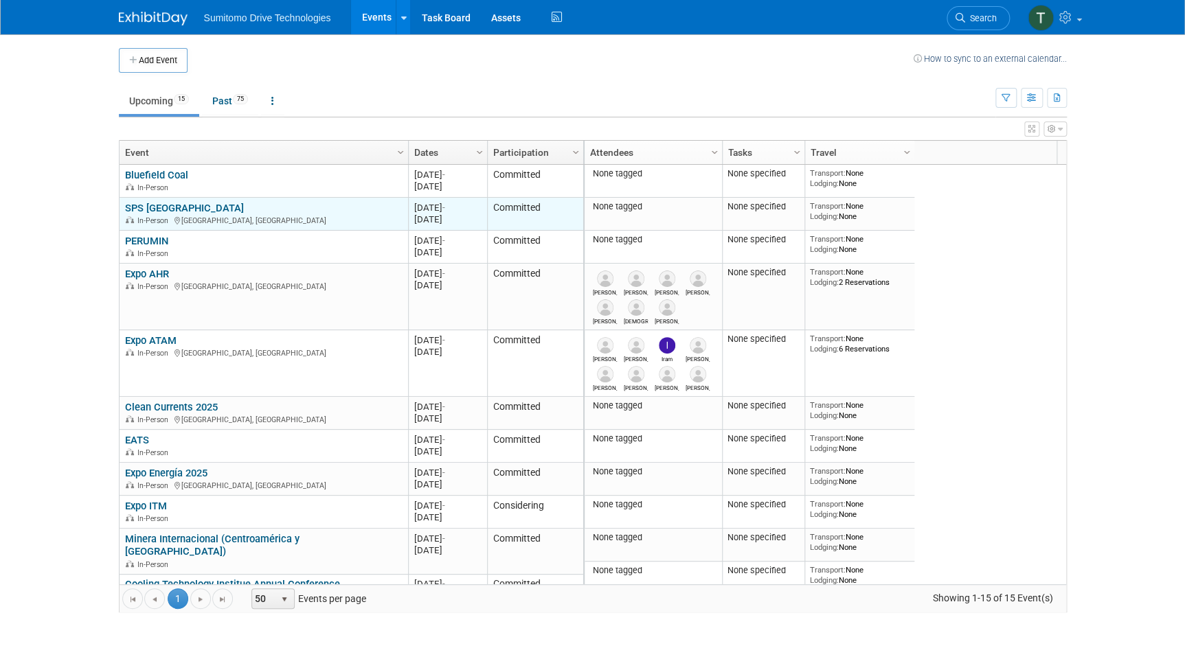
click at [172, 207] on link "SPS [GEOGRAPHIC_DATA]" at bounding box center [184, 208] width 119 height 12
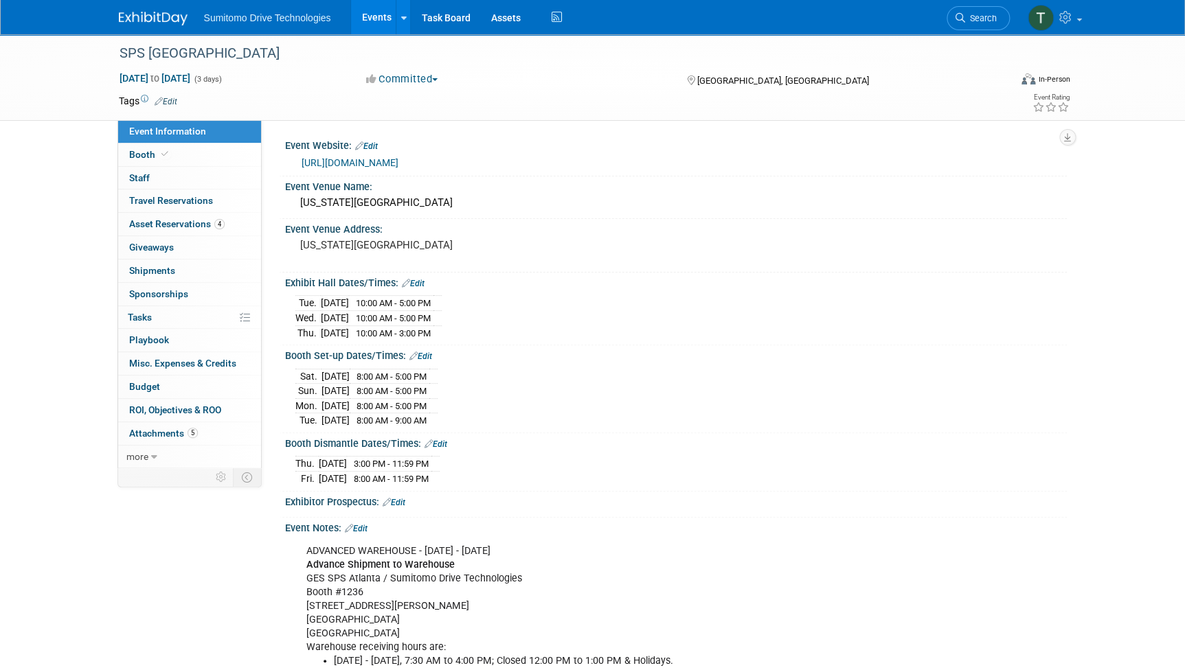
click at [372, 19] on link "Events" at bounding box center [376, 17] width 50 height 34
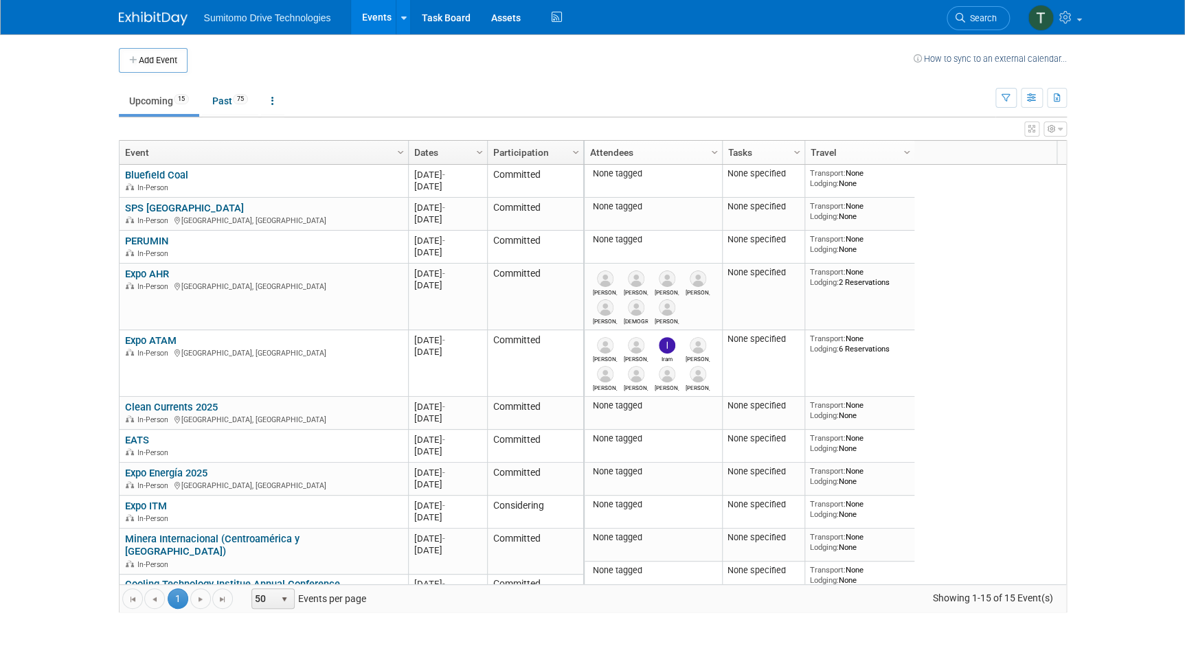
click at [380, 15] on link "Events" at bounding box center [376, 17] width 50 height 34
click at [375, 11] on link "Events" at bounding box center [376, 17] width 50 height 34
click at [174, 174] on link "Bluefield Coal" at bounding box center [156, 175] width 63 height 12
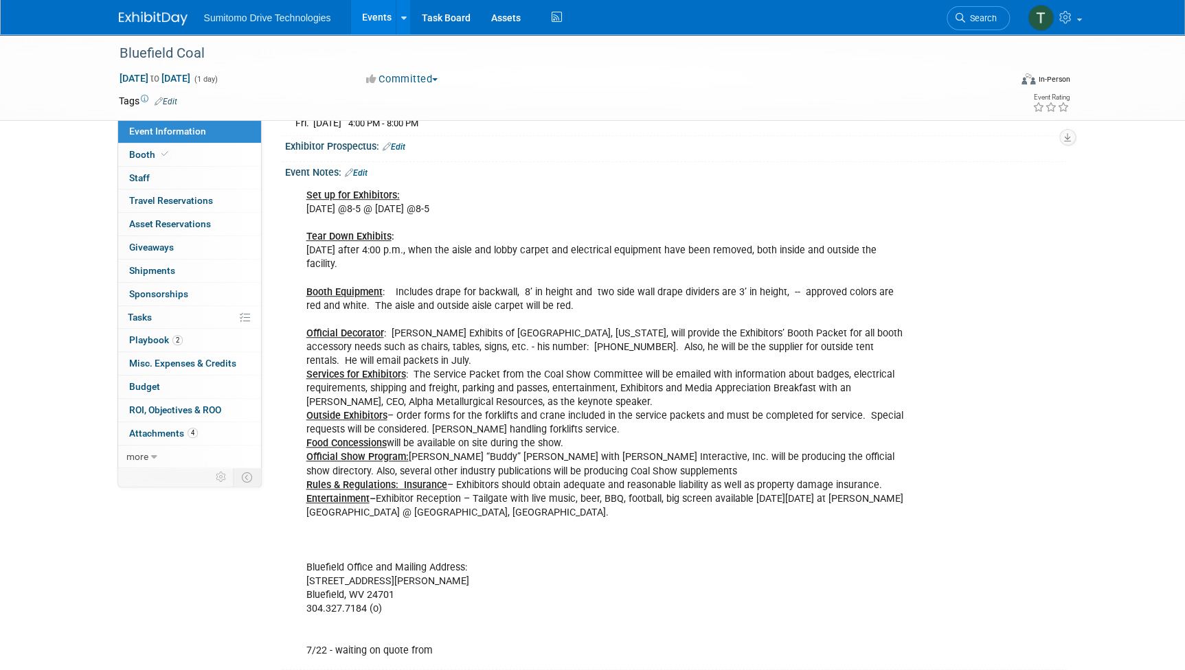
scroll to position [374, 0]
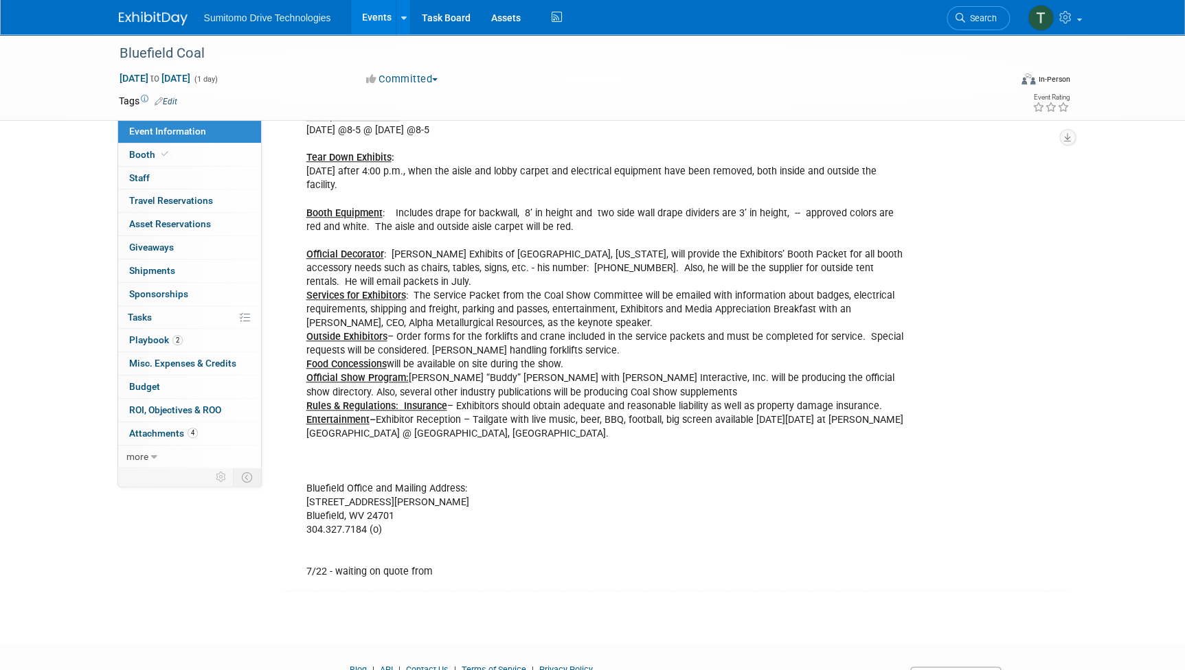
click at [380, 3] on link "Events" at bounding box center [376, 17] width 50 height 34
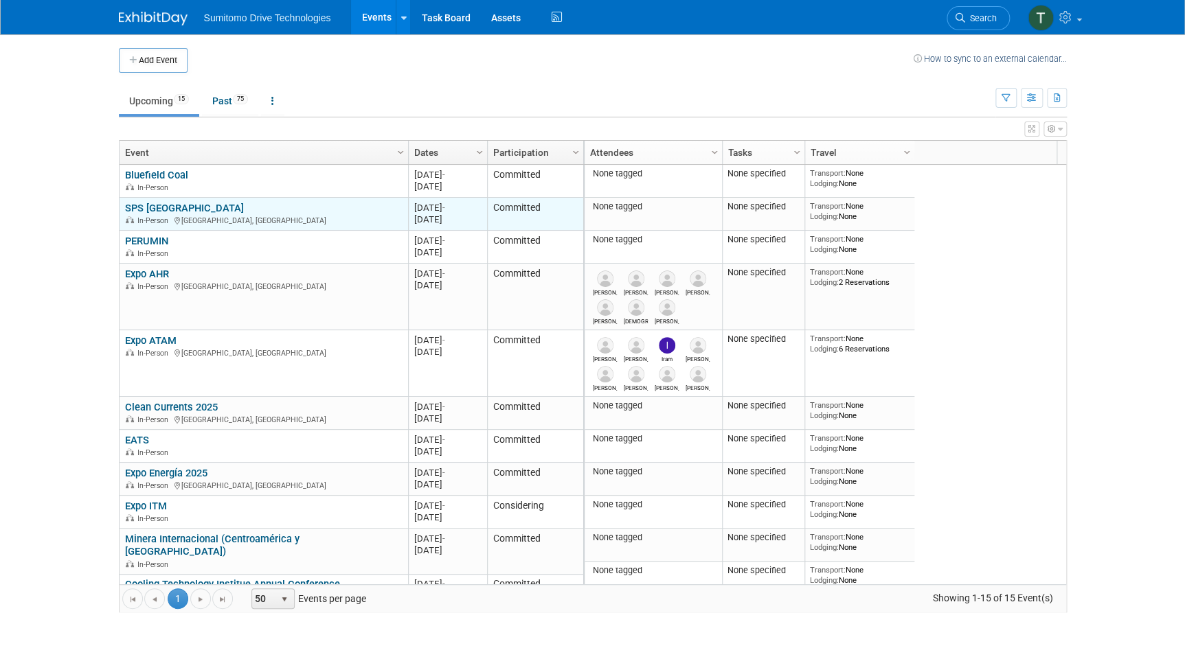
click at [165, 204] on link "SPS [GEOGRAPHIC_DATA]" at bounding box center [184, 208] width 119 height 12
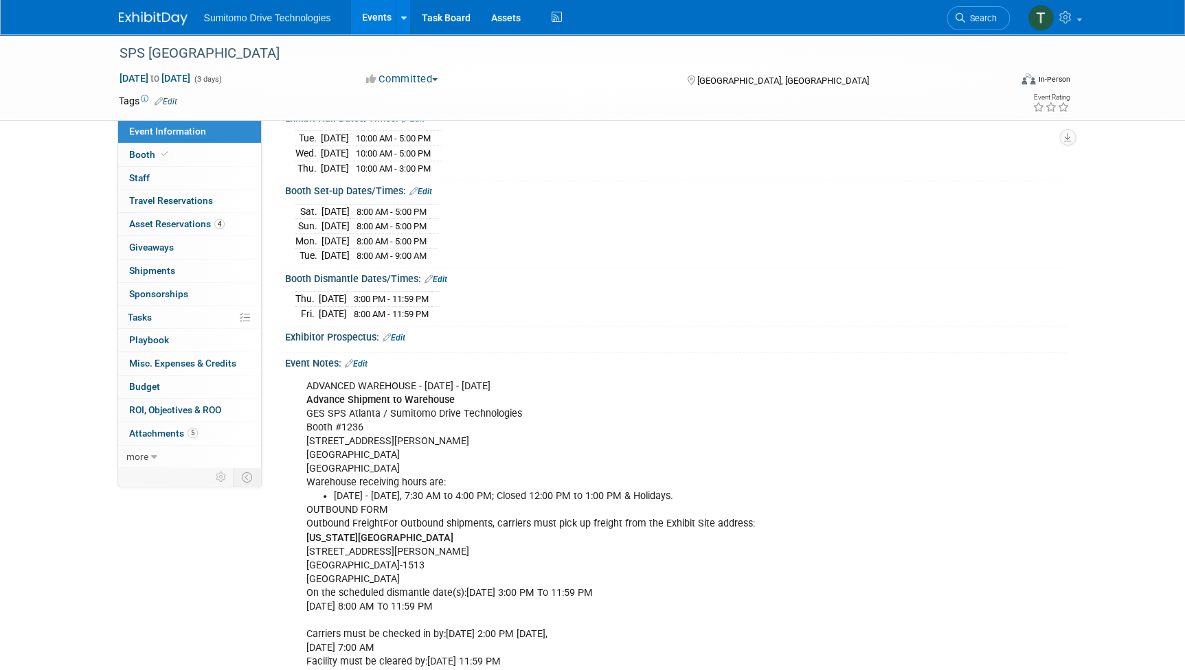
scroll to position [187, 0]
